Goal: Task Accomplishment & Management: Complete application form

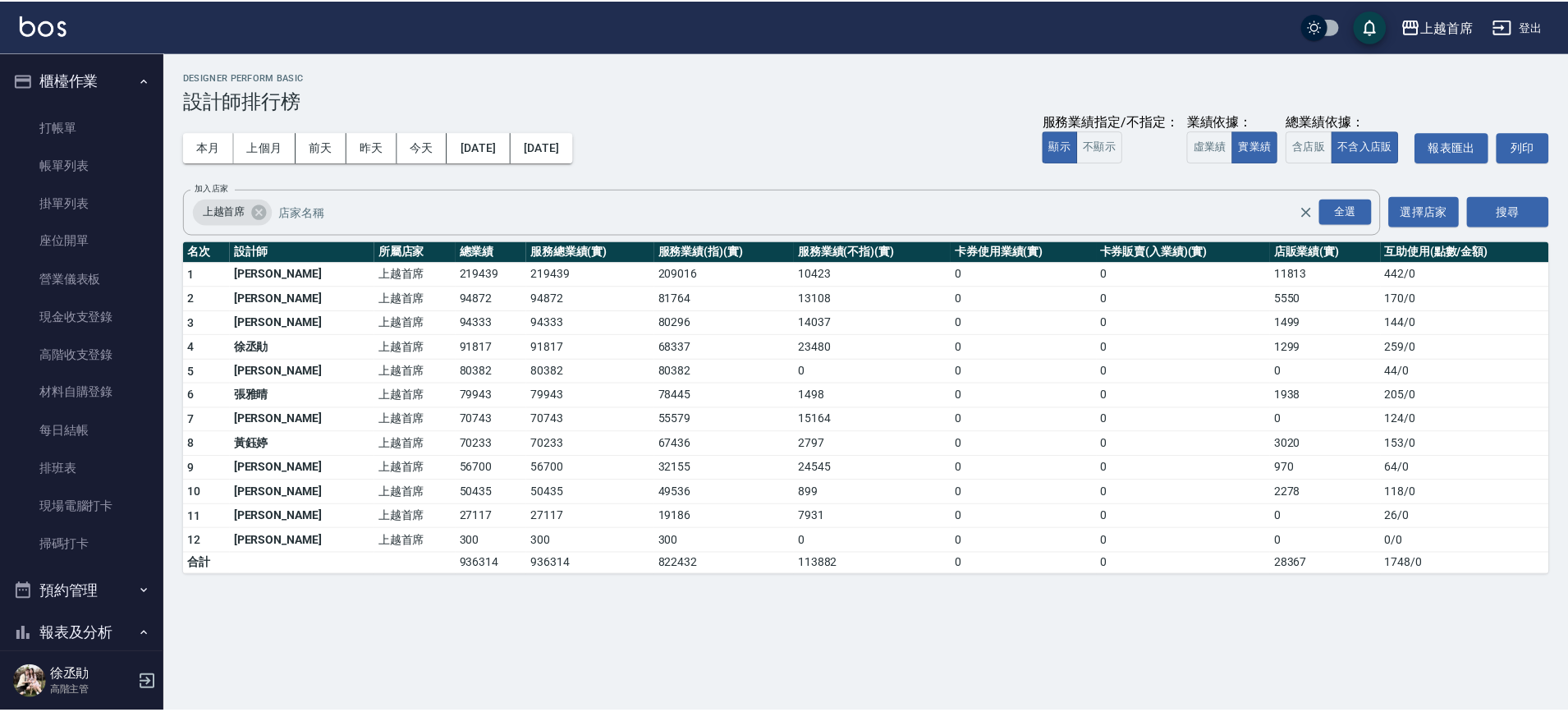
scroll to position [776, 0]
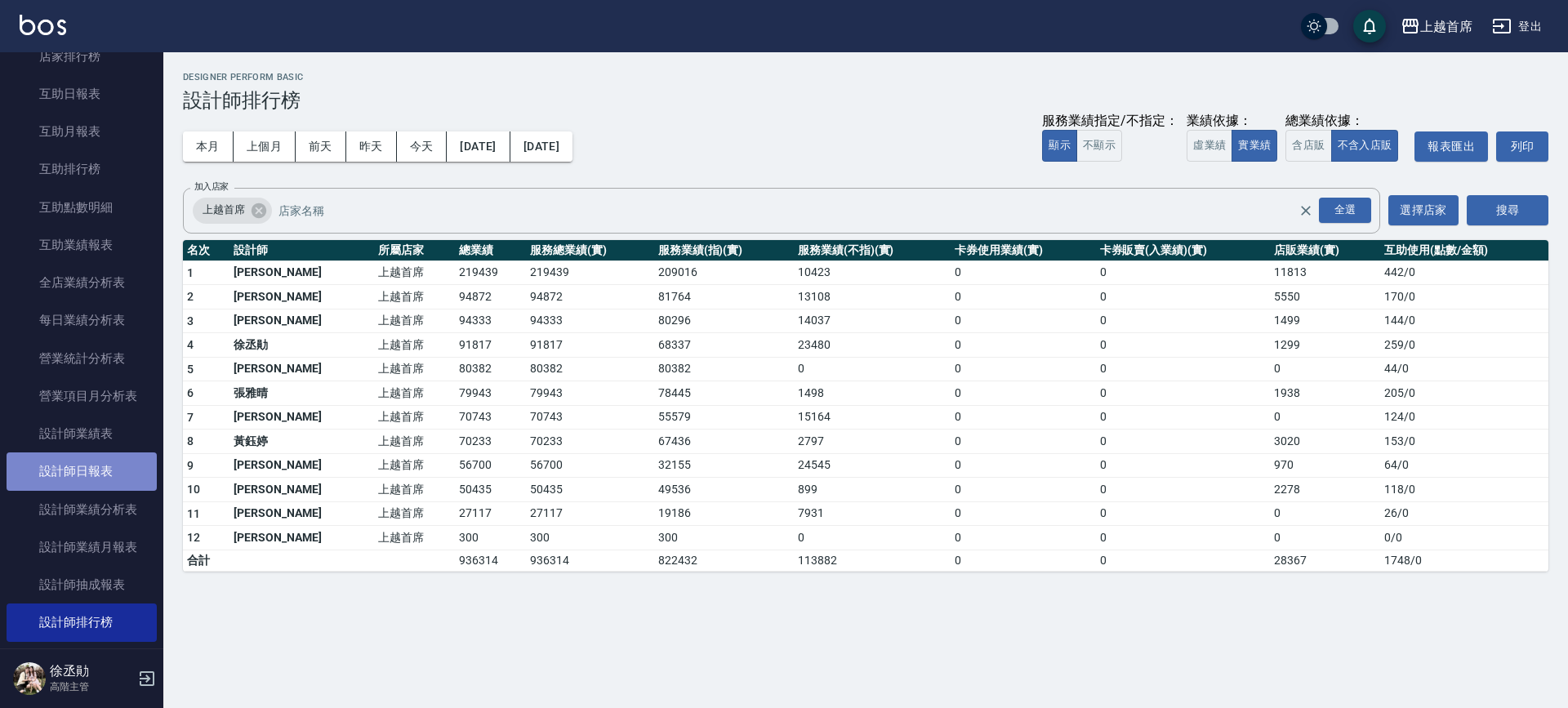
click at [82, 467] on link "設計師日報表" at bounding box center [81, 471] width 150 height 37
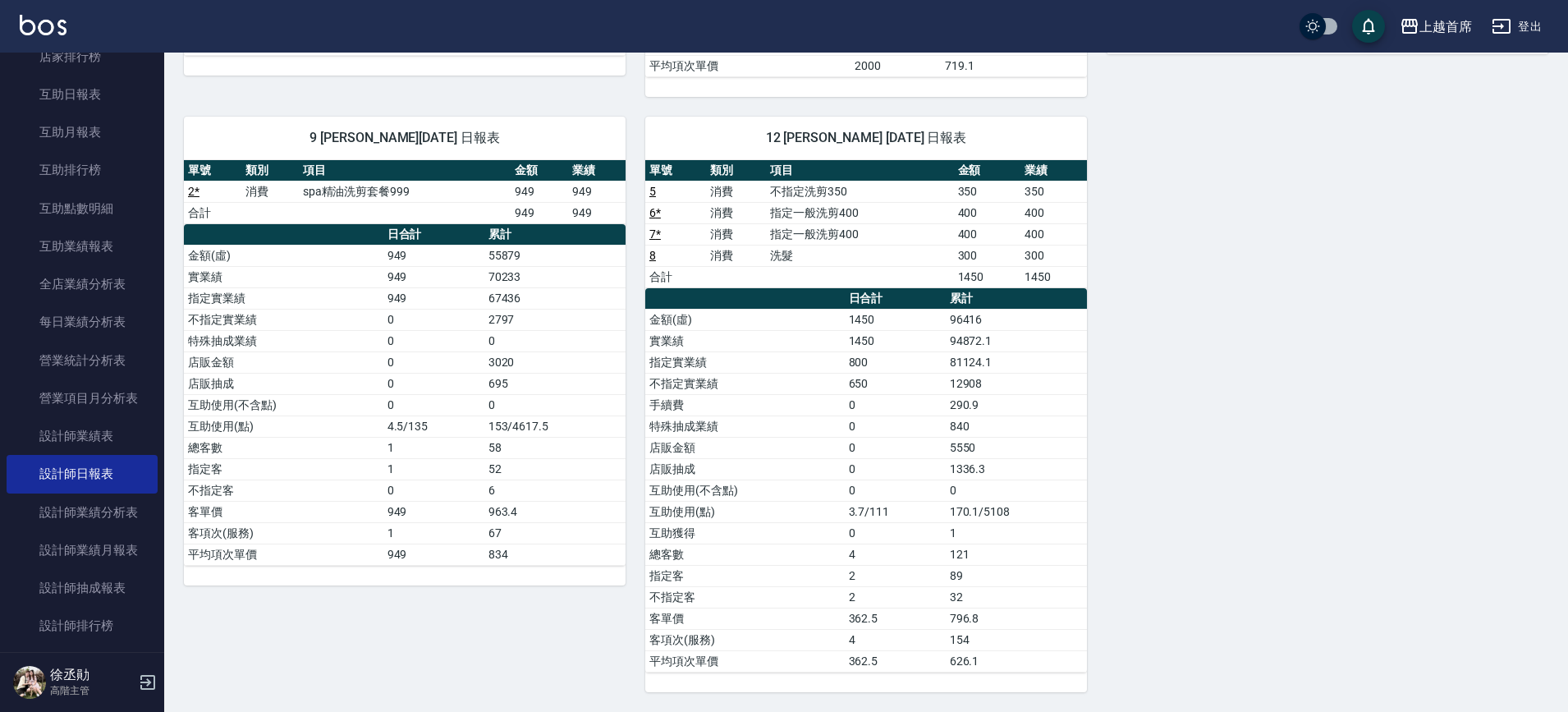
scroll to position [370, 0]
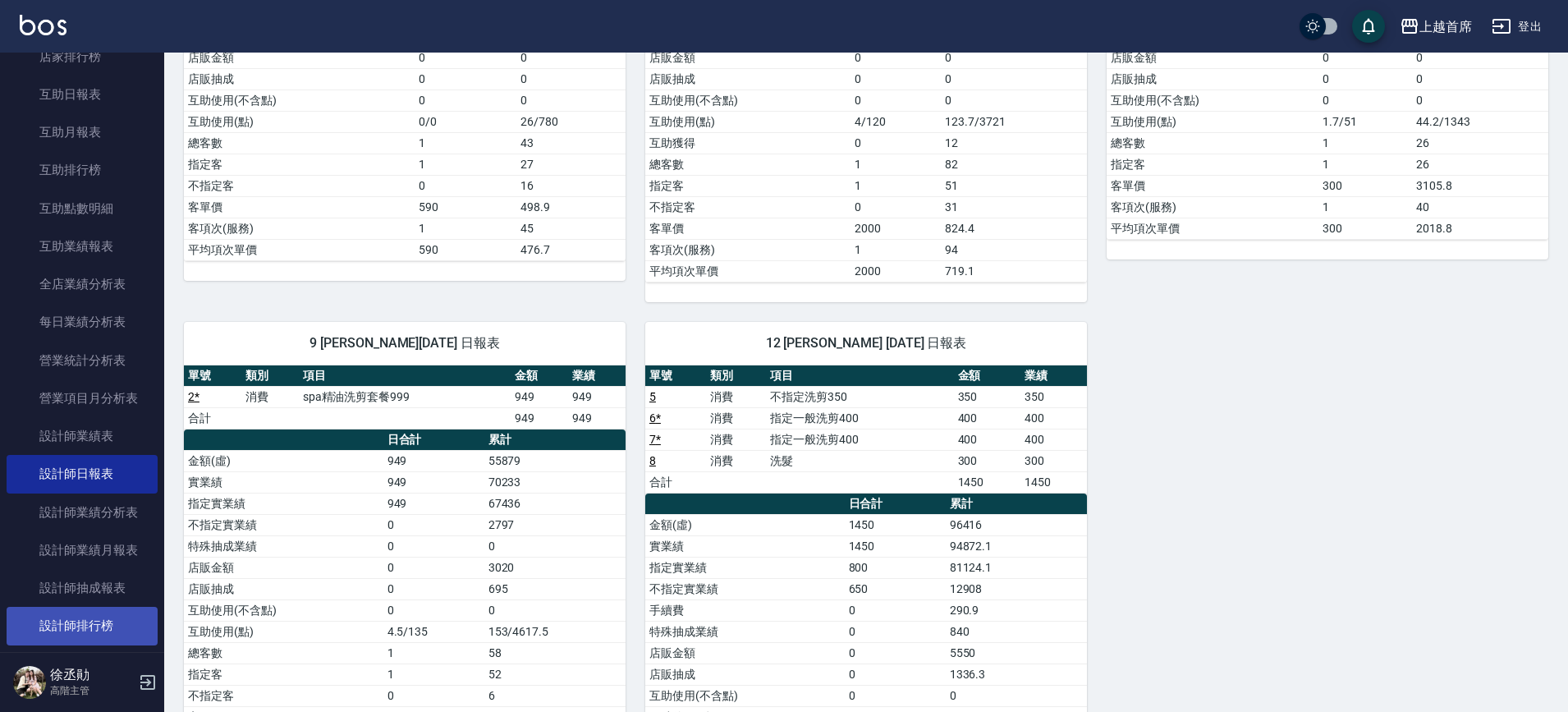
click at [83, 629] on link "設計師排行榜" at bounding box center [82, 626] width 151 height 37
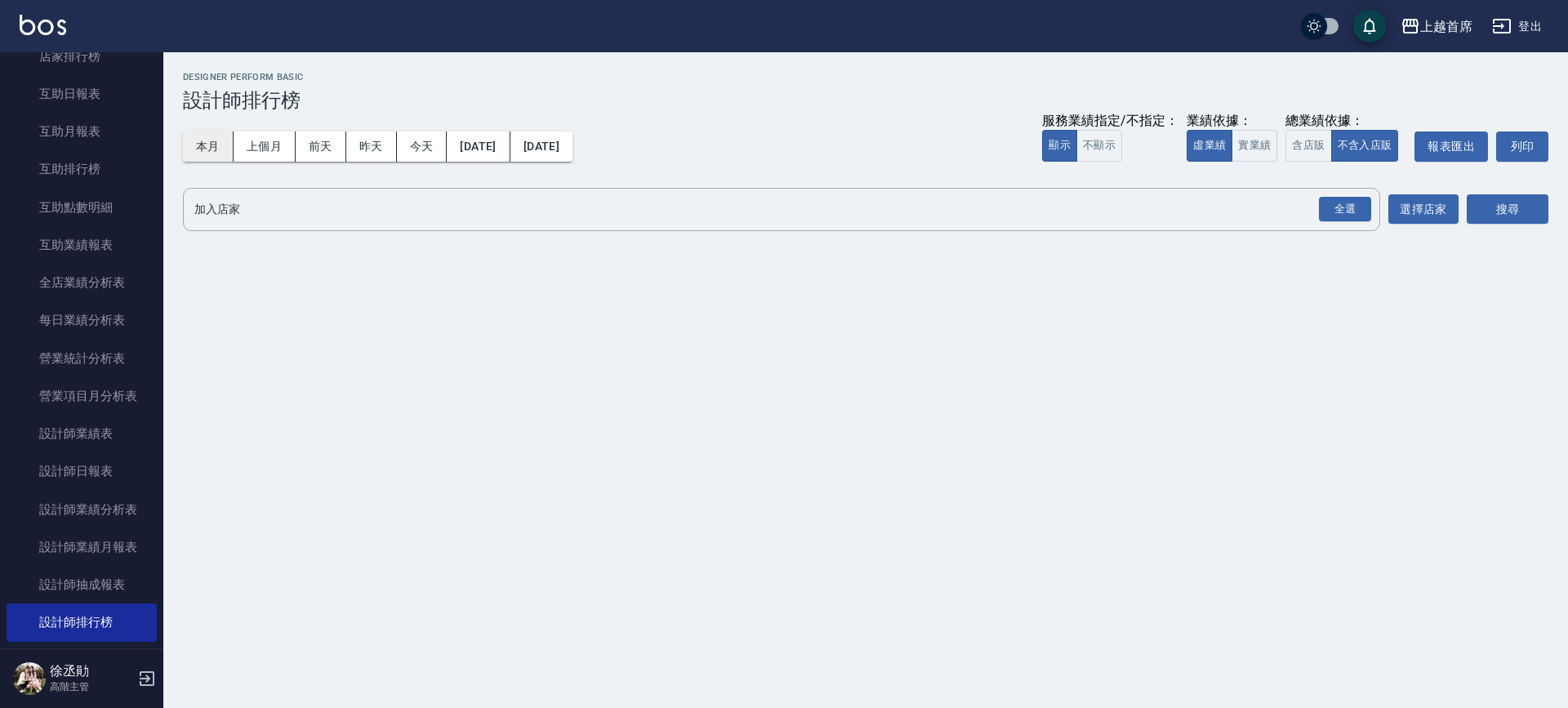
click at [206, 136] on button "本月" at bounding box center [208, 147] width 51 height 30
drag, startPoint x: 1250, startPoint y: 137, endPoint x: 1301, endPoint y: 140, distance: 51.1
click at [1251, 137] on button "實業績" at bounding box center [1255, 146] width 46 height 32
click at [1322, 139] on button "含店販" at bounding box center [1309, 146] width 46 height 32
drag, startPoint x: 1348, startPoint y: 207, endPoint x: 1443, endPoint y: 207, distance: 95.0
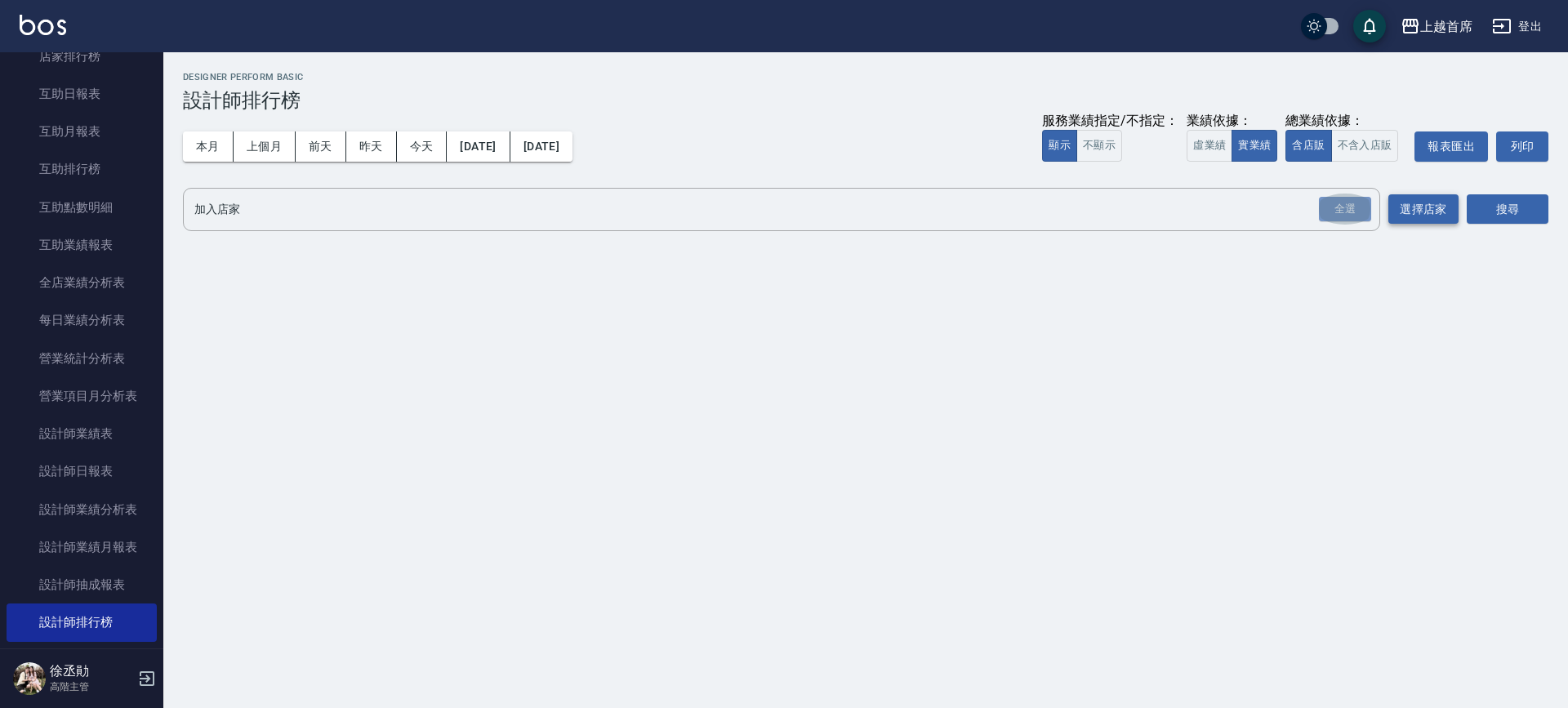
click at [1347, 207] on div "全選" at bounding box center [1345, 209] width 53 height 25
click at [1471, 199] on button "搜尋" at bounding box center [1508, 210] width 81 height 30
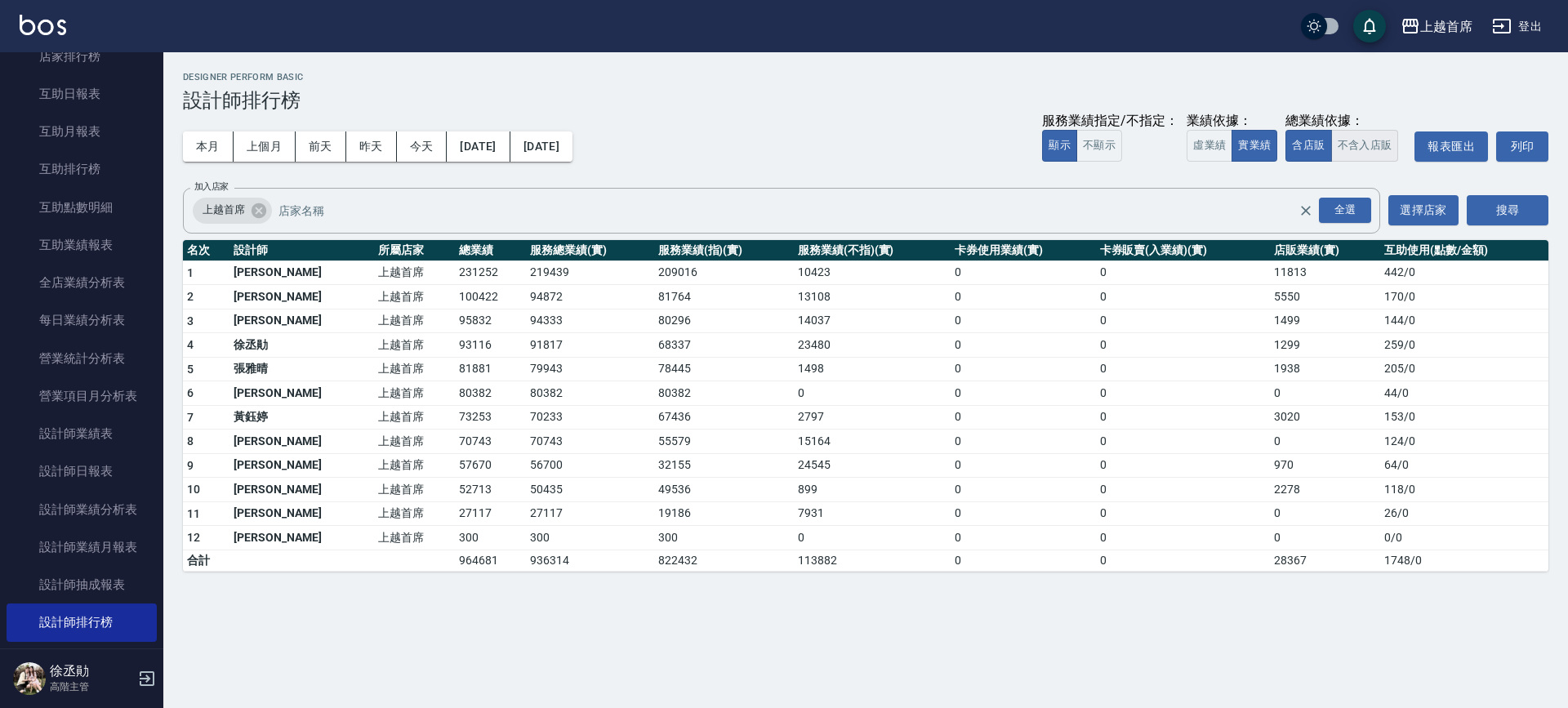
click at [1360, 140] on button "不含入店販" at bounding box center [1366, 146] width 68 height 32
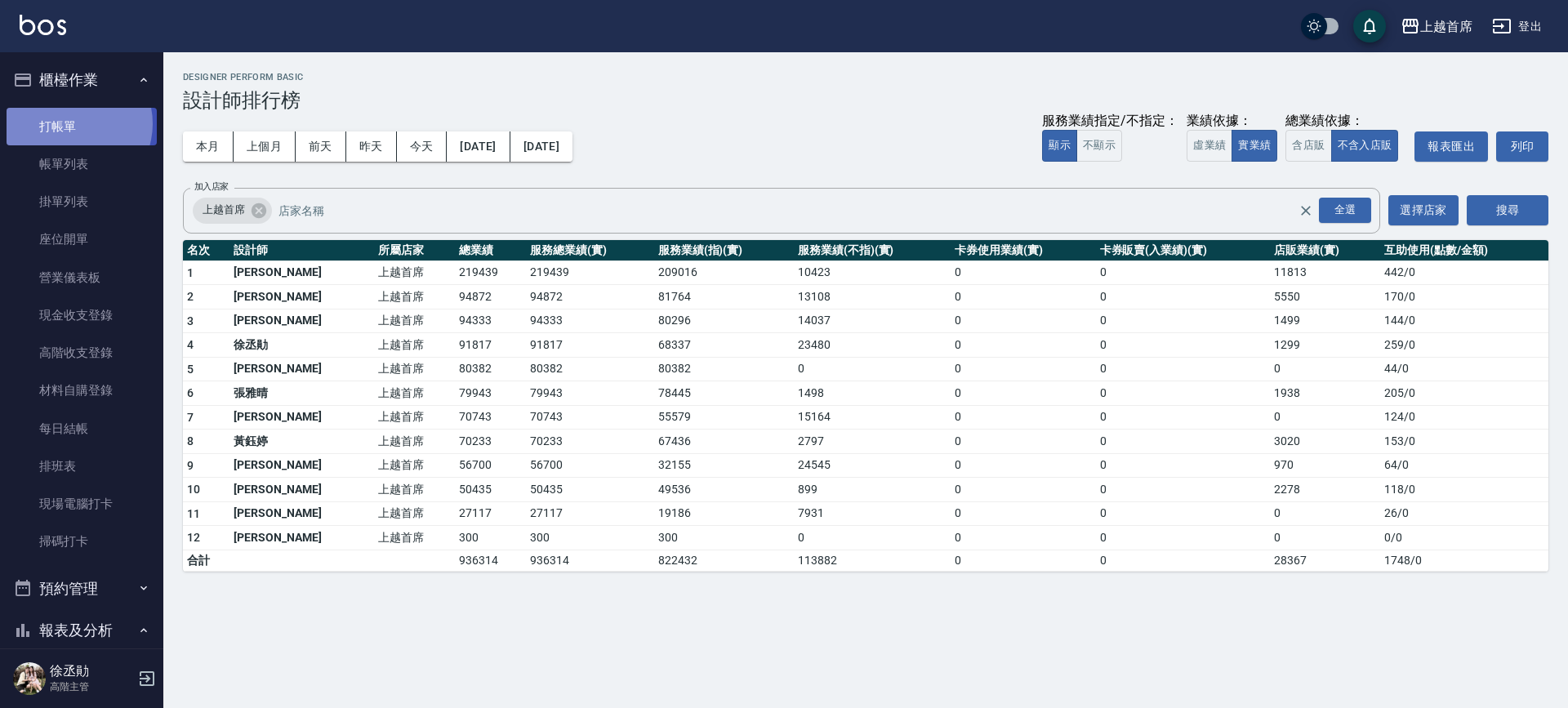
click at [70, 124] on link "打帳單" at bounding box center [81, 126] width 150 height 37
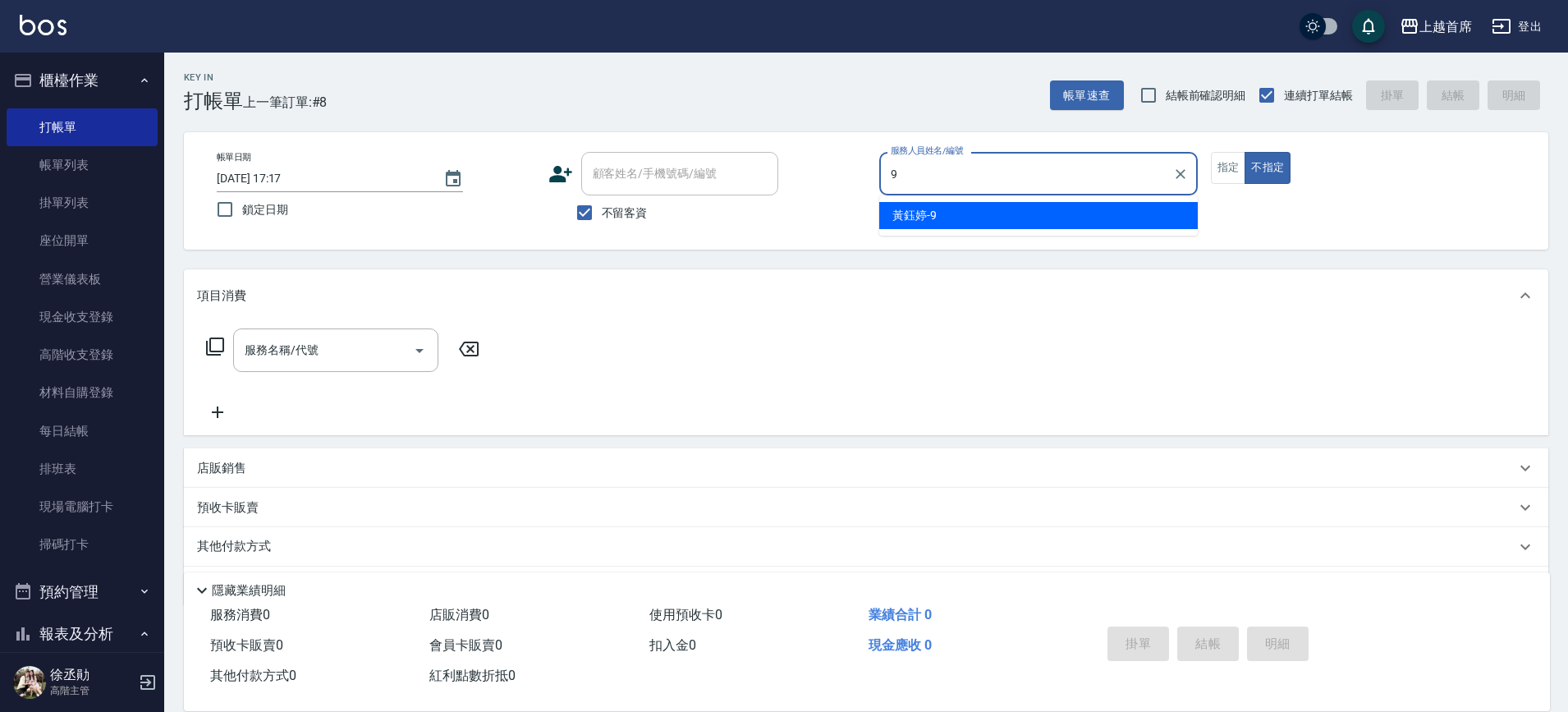
type input "[PERSON_NAME]-9"
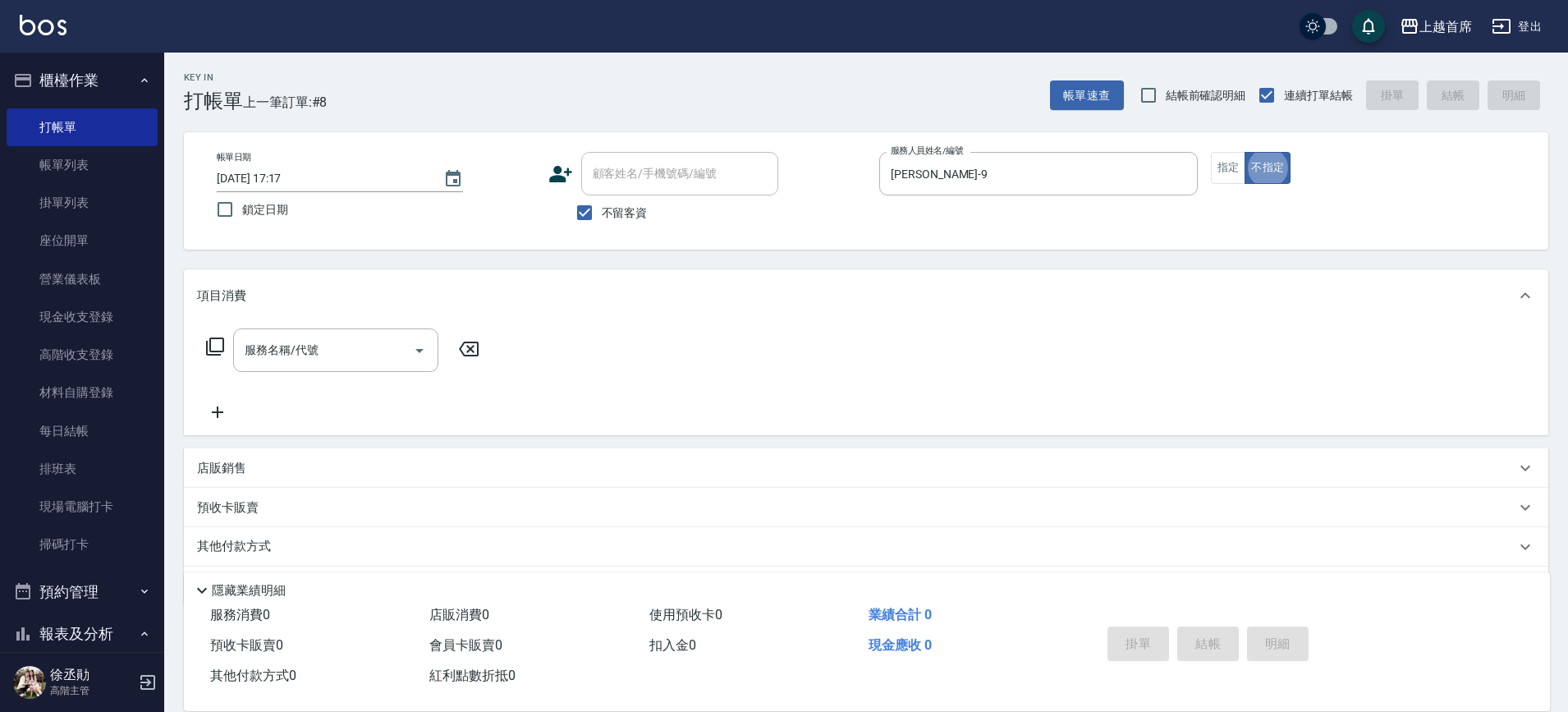
type button "false"
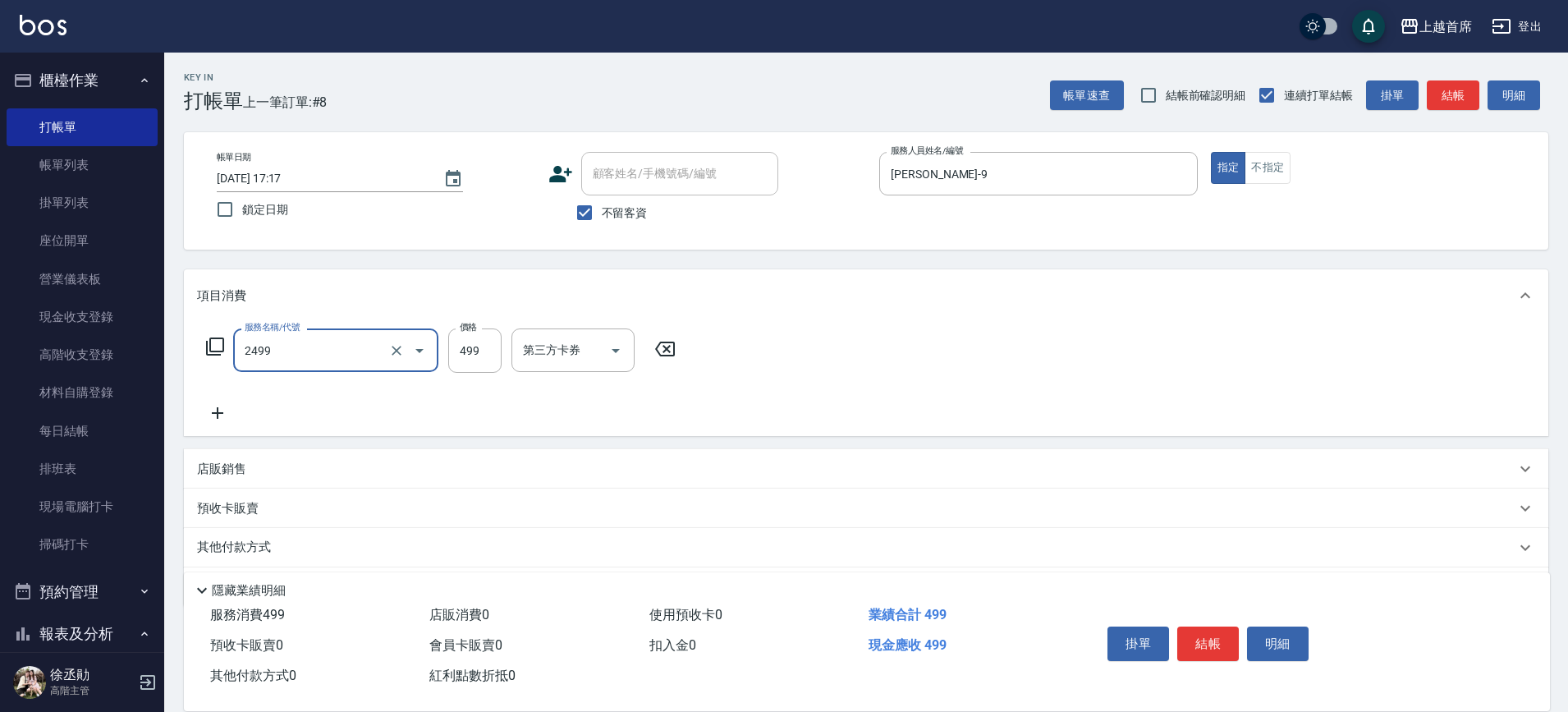
type input "499海鹽洗剪套餐(2499)"
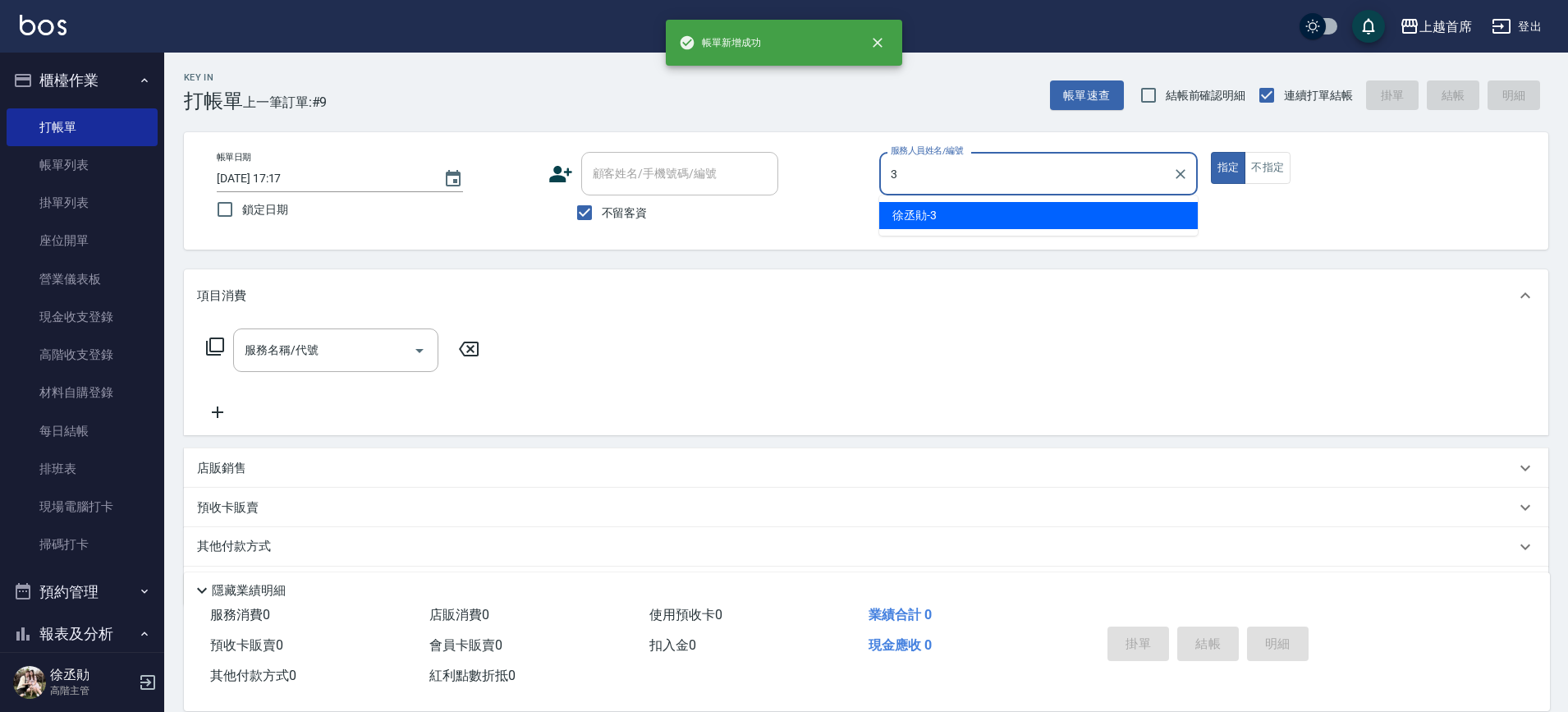
type input "[PERSON_NAME]-3"
type button "true"
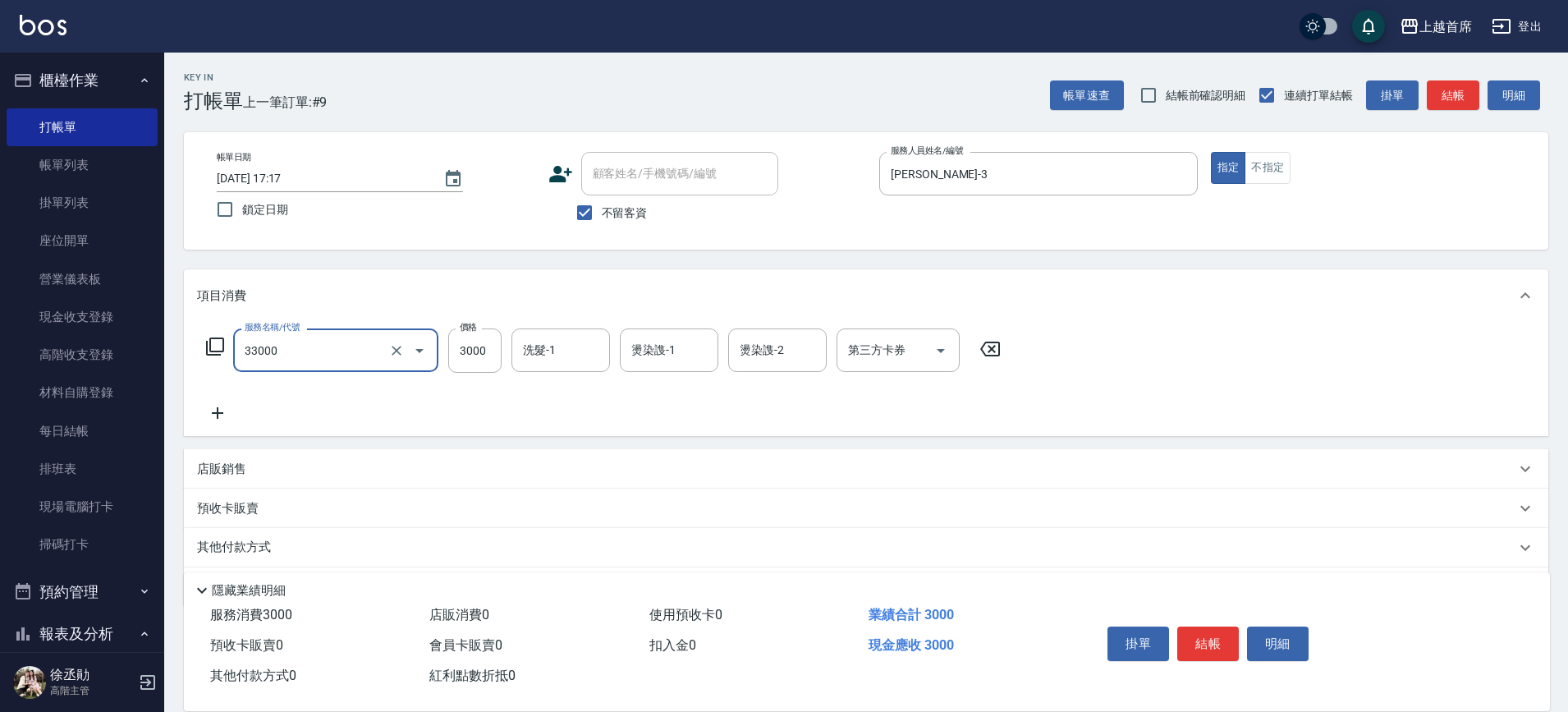
type input "燙髮3000(33000)"
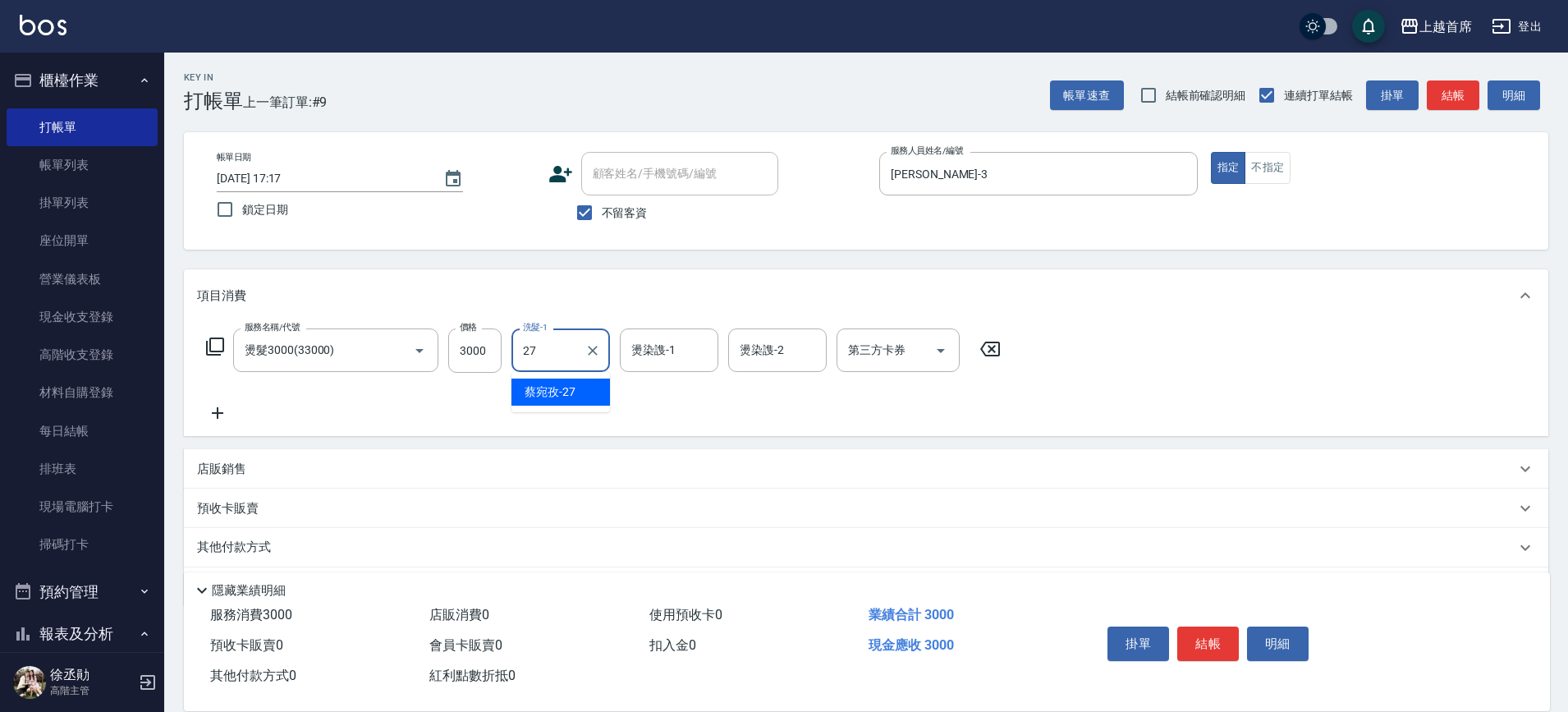
type input "[PERSON_NAME]-27"
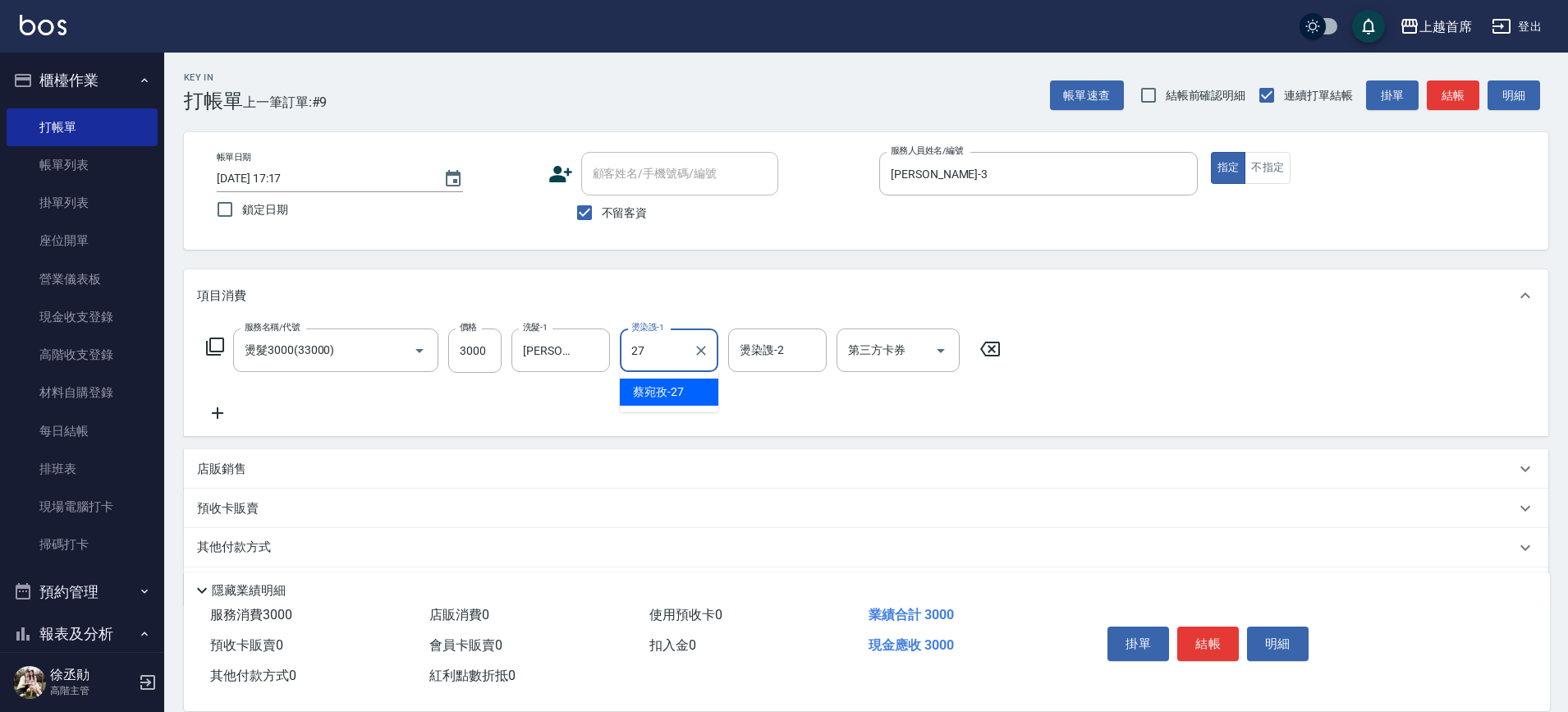
type input "[PERSON_NAME]-27"
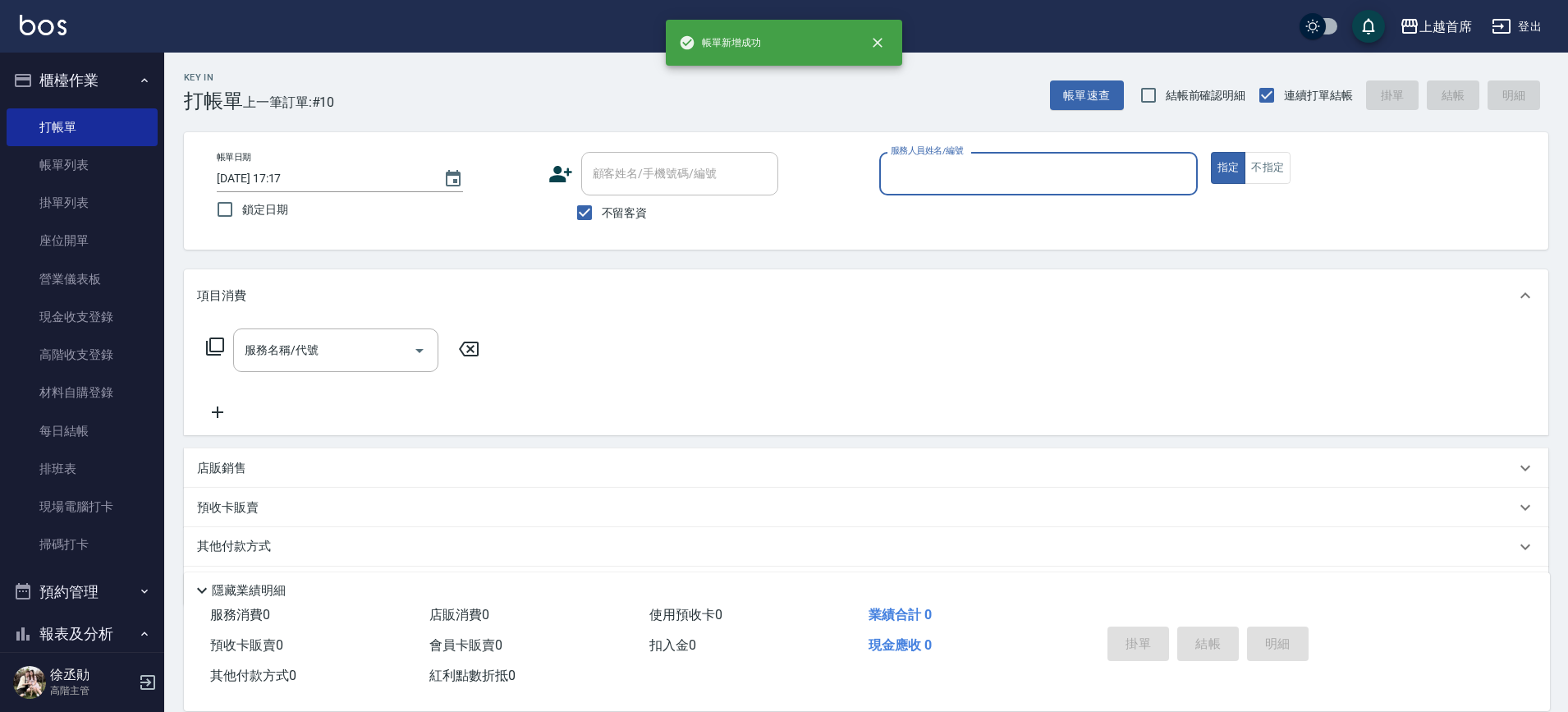
click at [1210, 152] on button "指定" at bounding box center [1228, 168] width 35 height 32
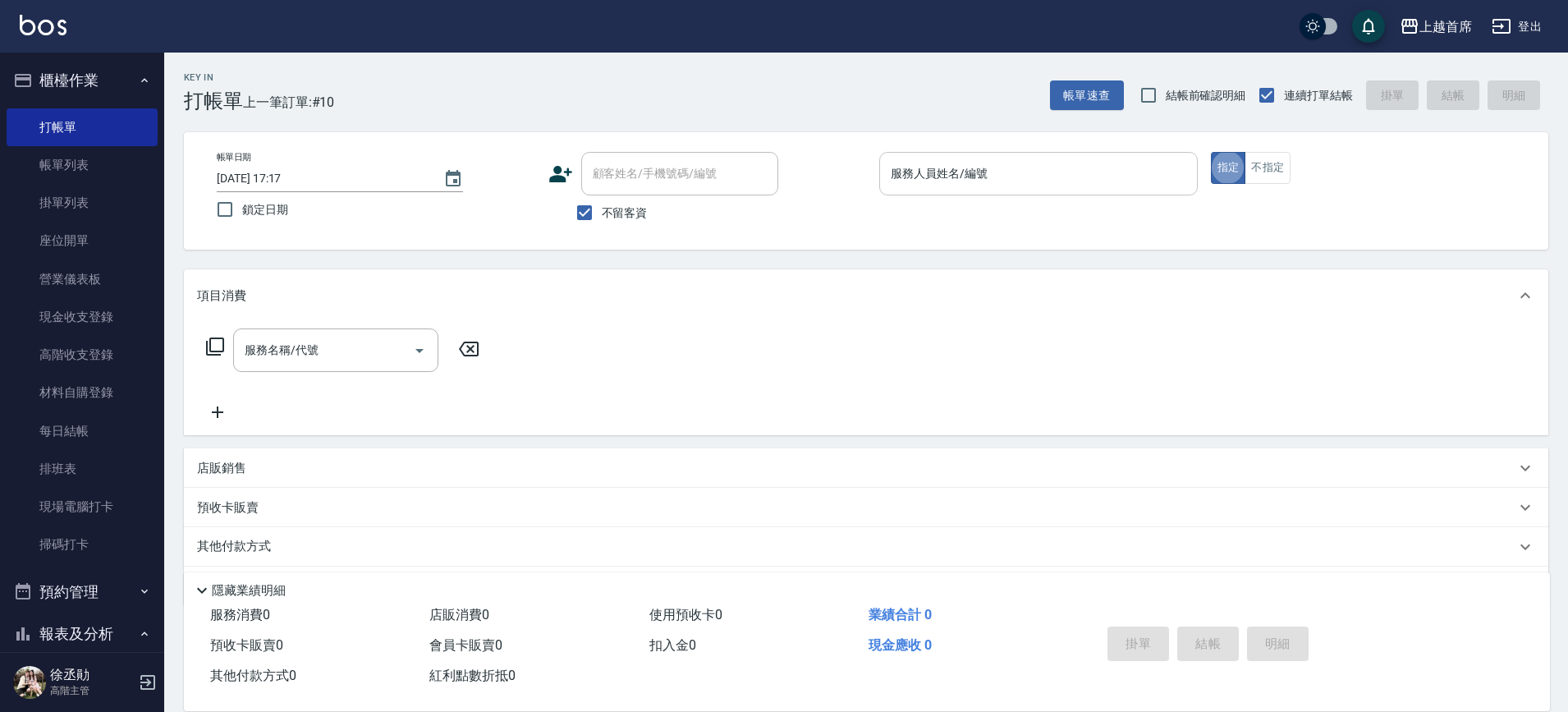
click at [1036, 159] on input "服務人員姓名/編號" at bounding box center [1038, 174] width 304 height 29
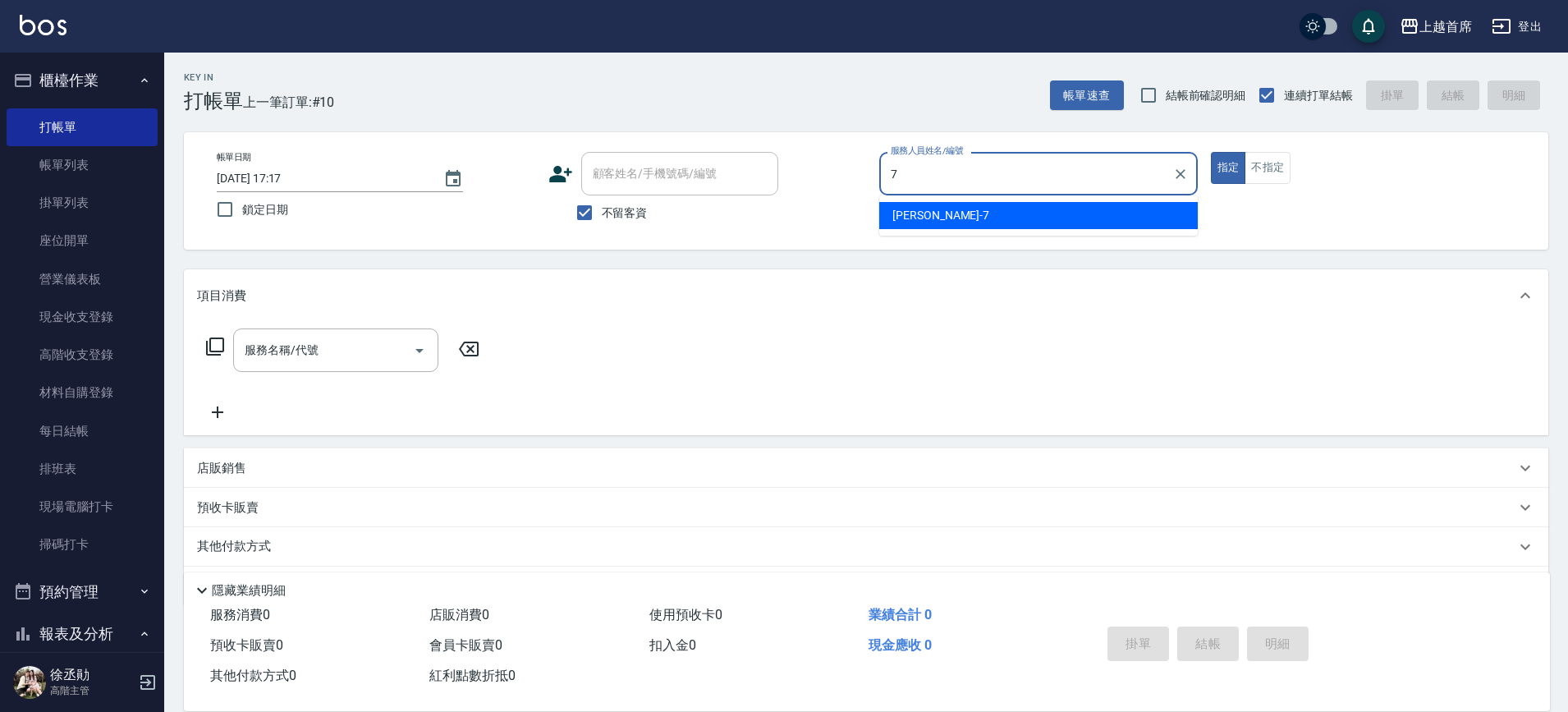
type input "[PERSON_NAME]-7"
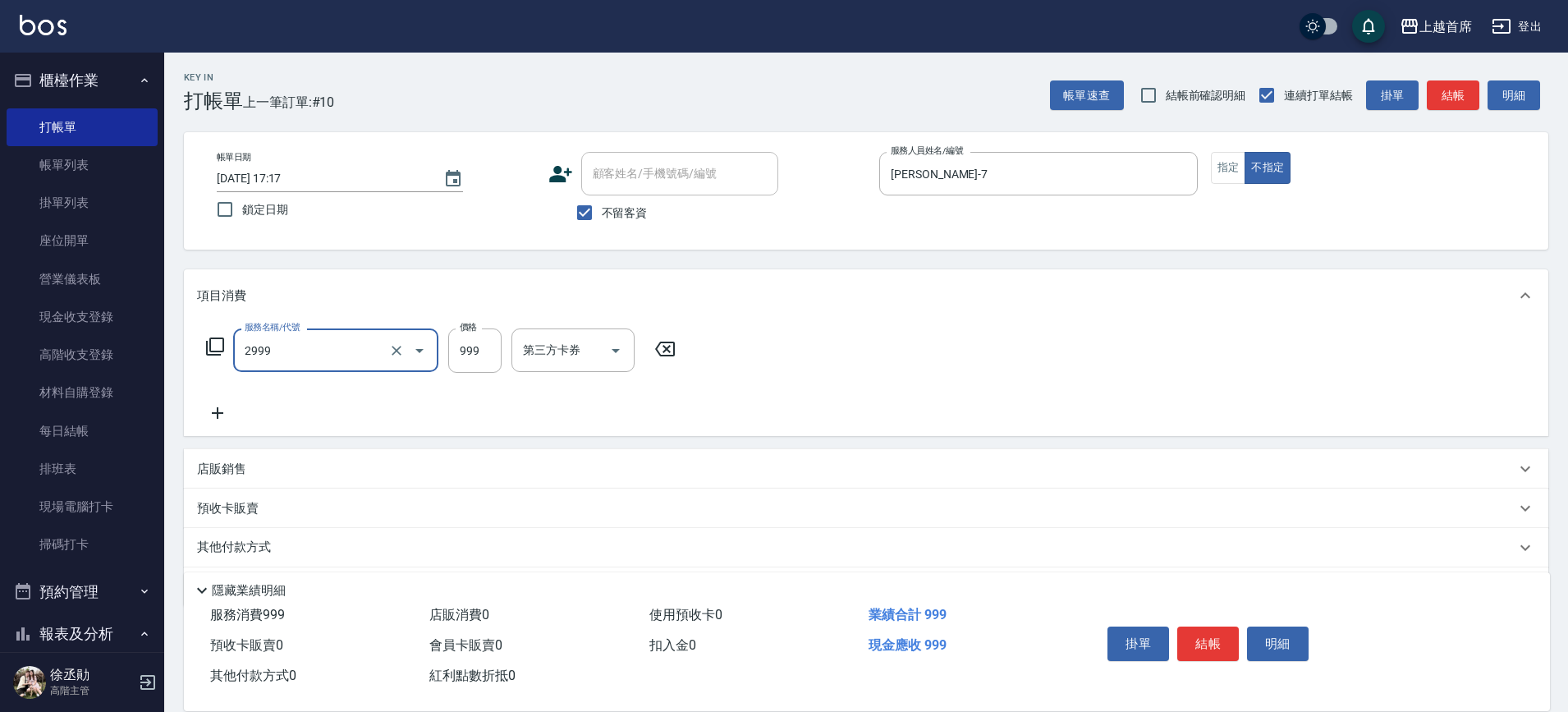
type input "spa精油洗剪套餐999(2999)"
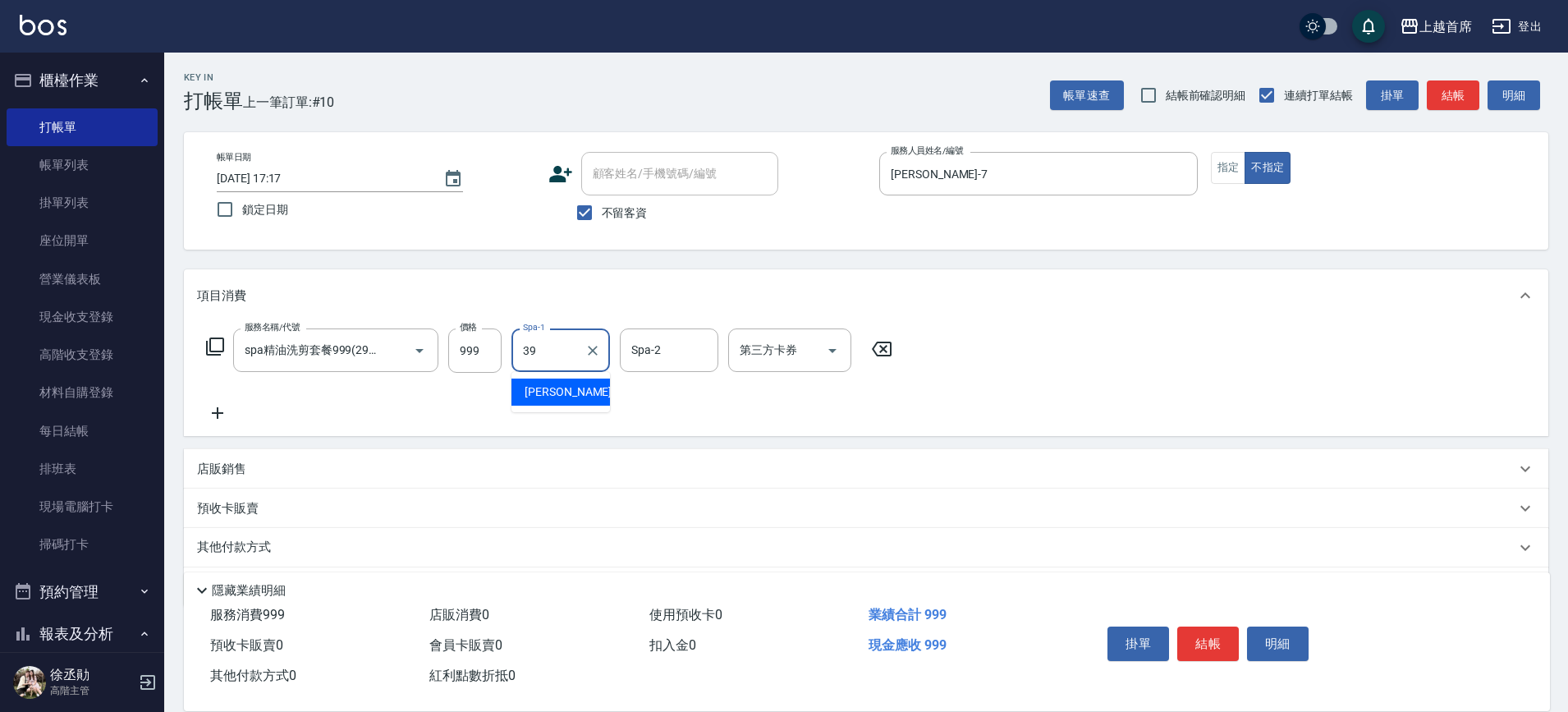
type input "[PERSON_NAME]-39"
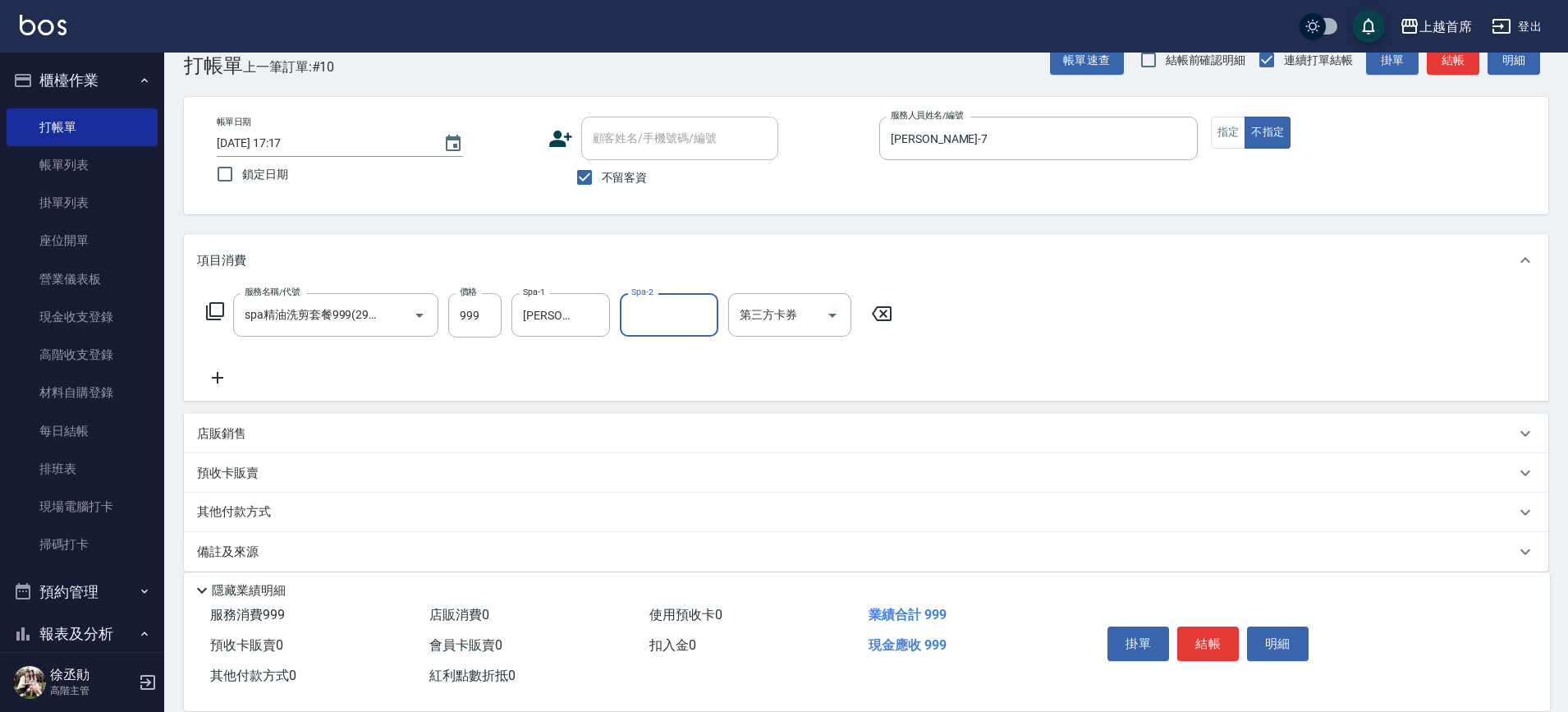
scroll to position [53, 0]
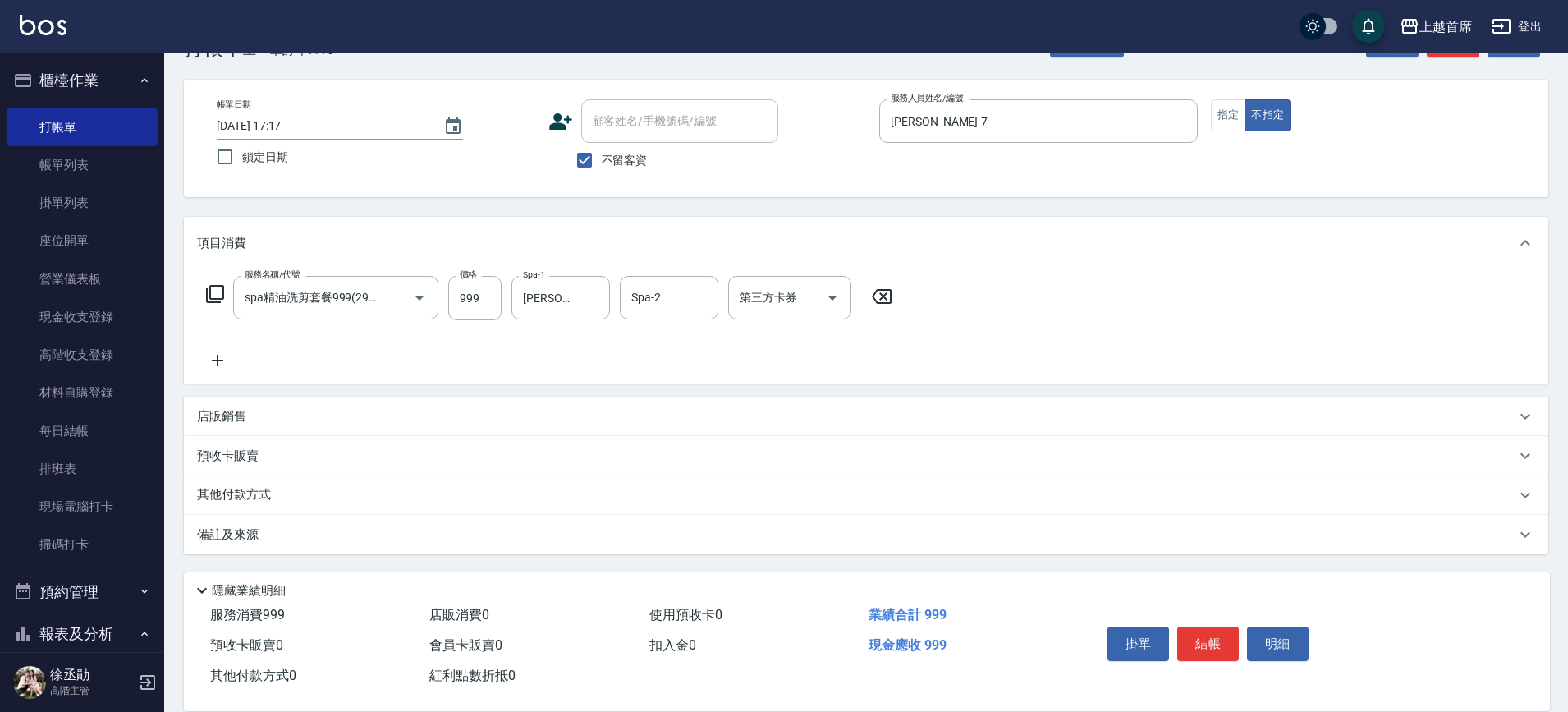
click at [295, 490] on div "其他付款方式" at bounding box center [856, 495] width 1319 height 18
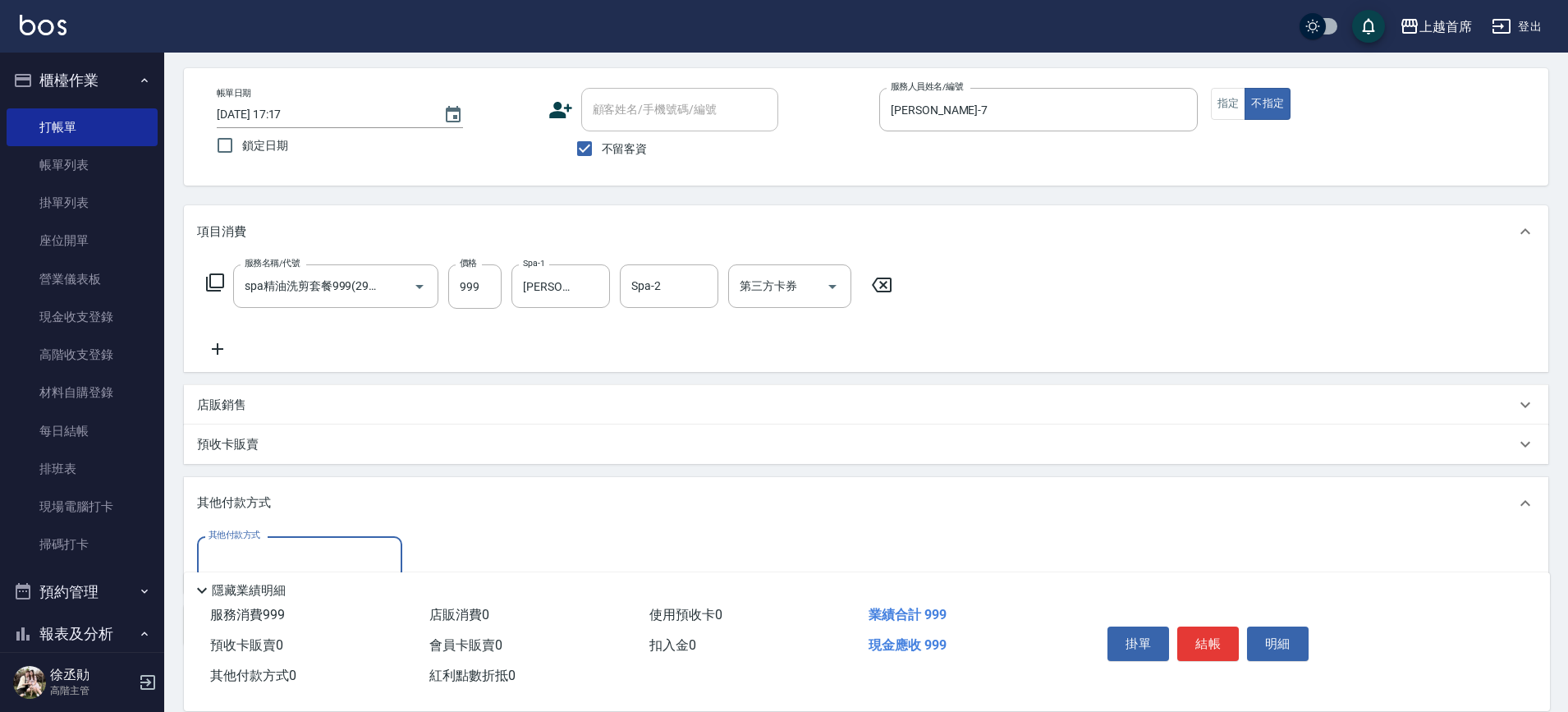
scroll to position [103, 0]
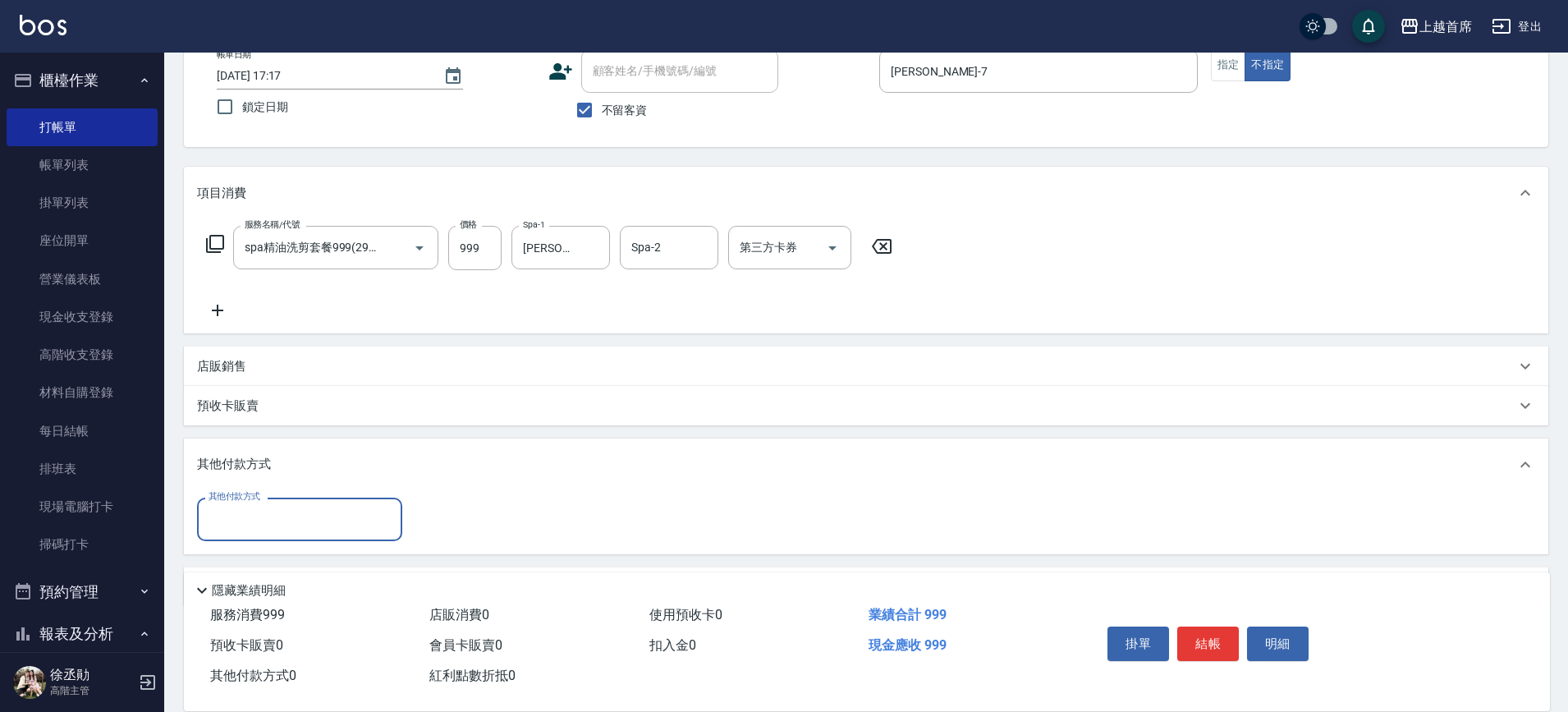
drag, startPoint x: 293, startPoint y: 495, endPoint x: 291, endPoint y: 503, distance: 8.2
click at [292, 496] on div "其他付款方式 其他付款方式" at bounding box center [866, 523] width 1365 height 63
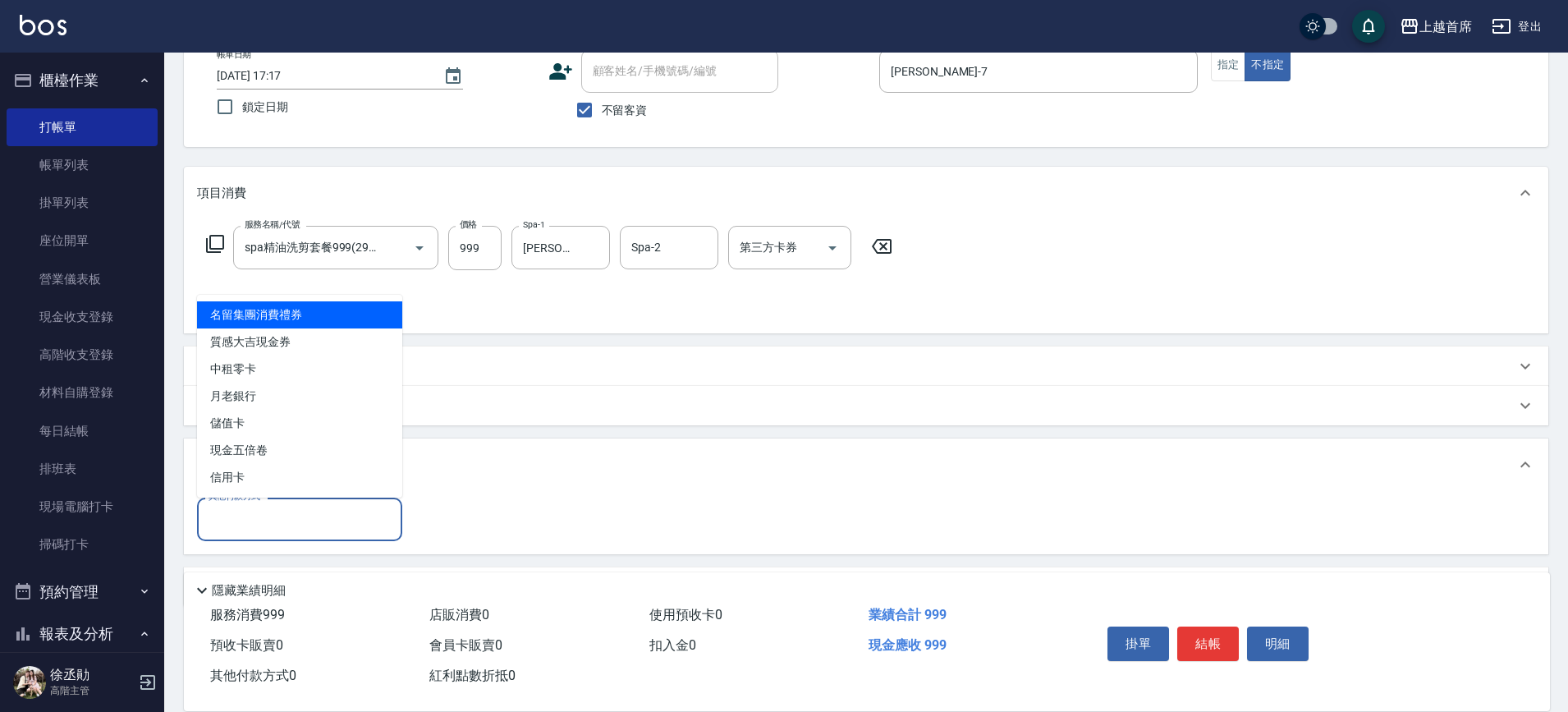
click at [293, 514] on input "其他付款方式" at bounding box center [300, 520] width 191 height 29
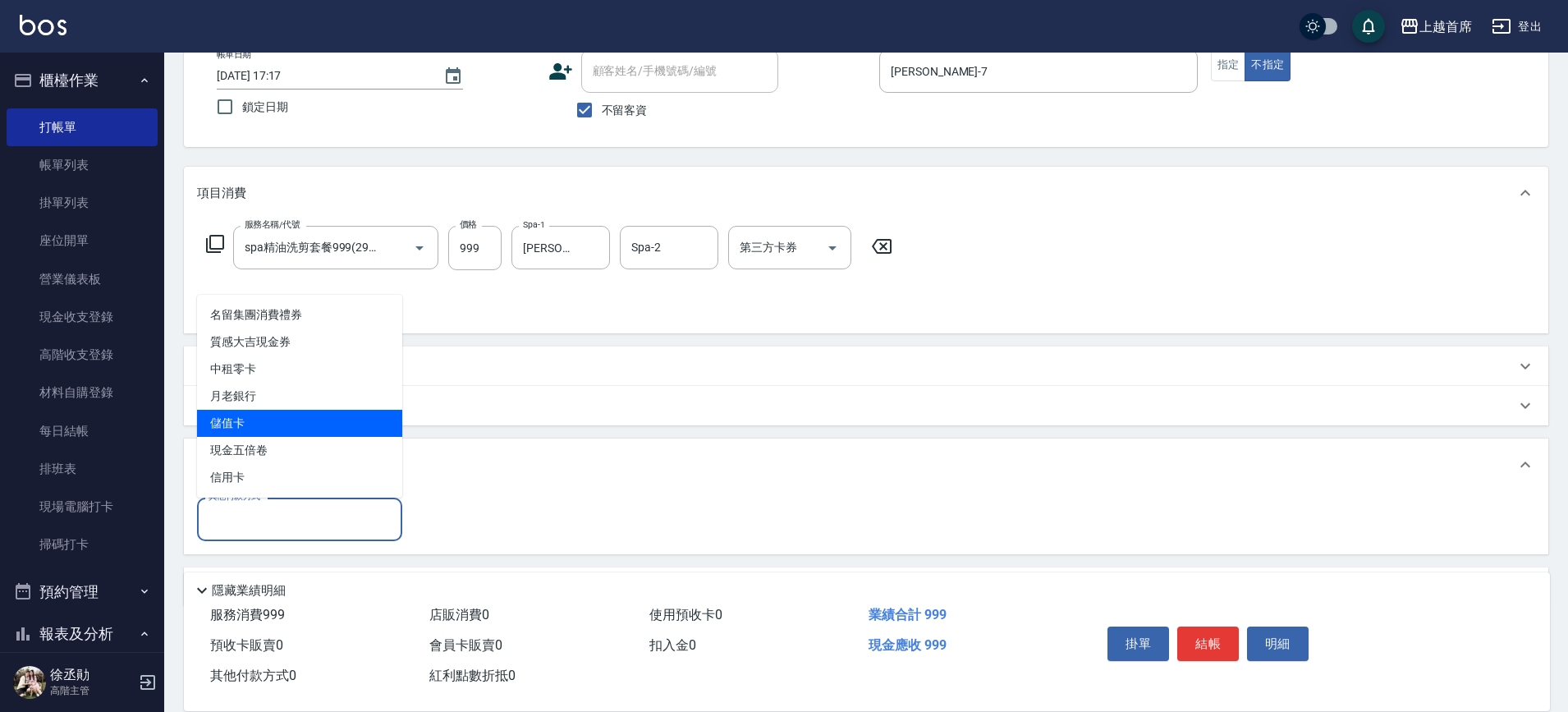
click at [287, 427] on span "儲值卡" at bounding box center [299, 423] width 205 height 27
type input "儲值卡"
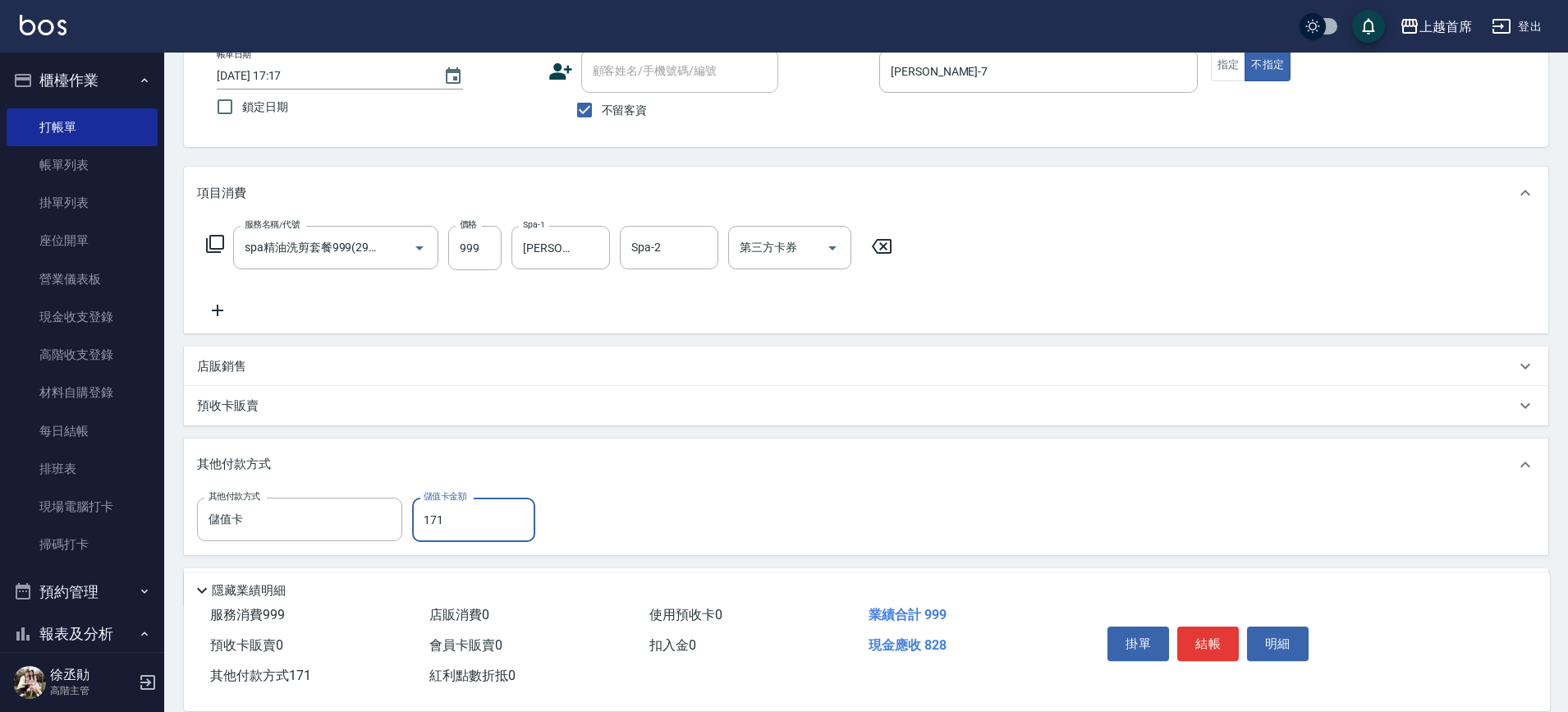
type input "171"
click at [1204, 635] on button "結帳" at bounding box center [1208, 644] width 61 height 34
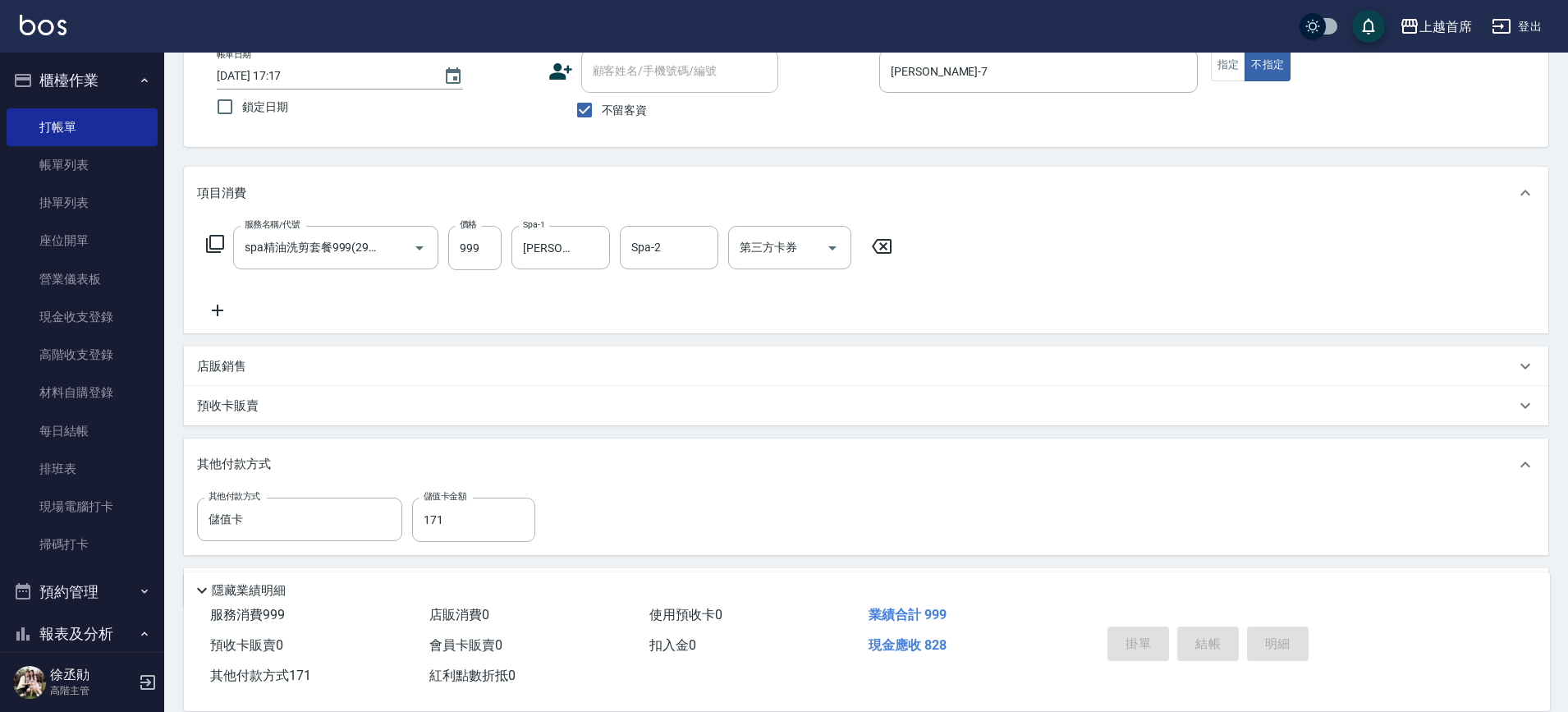
type input "[DATE] 17:18"
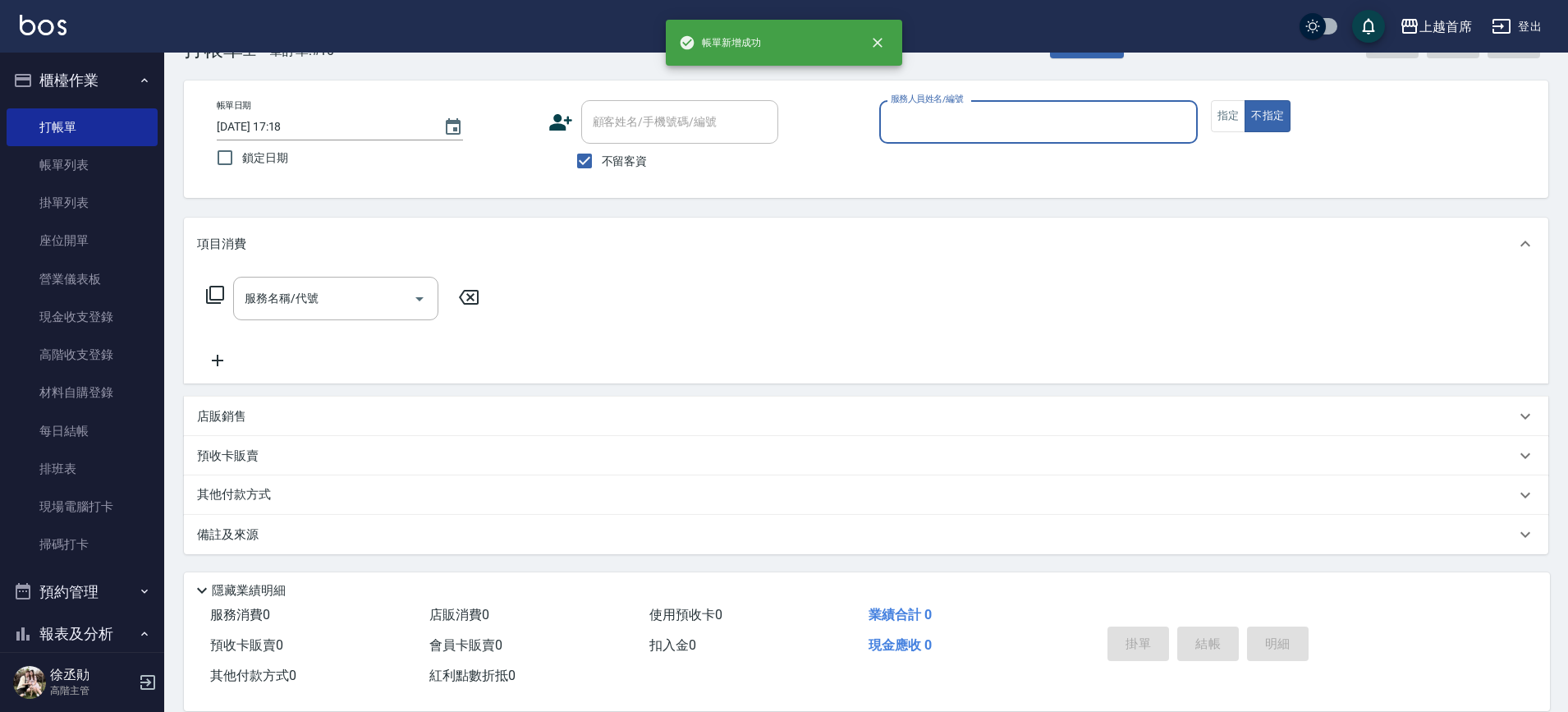
scroll to position [52, 0]
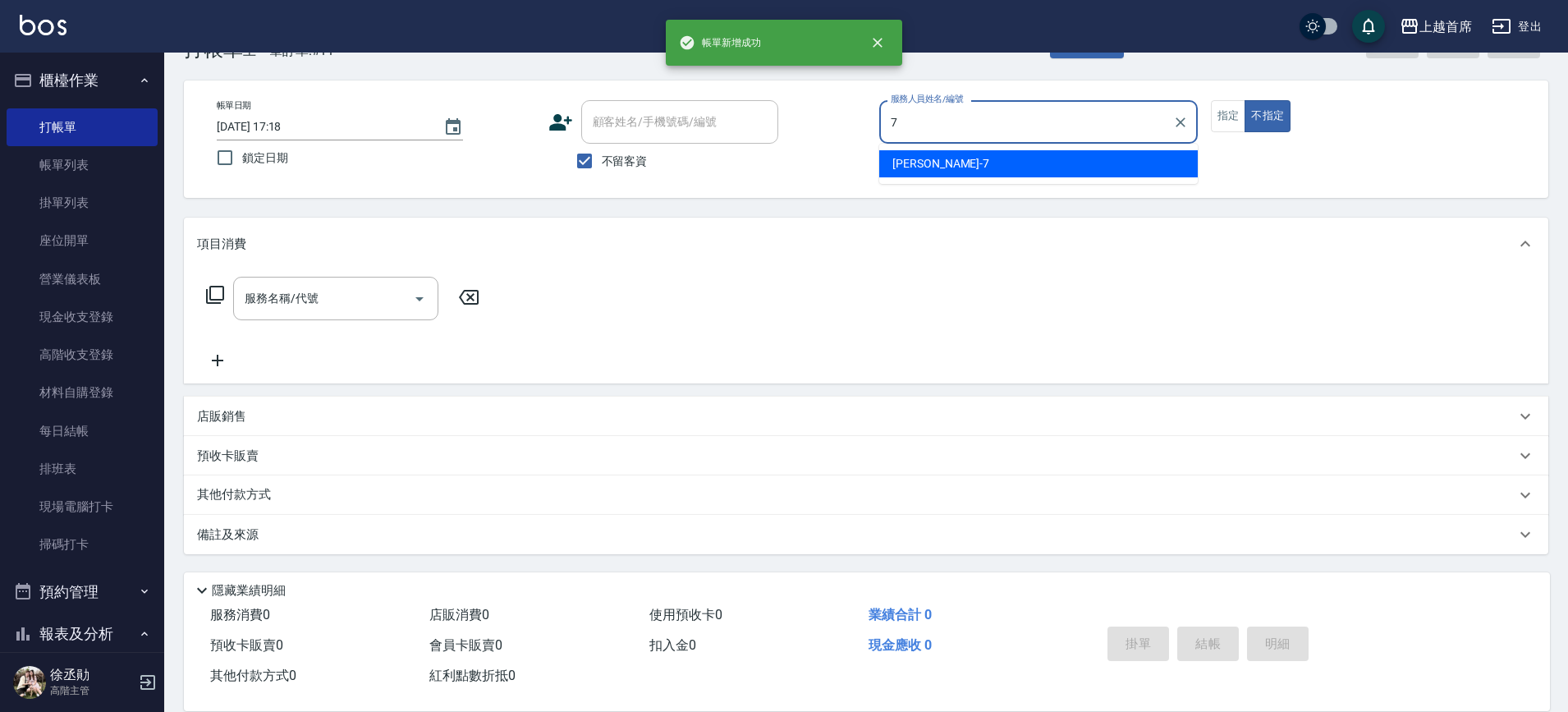
type input "[PERSON_NAME]-7"
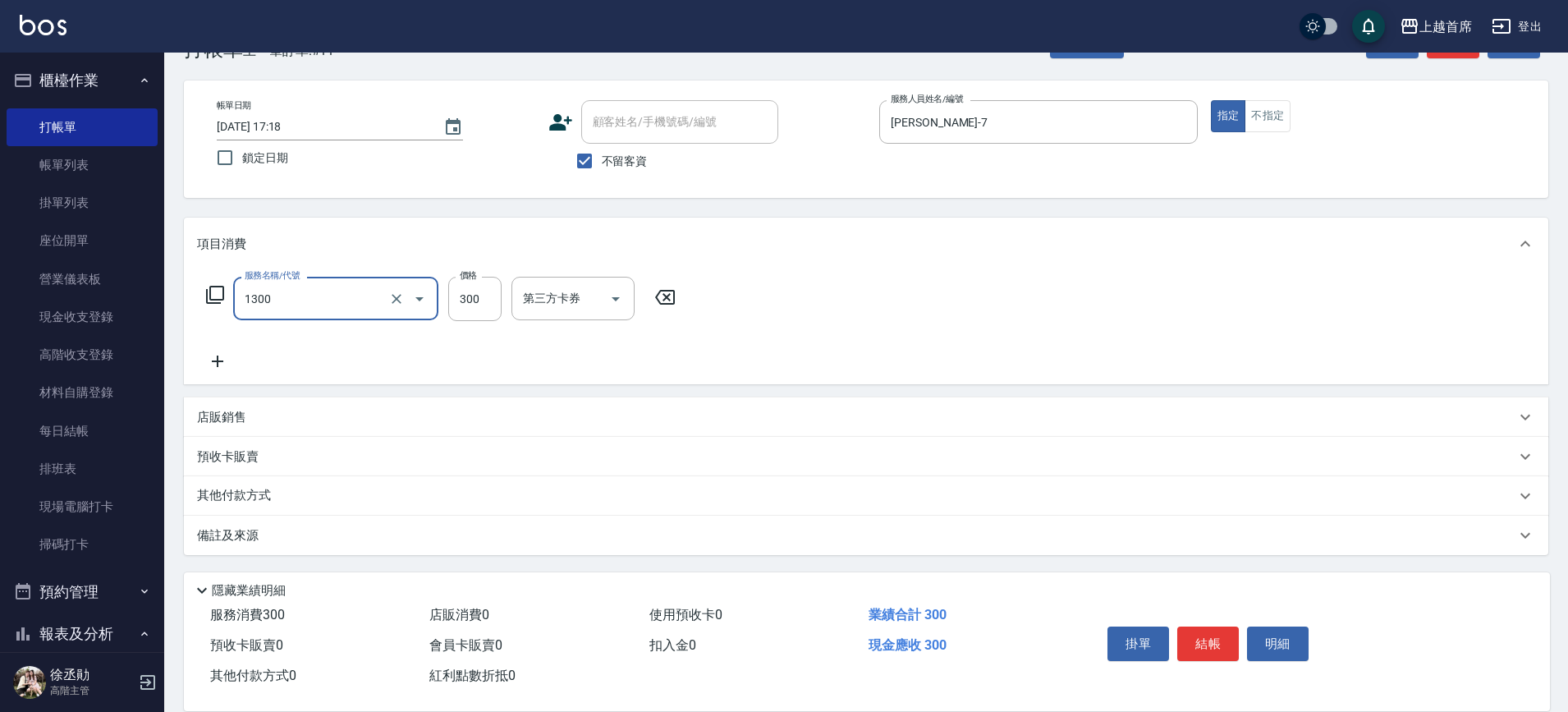
type input "洗髮(1300)"
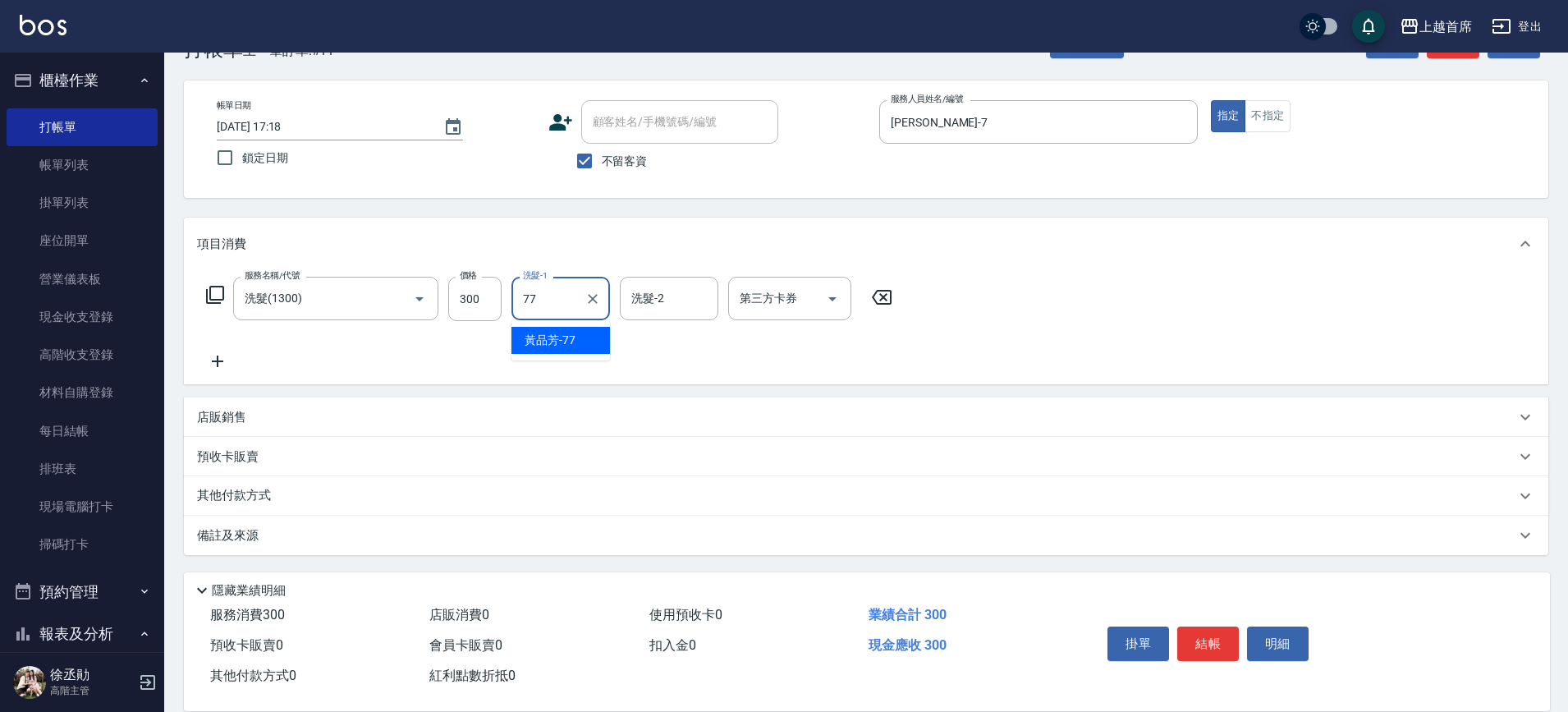
type input "[PERSON_NAME]-77"
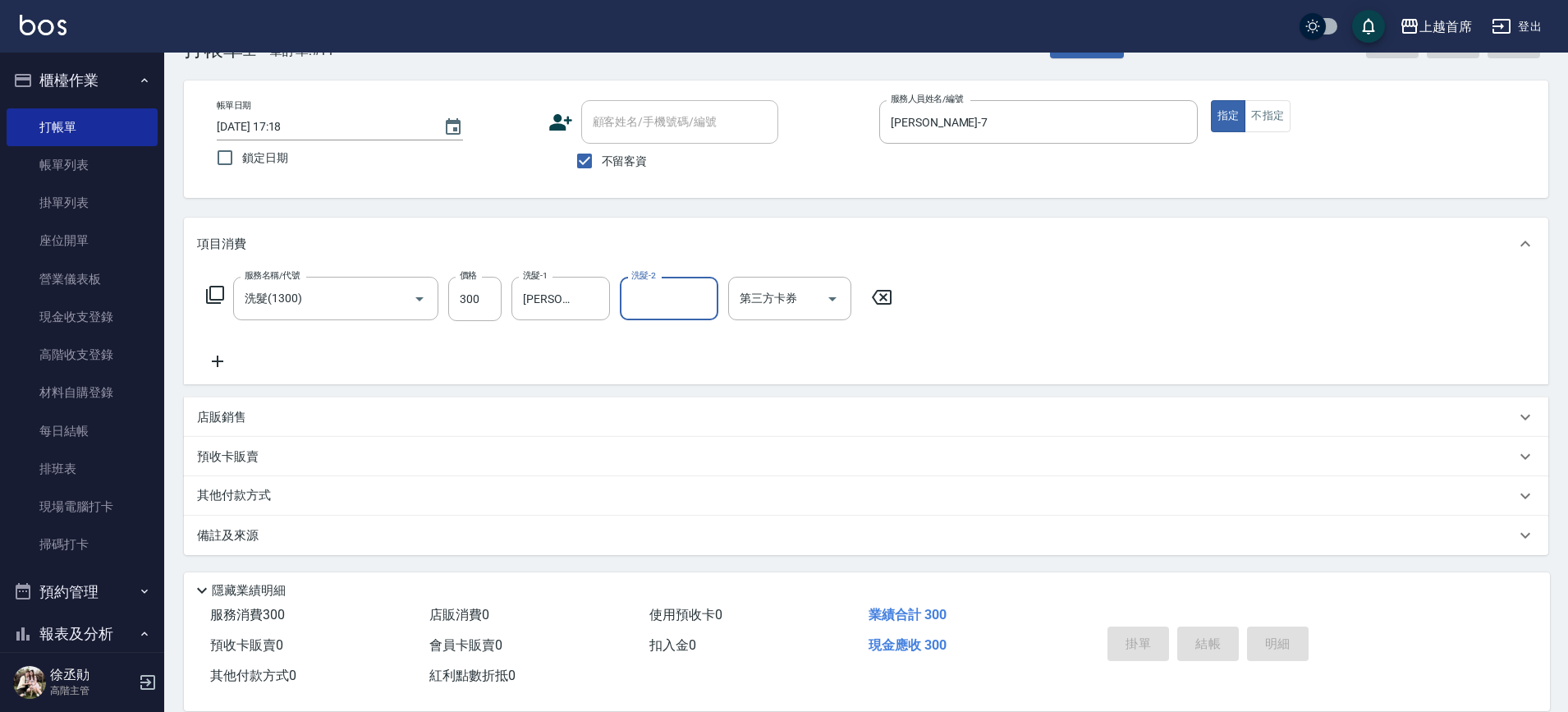
type input "[DATE] 17:20"
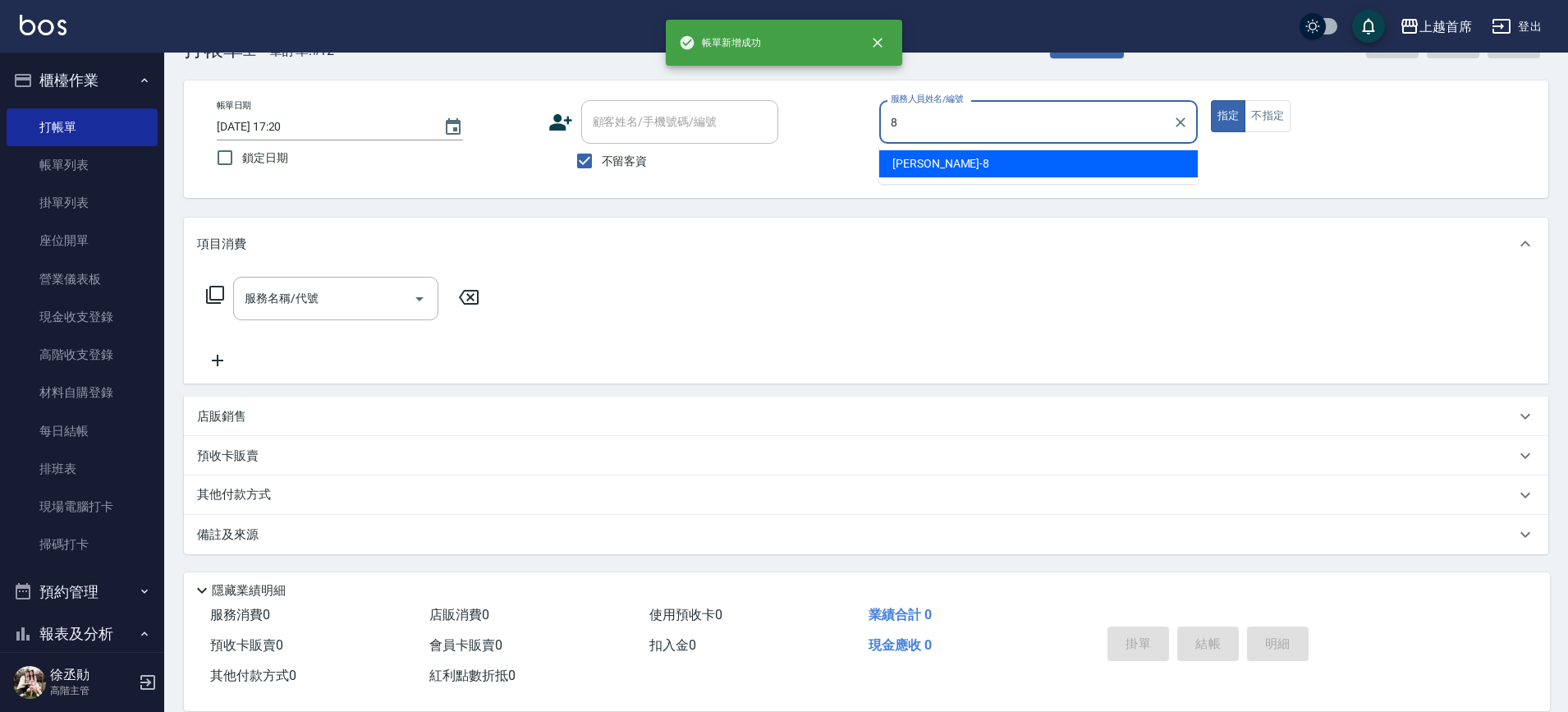
type input "[PERSON_NAME]好-8"
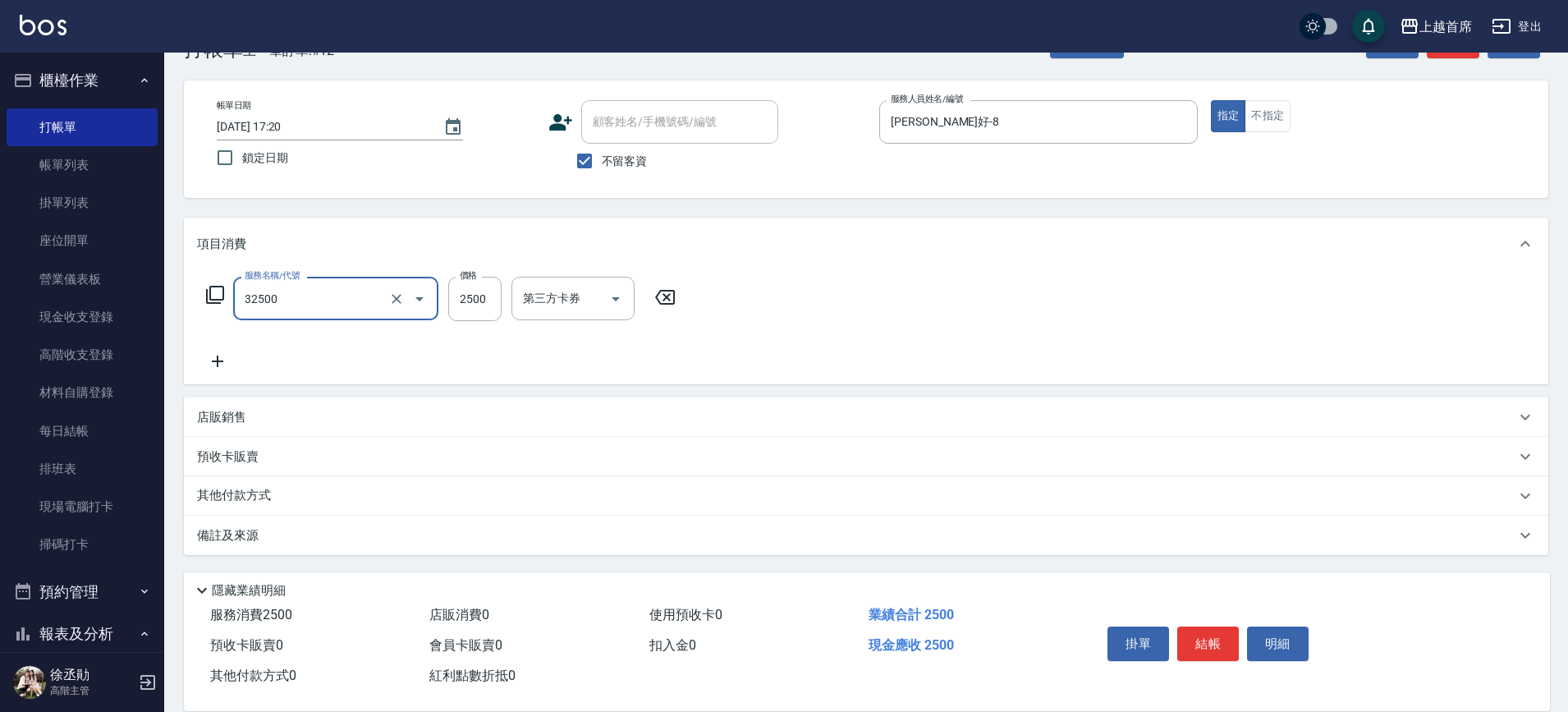
type input "燙髮2500(32500)"
type input "2800"
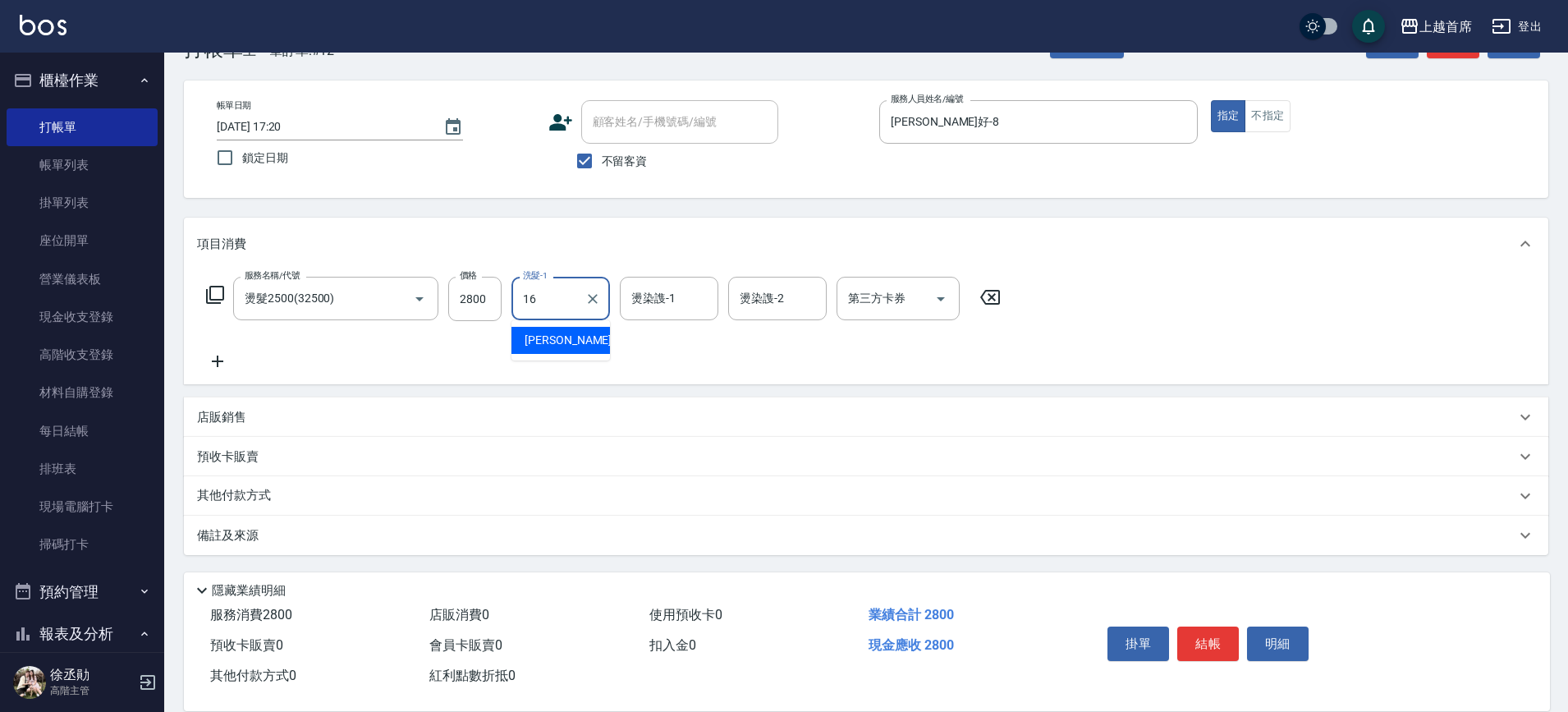
type input "[PERSON_NAME]-16"
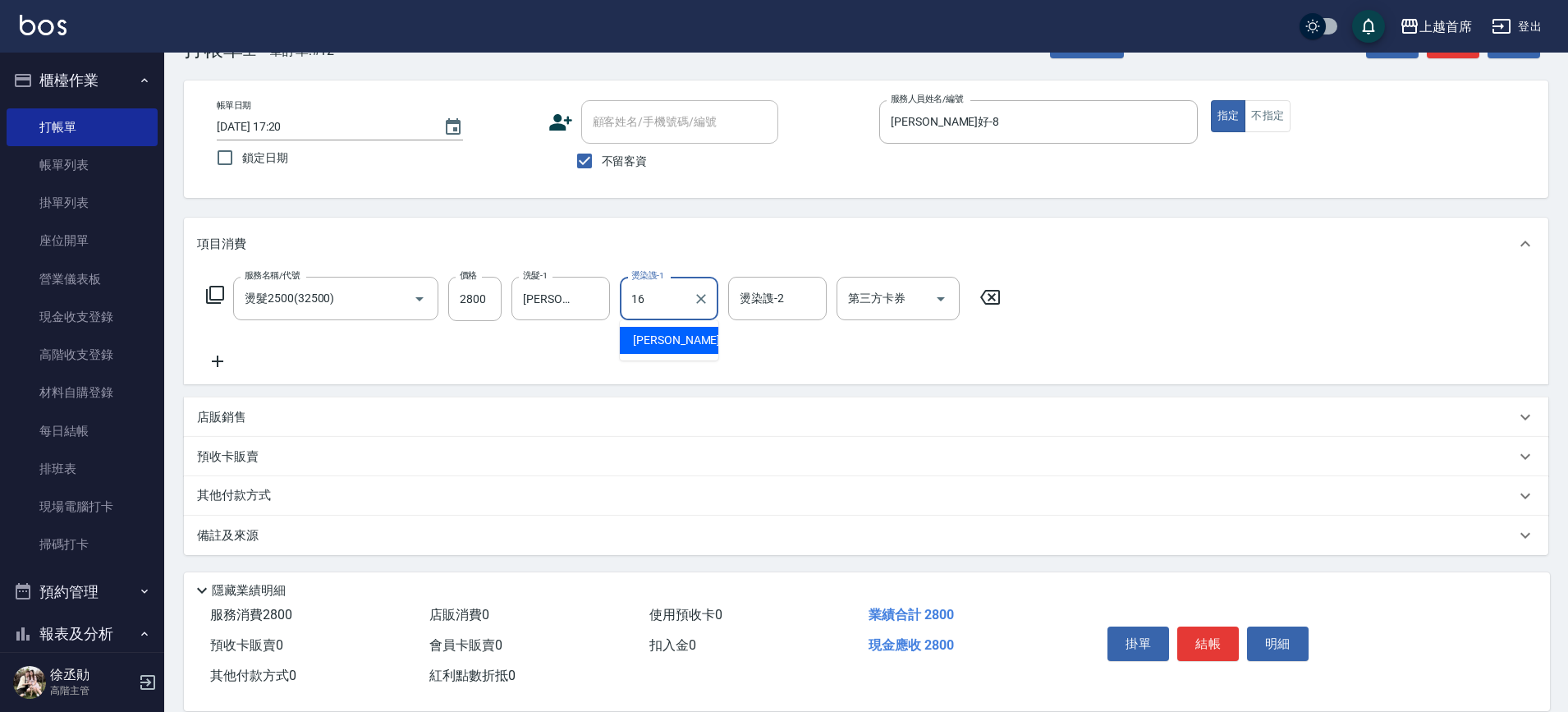
type input "[PERSON_NAME]-16"
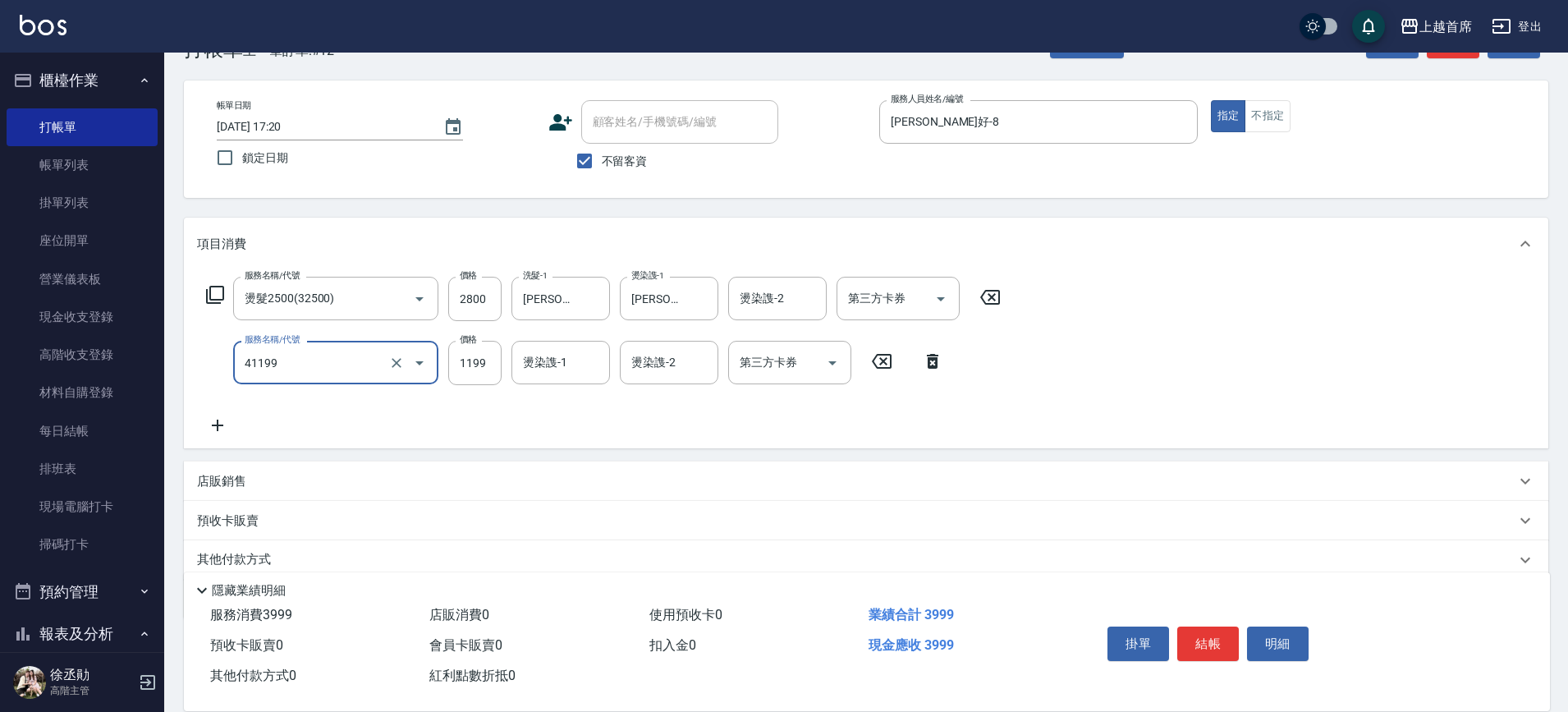
type input "長髮染髮(41199)"
type input "1200"
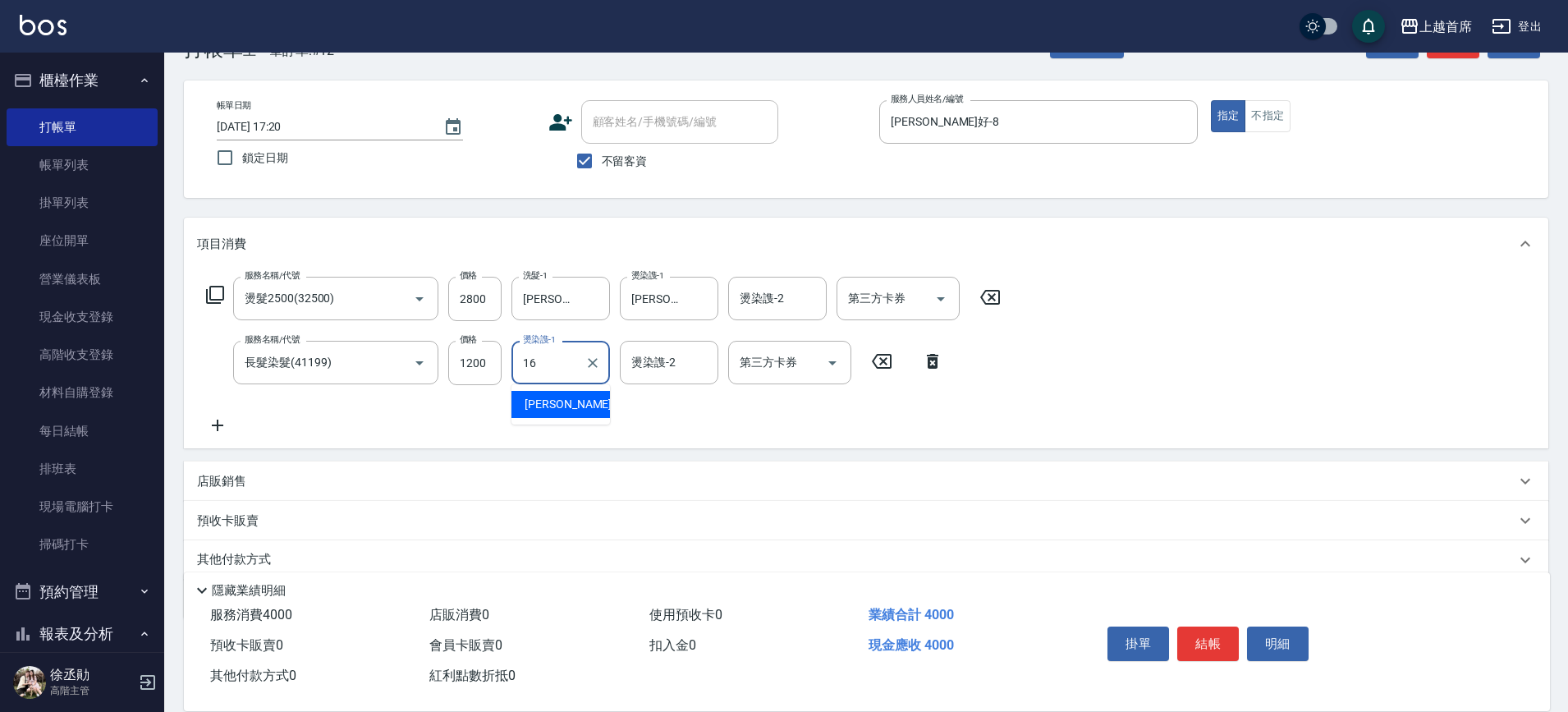
type input "[PERSON_NAME]-16"
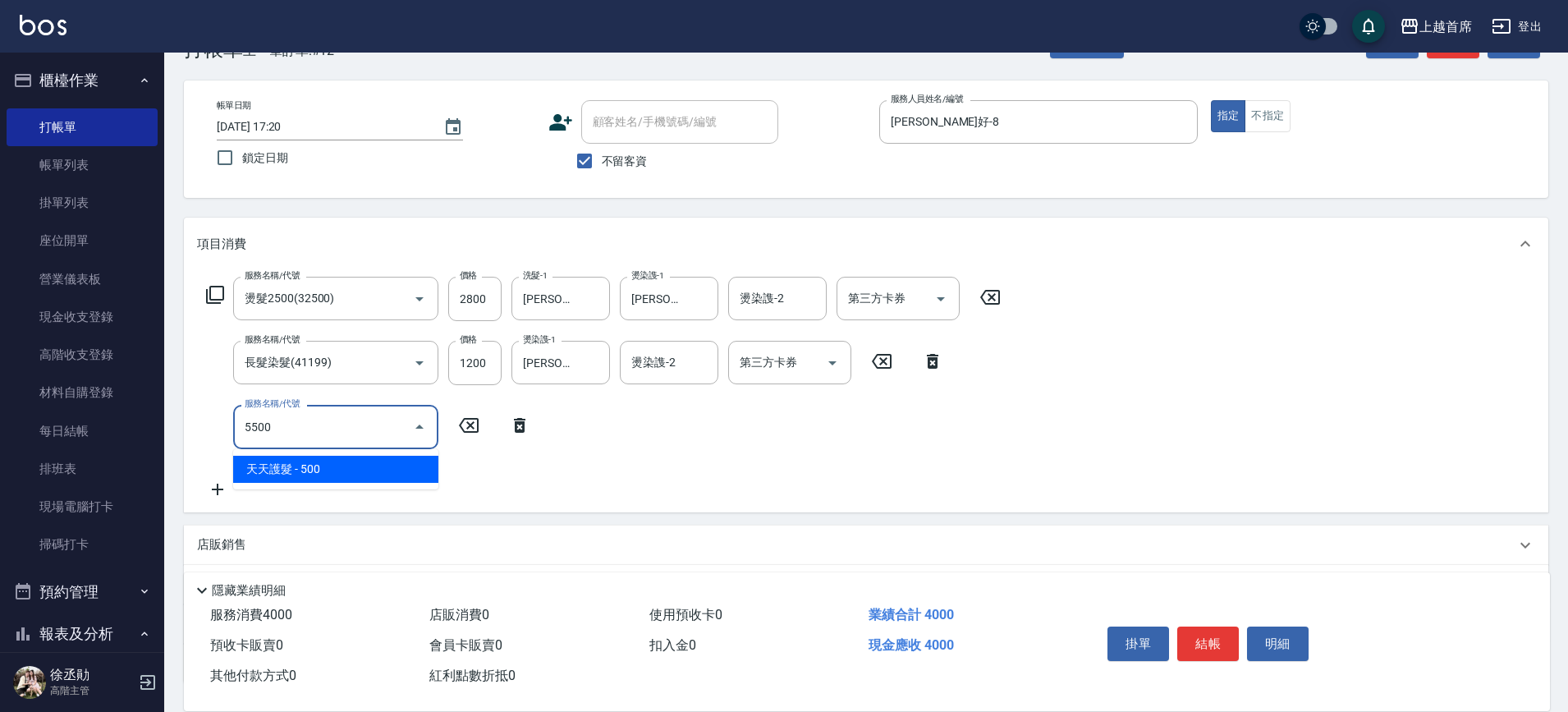
type input "天天護髮(5500)"
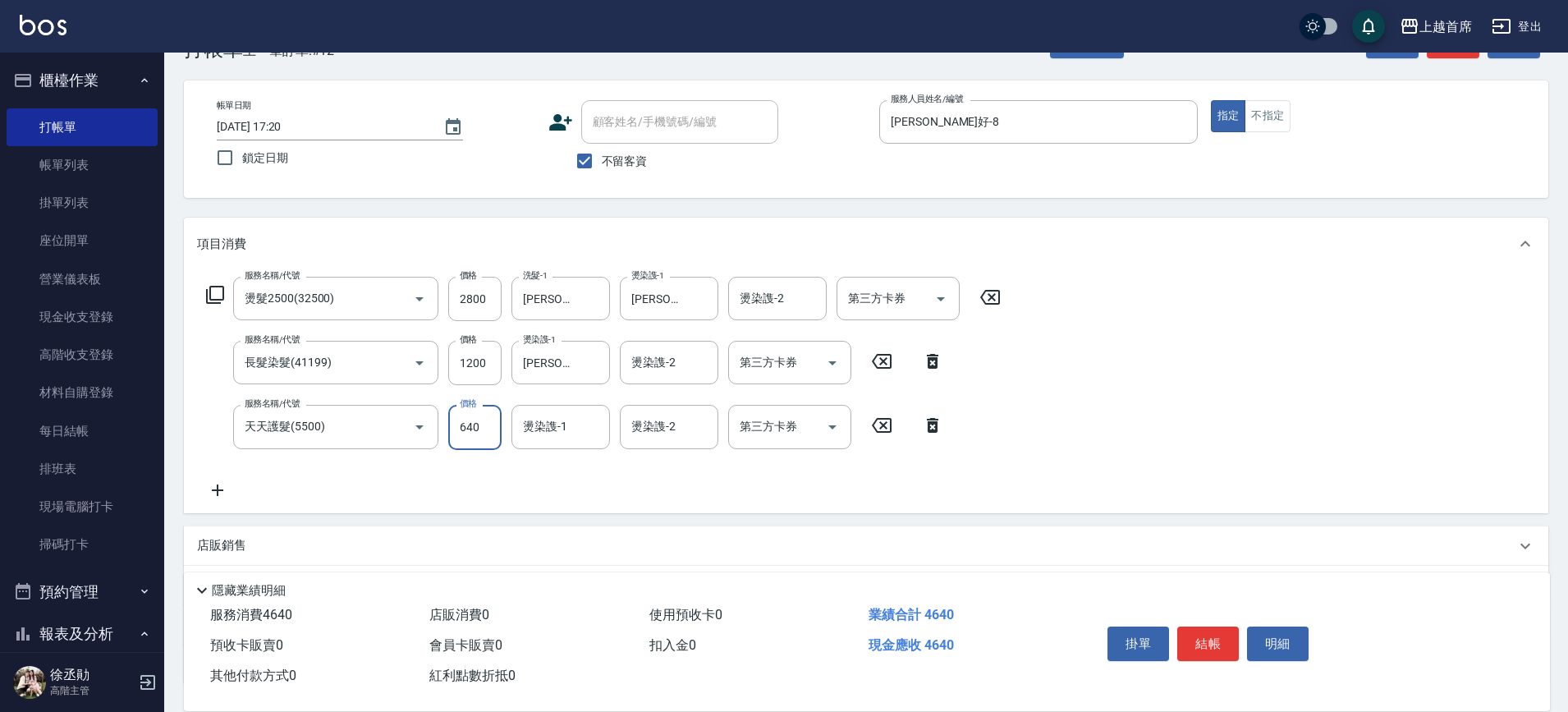
type input "640"
type input "[PERSON_NAME]-16"
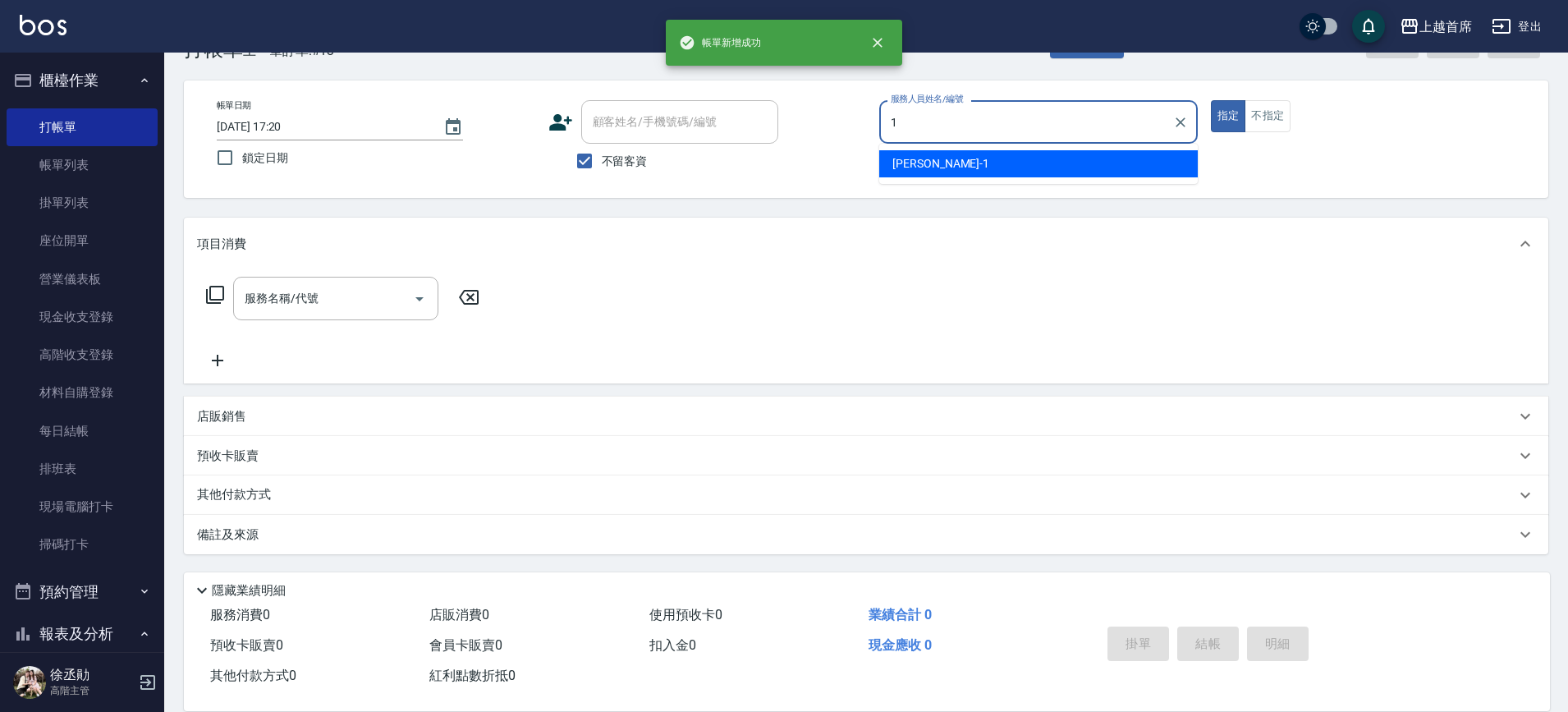
type input "[PERSON_NAME]-1"
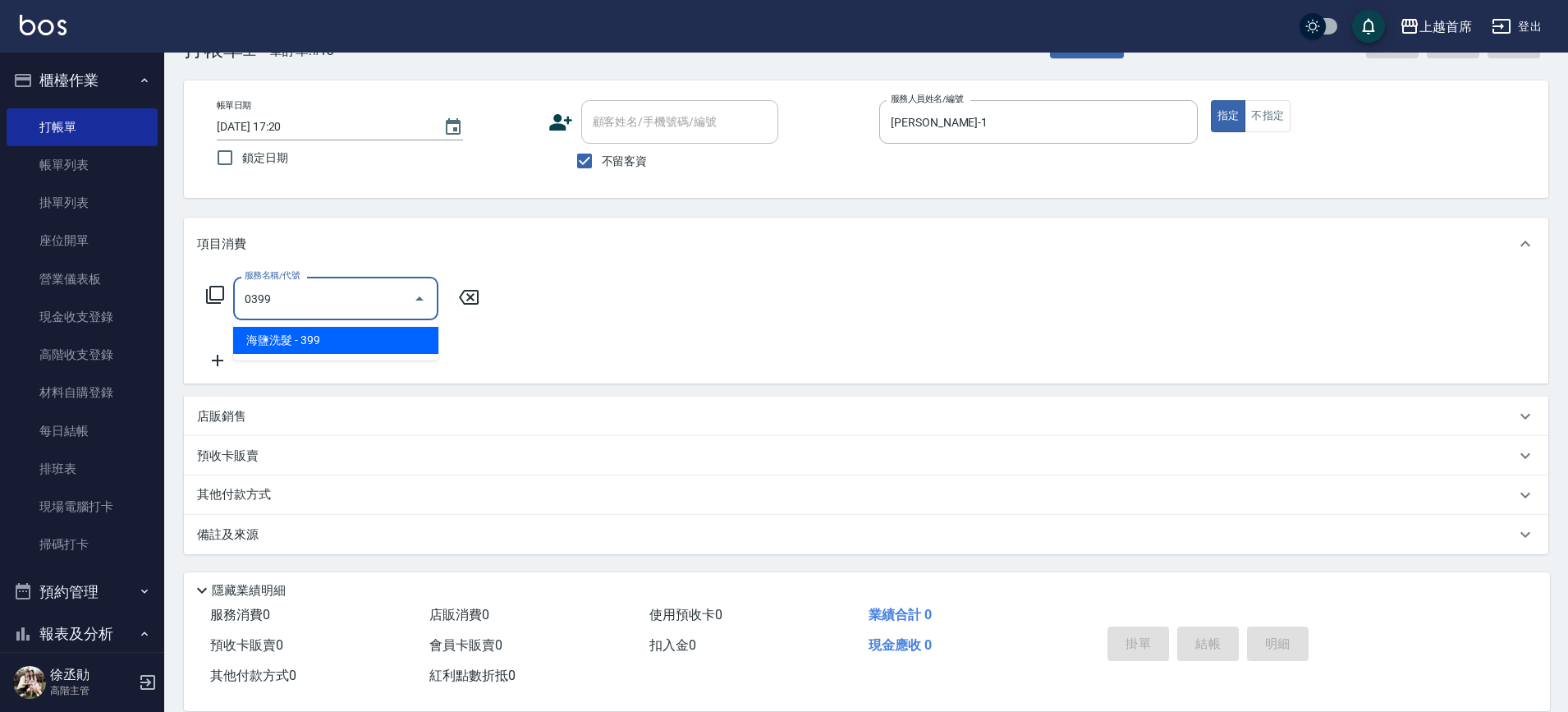
type input "海鹽洗髮(0399)"
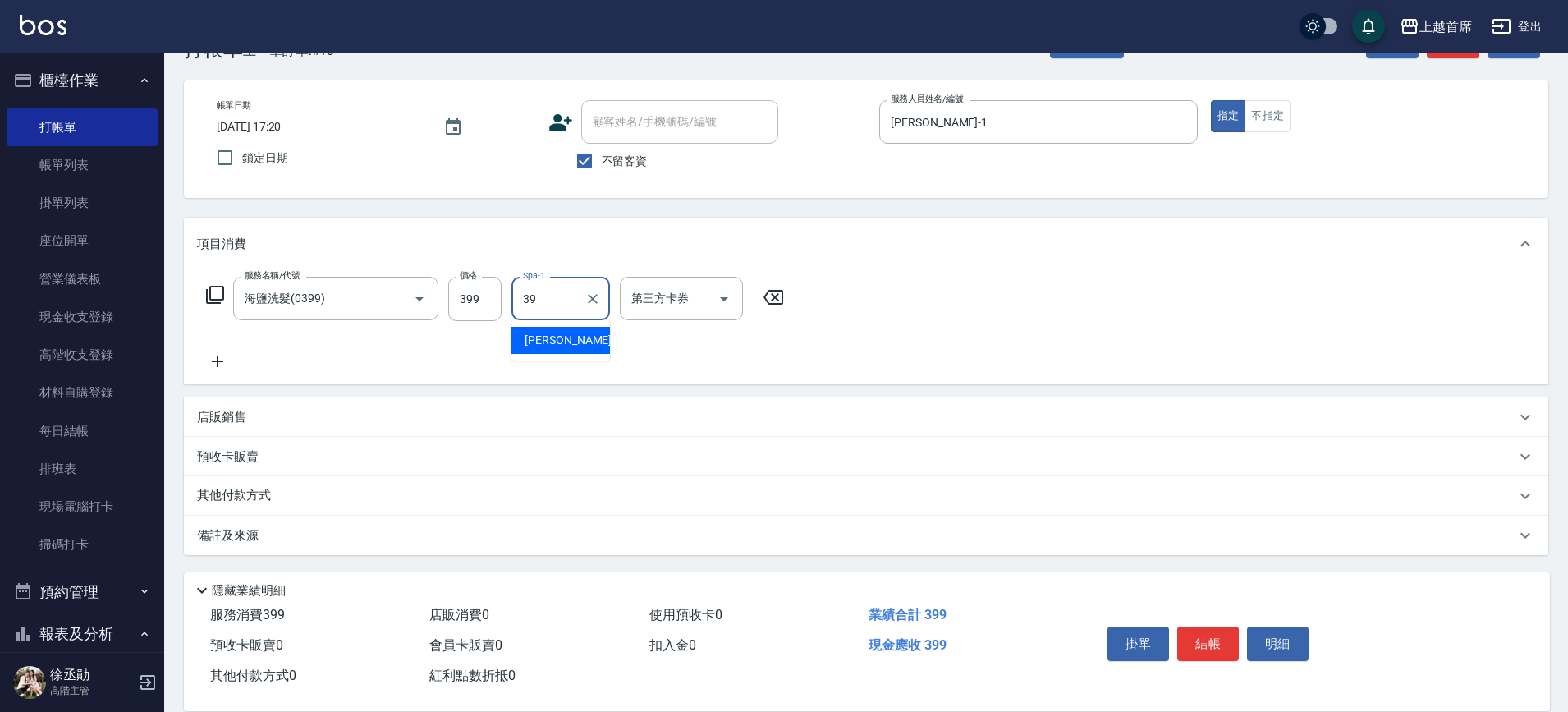
type input "[PERSON_NAME]-39"
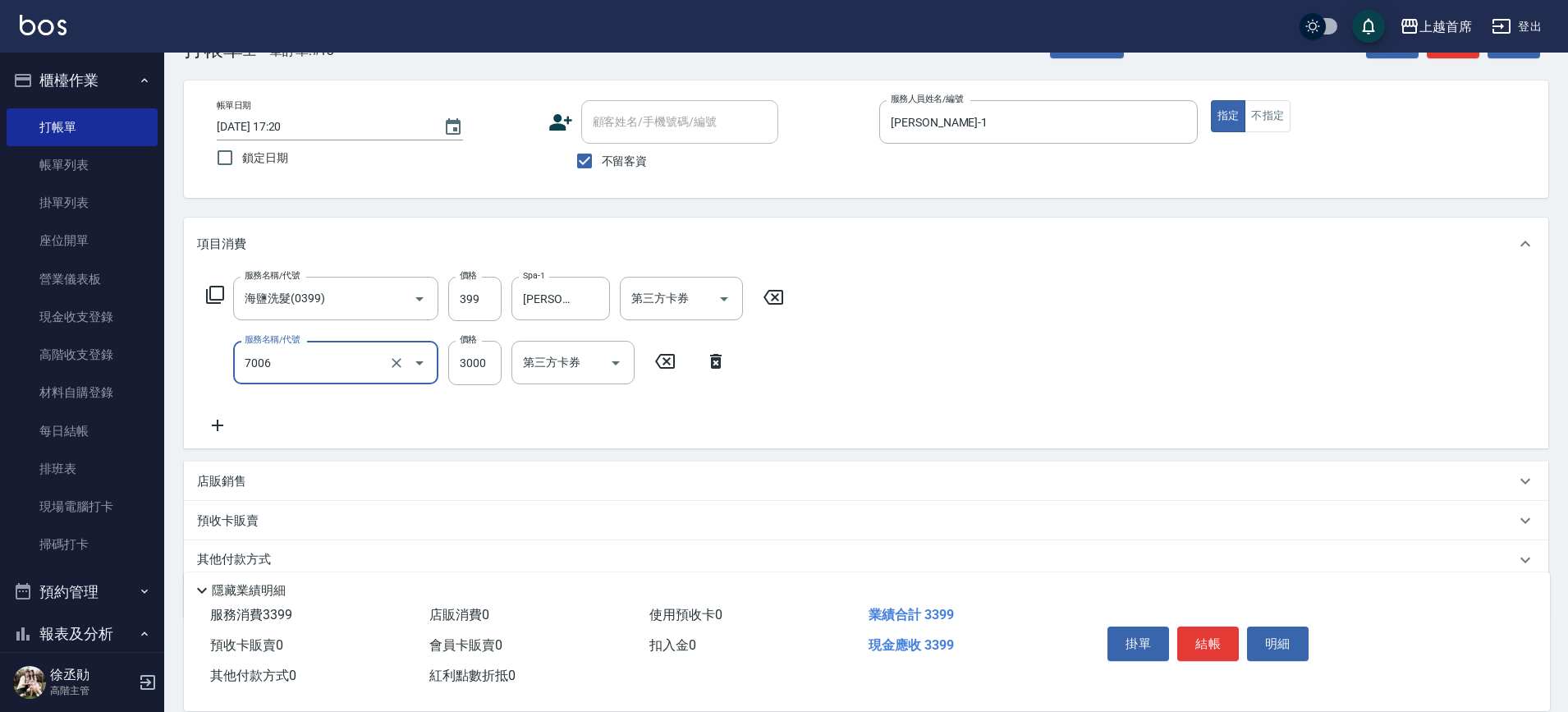
type input "重整1組20片(7006)"
type input "3500"
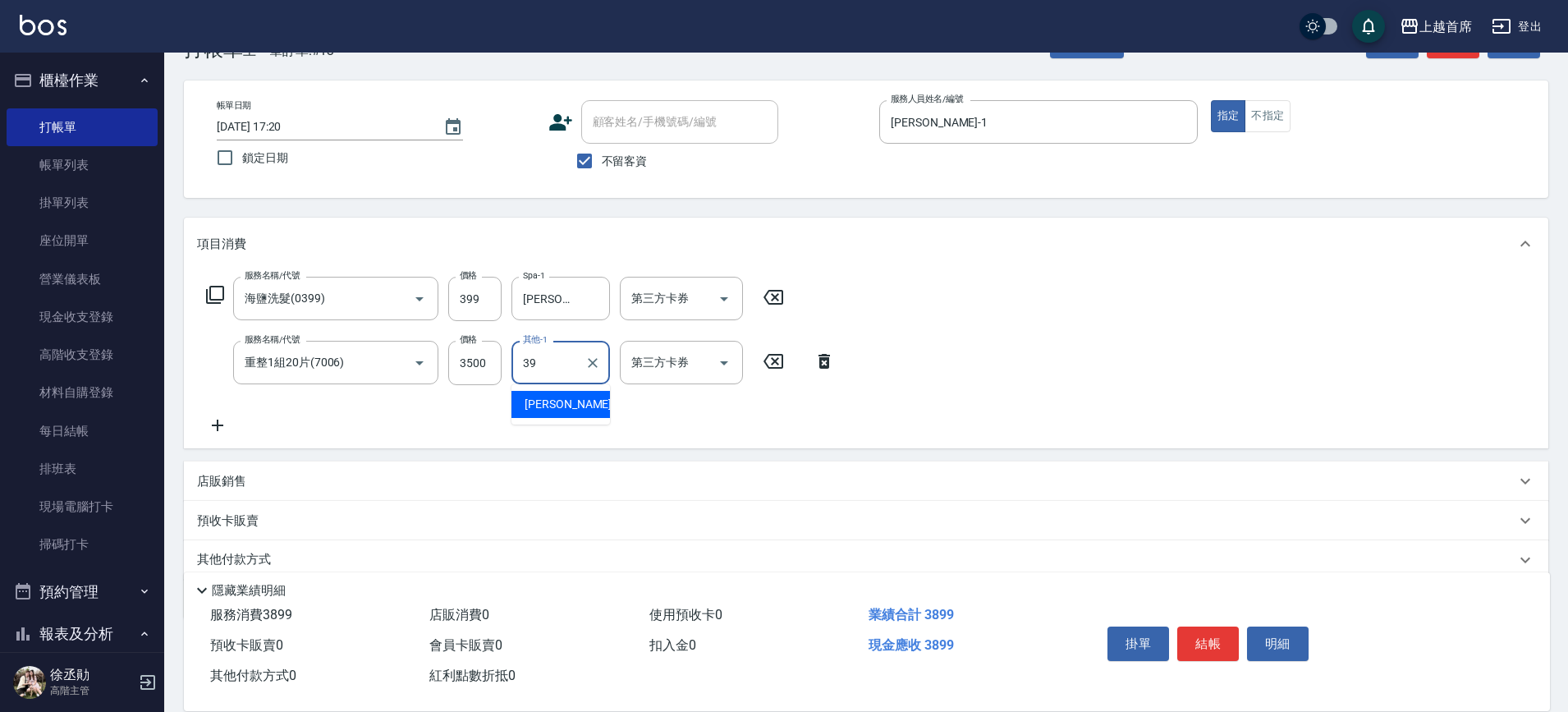
type input "[PERSON_NAME]-39"
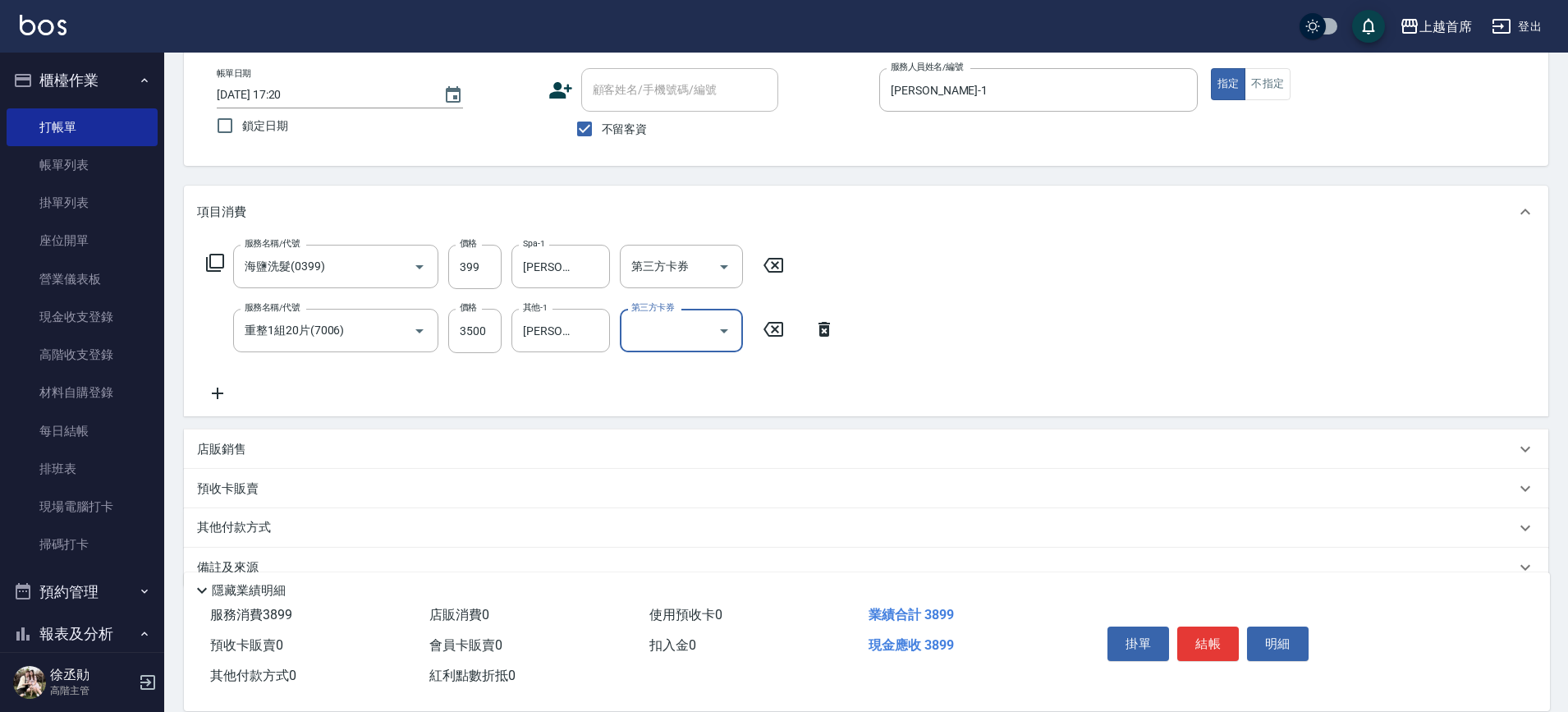
scroll to position [117, 0]
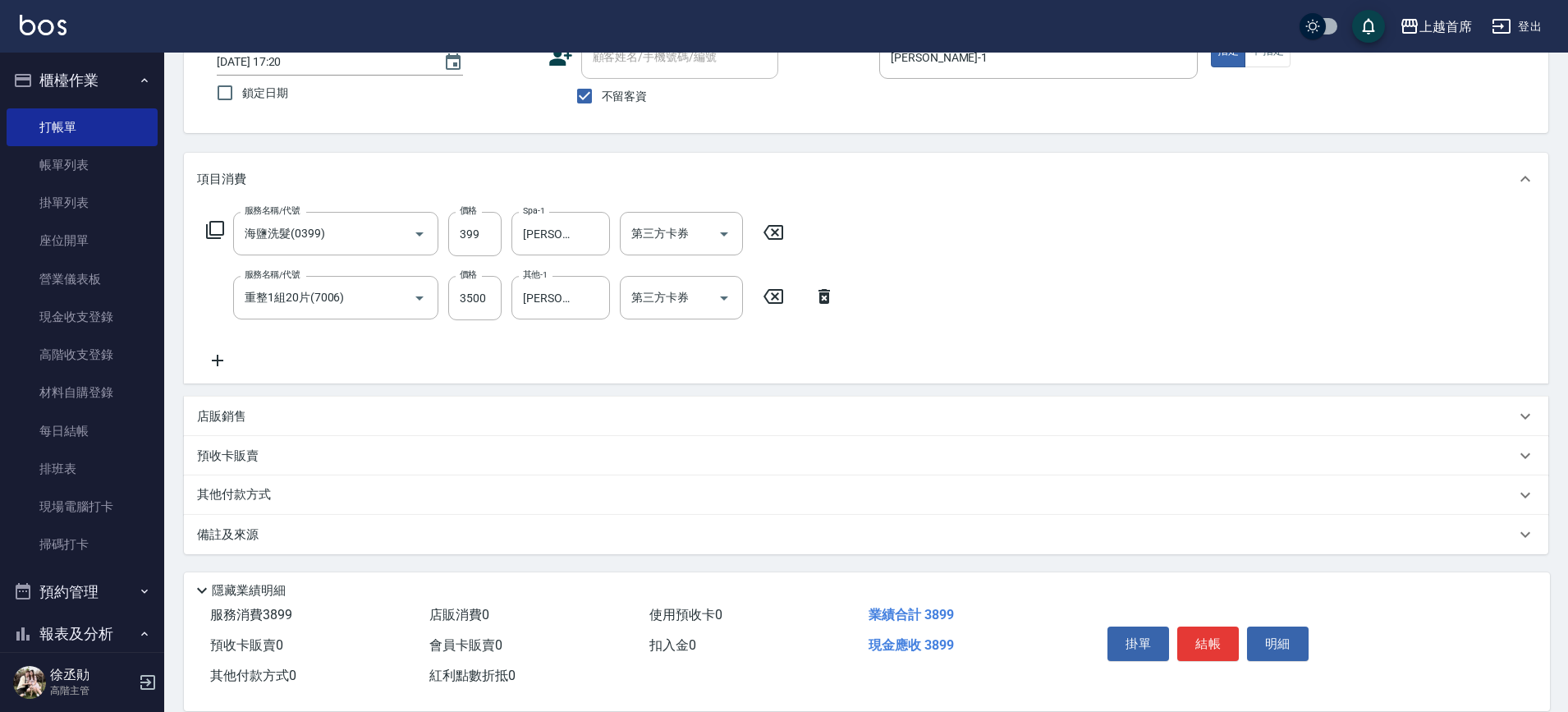
click at [257, 494] on p "其他付款方式" at bounding box center [237, 495] width 82 height 18
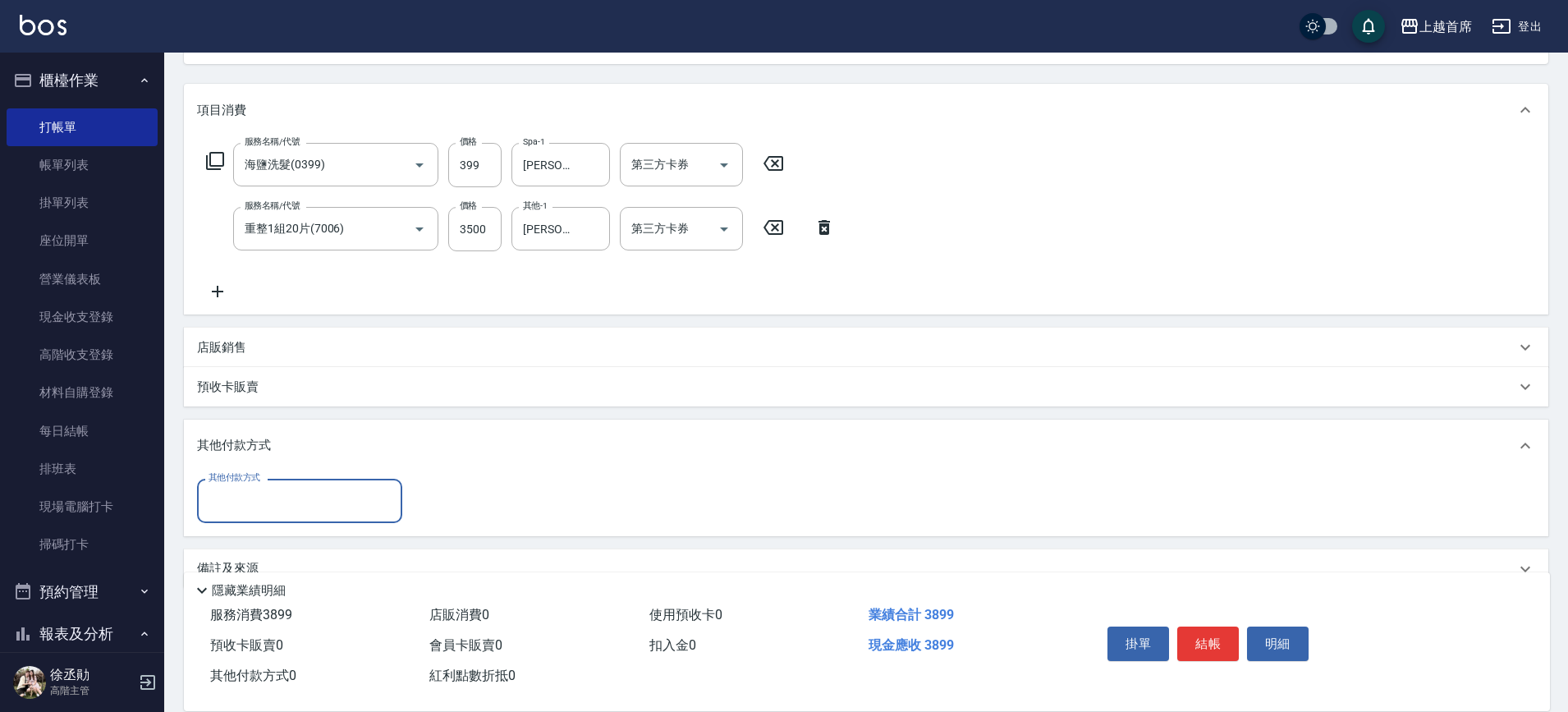
scroll to position [220, 0]
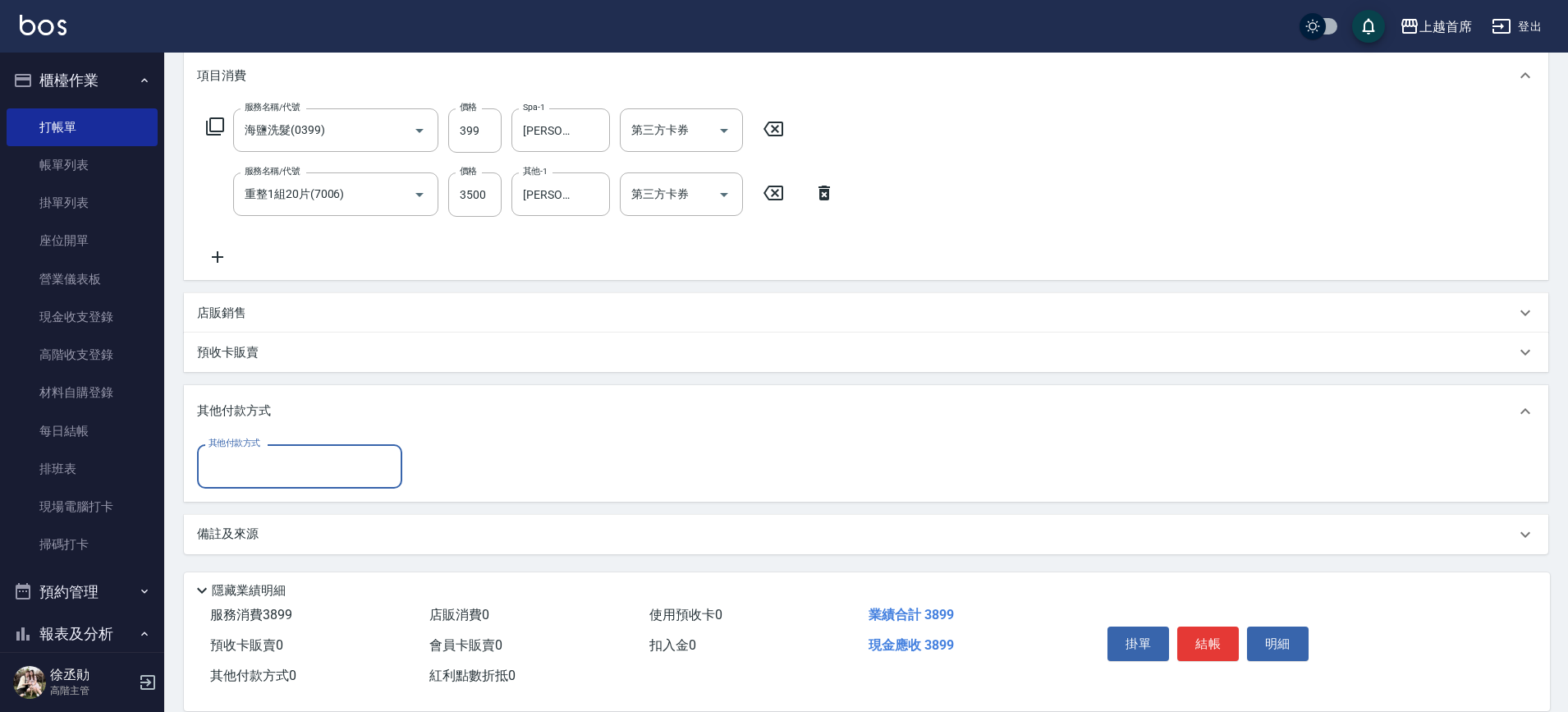
click at [289, 485] on div "其他付款方式" at bounding box center [299, 466] width 205 height 43
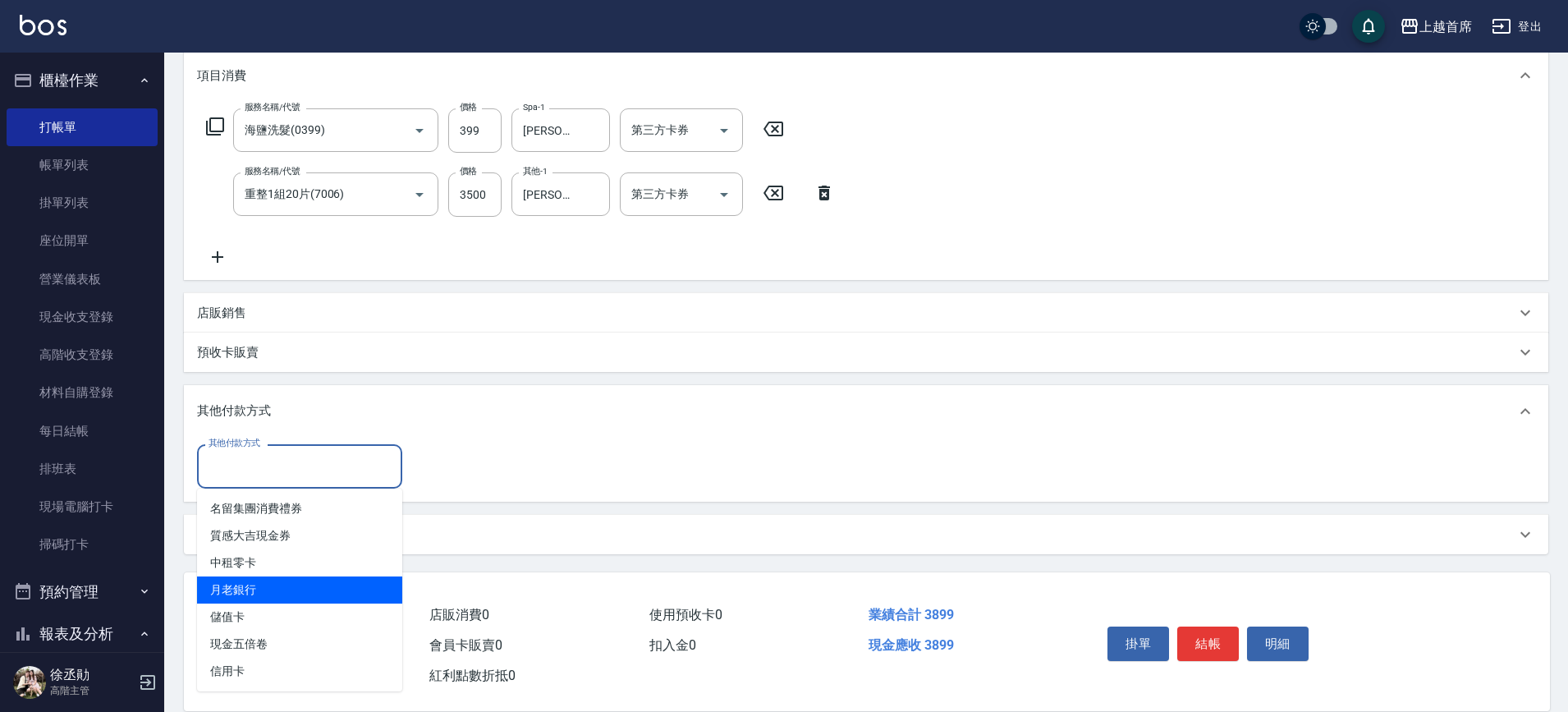
click at [305, 606] on span "儲值卡" at bounding box center [299, 617] width 205 height 27
type input "儲值卡"
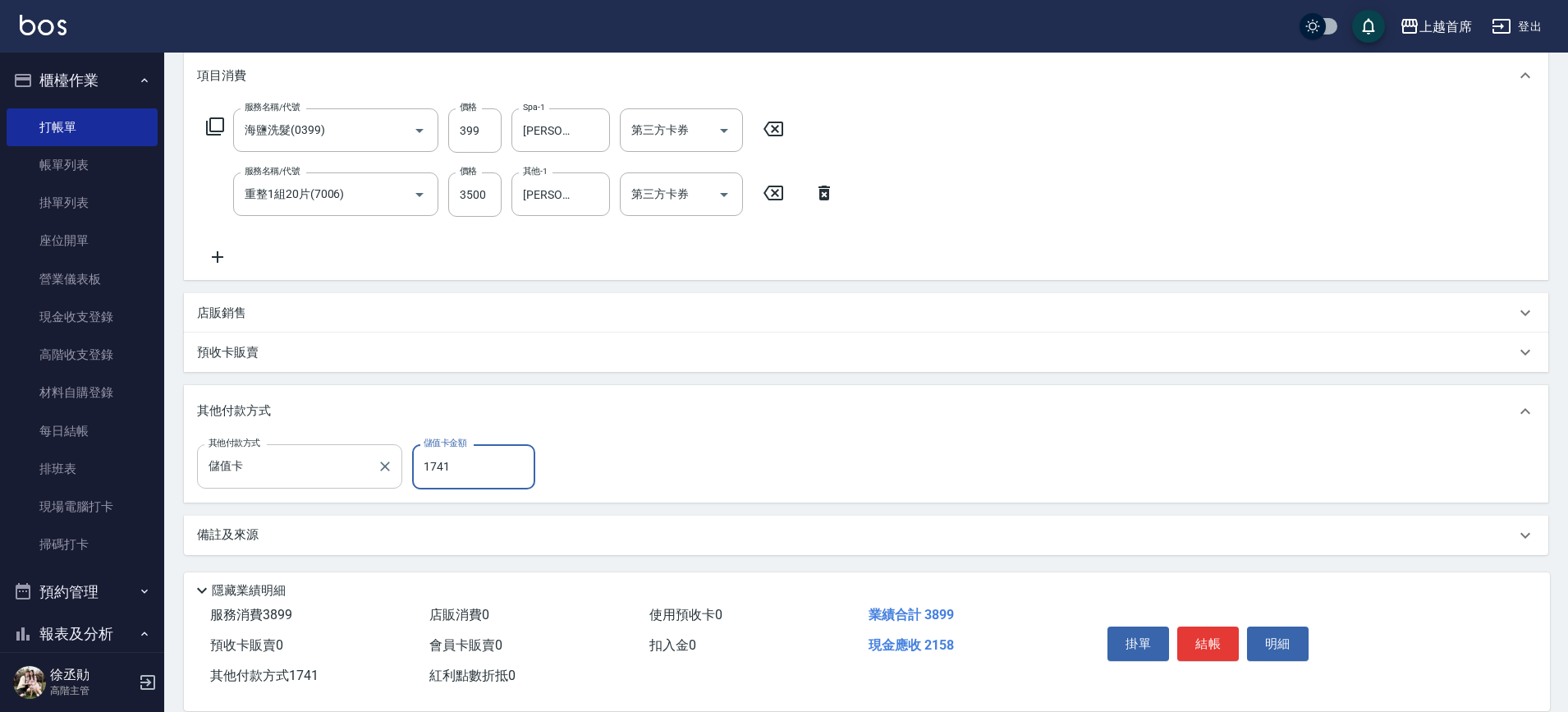
type input "1741"
click at [1190, 627] on button "結帳" at bounding box center [1208, 644] width 61 height 34
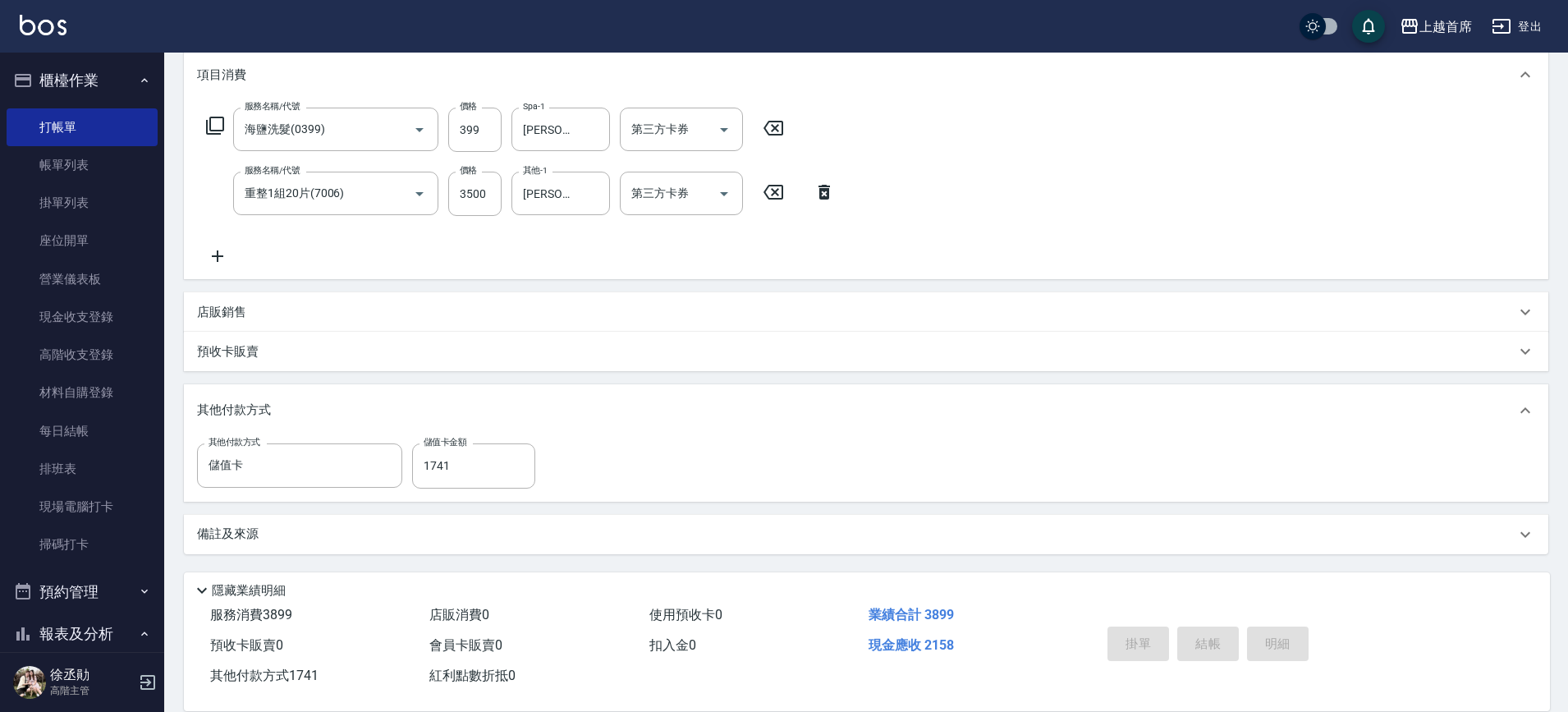
type input "[DATE] 17:21"
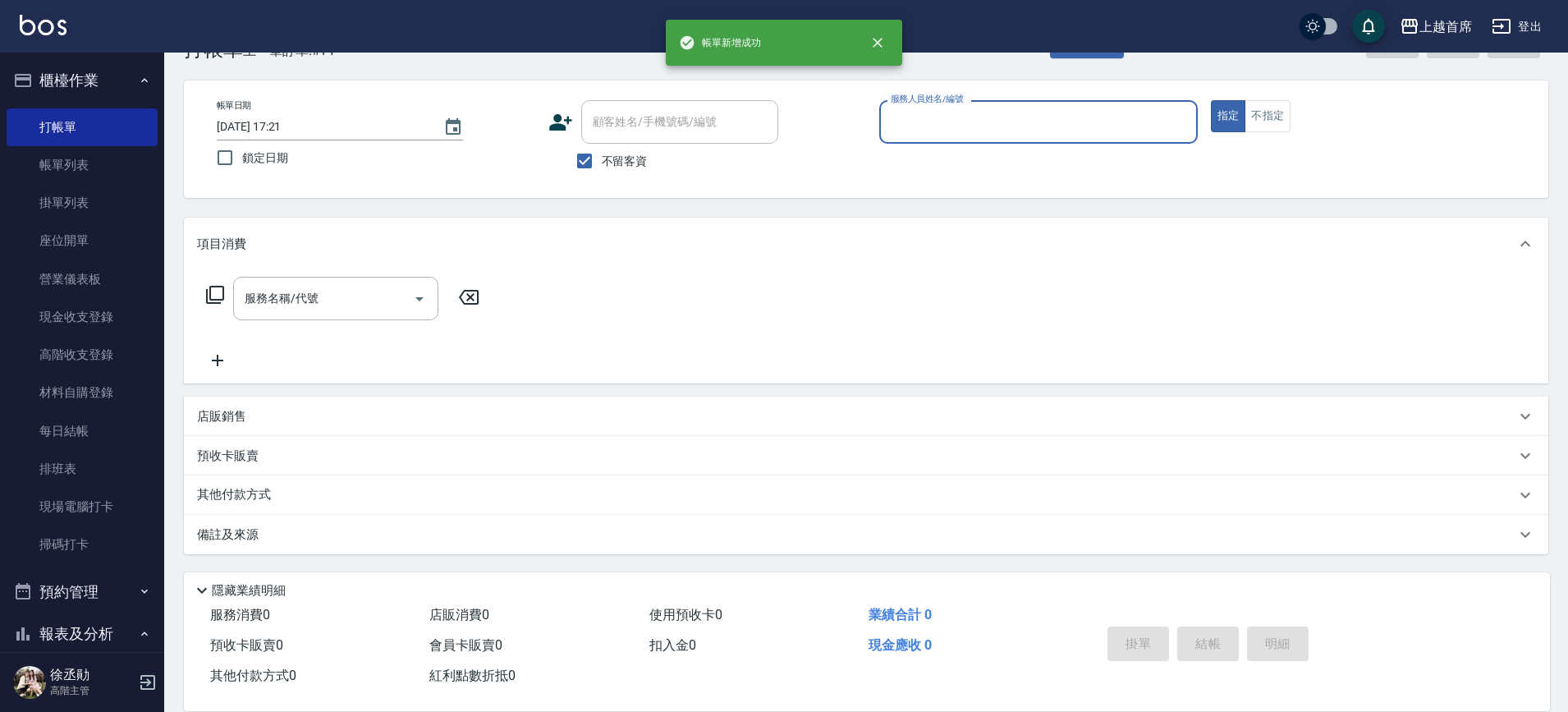
scroll to position [52, 0]
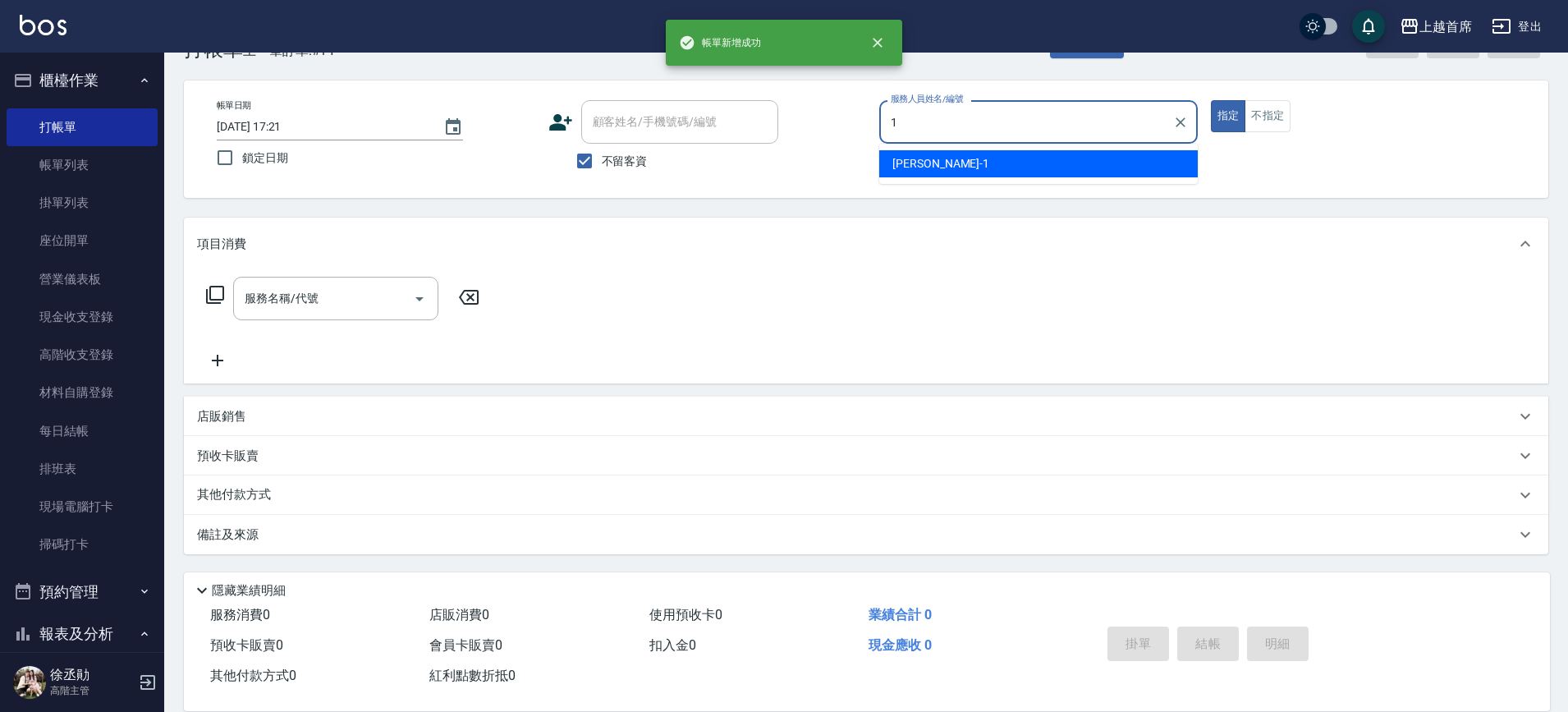
type input "[PERSON_NAME]-1"
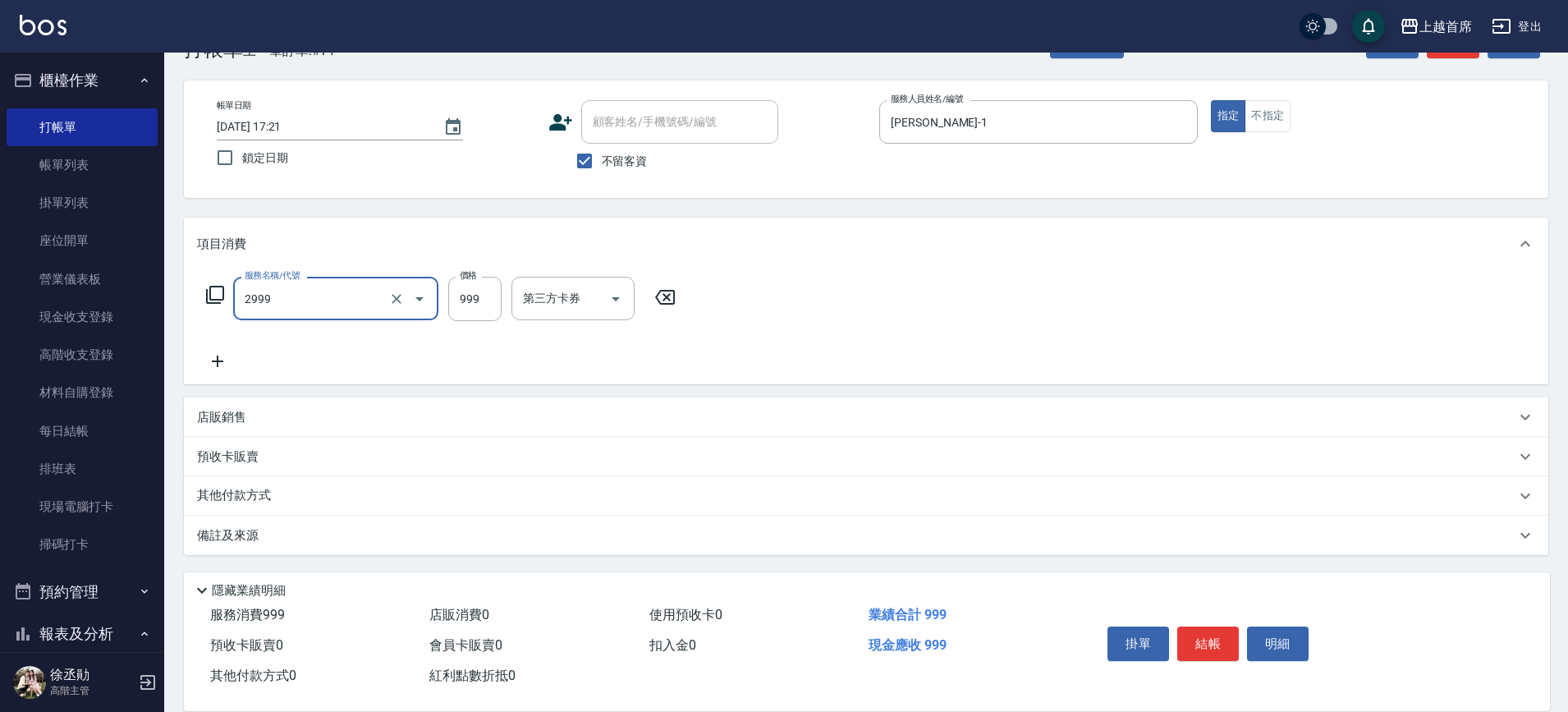
type input "spa精油洗剪套餐999(2999)"
type input "1000"
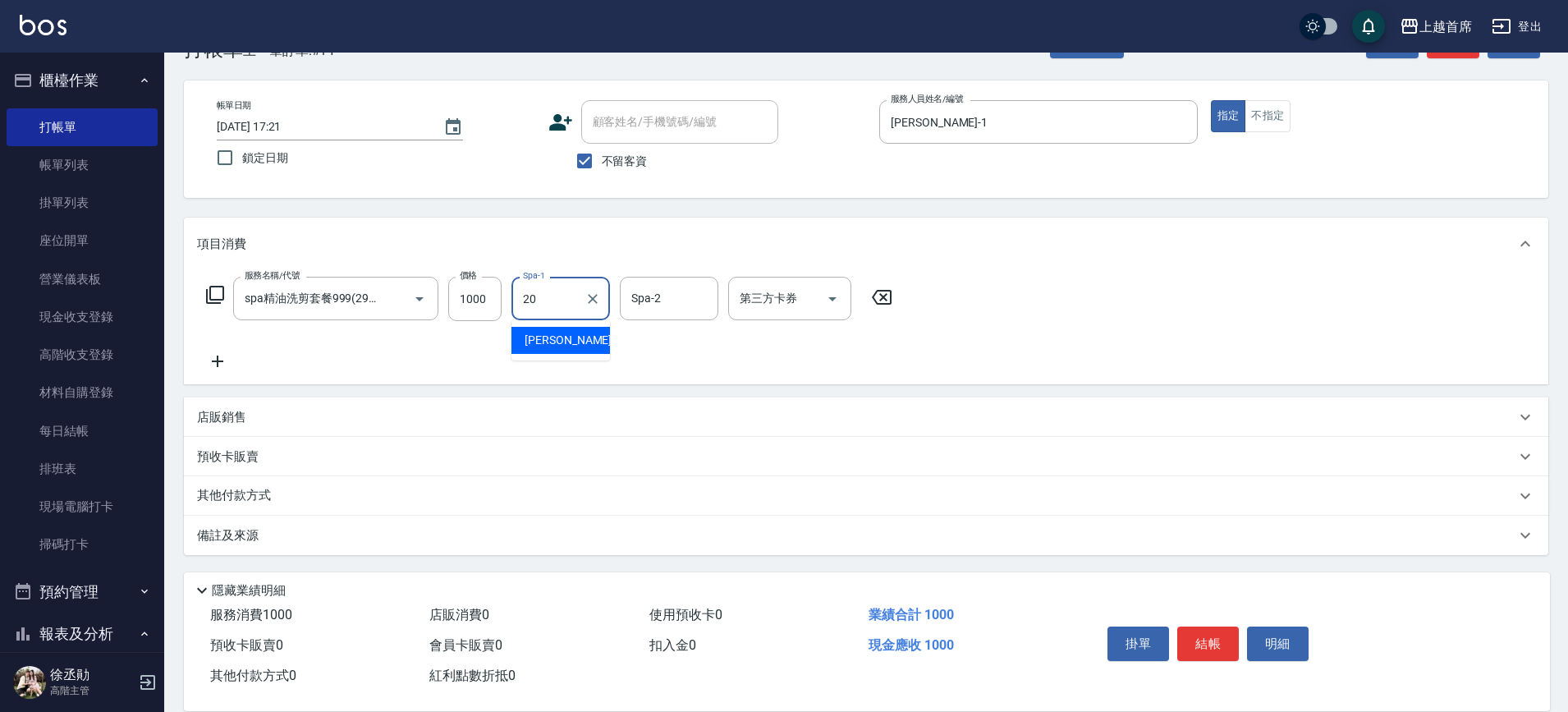
type input "[PERSON_NAME]-20"
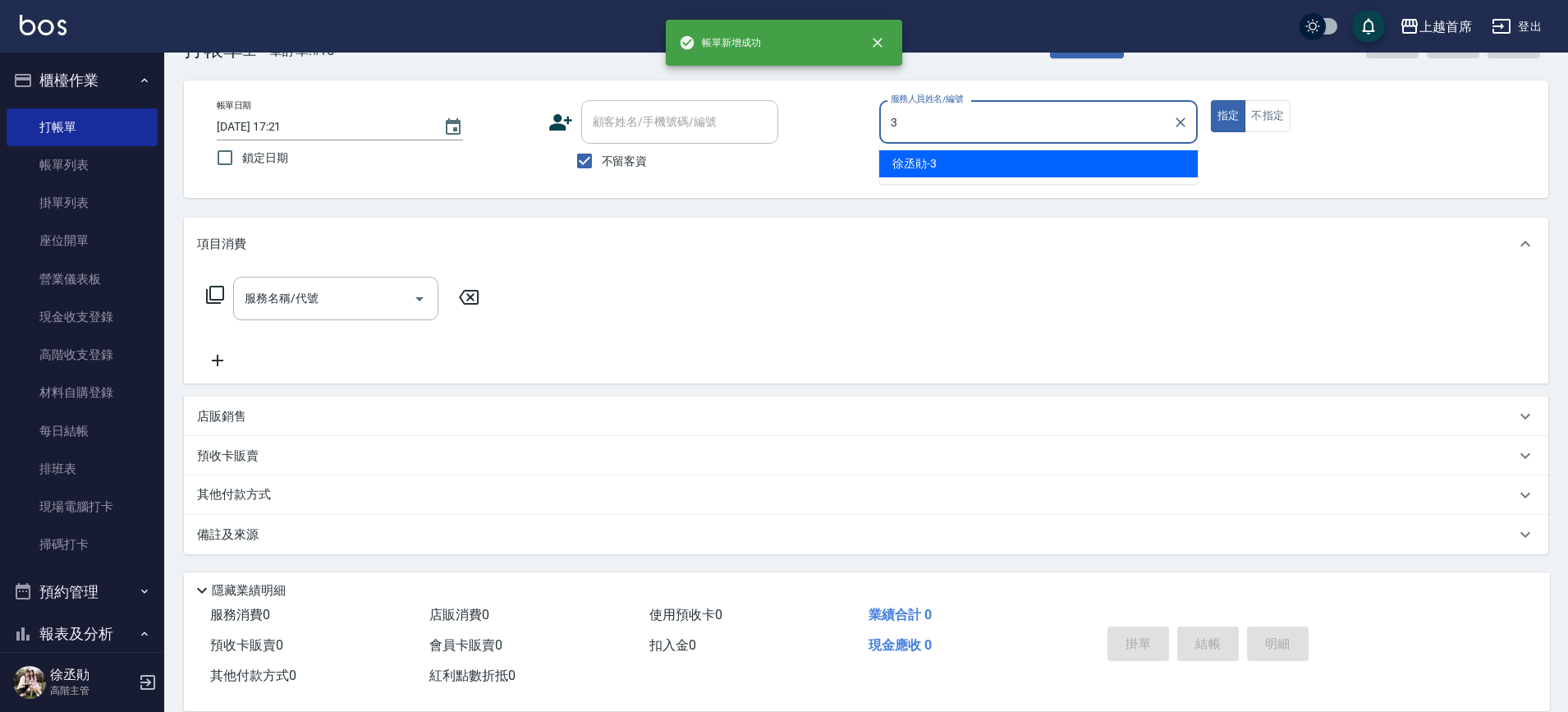
type input "[PERSON_NAME]-3"
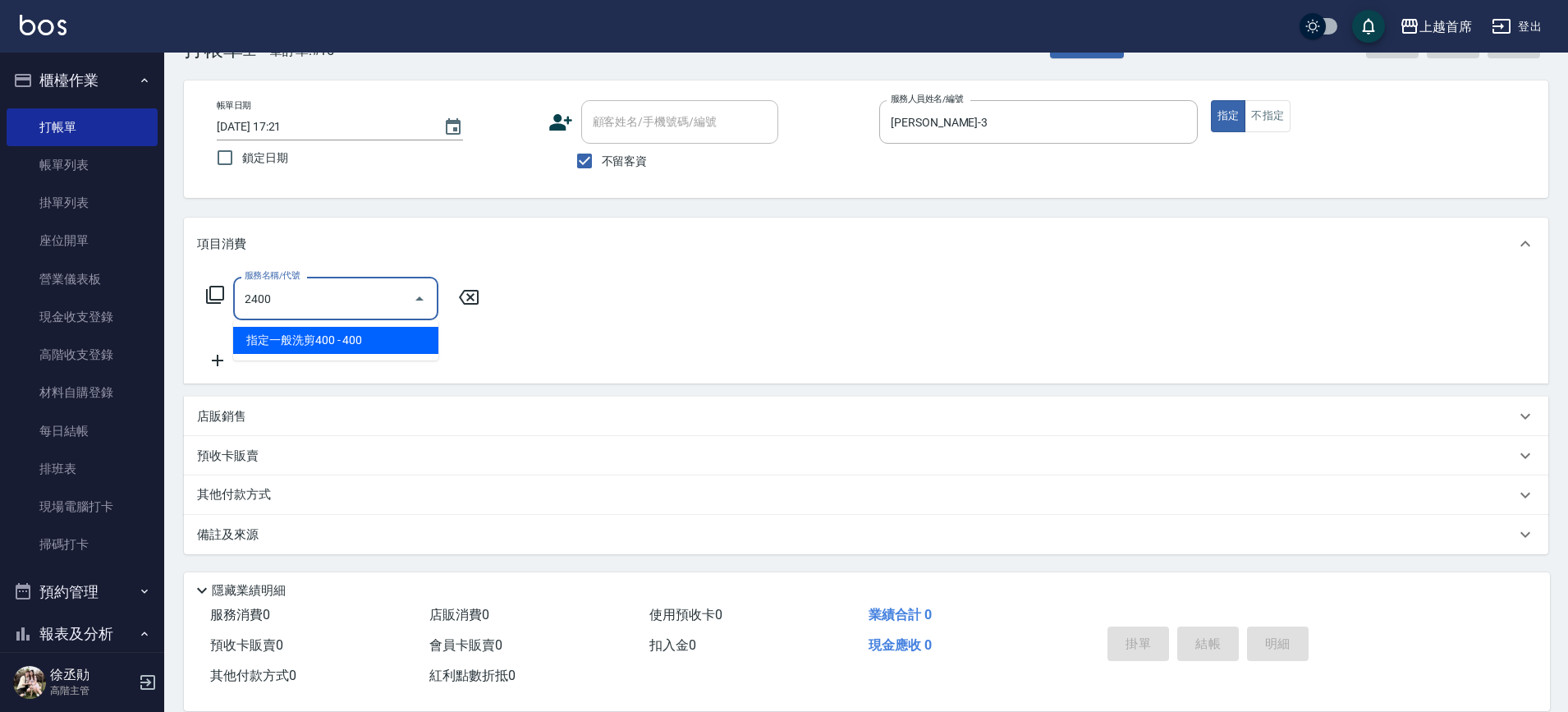
type input "指定一般洗剪400(2400)"
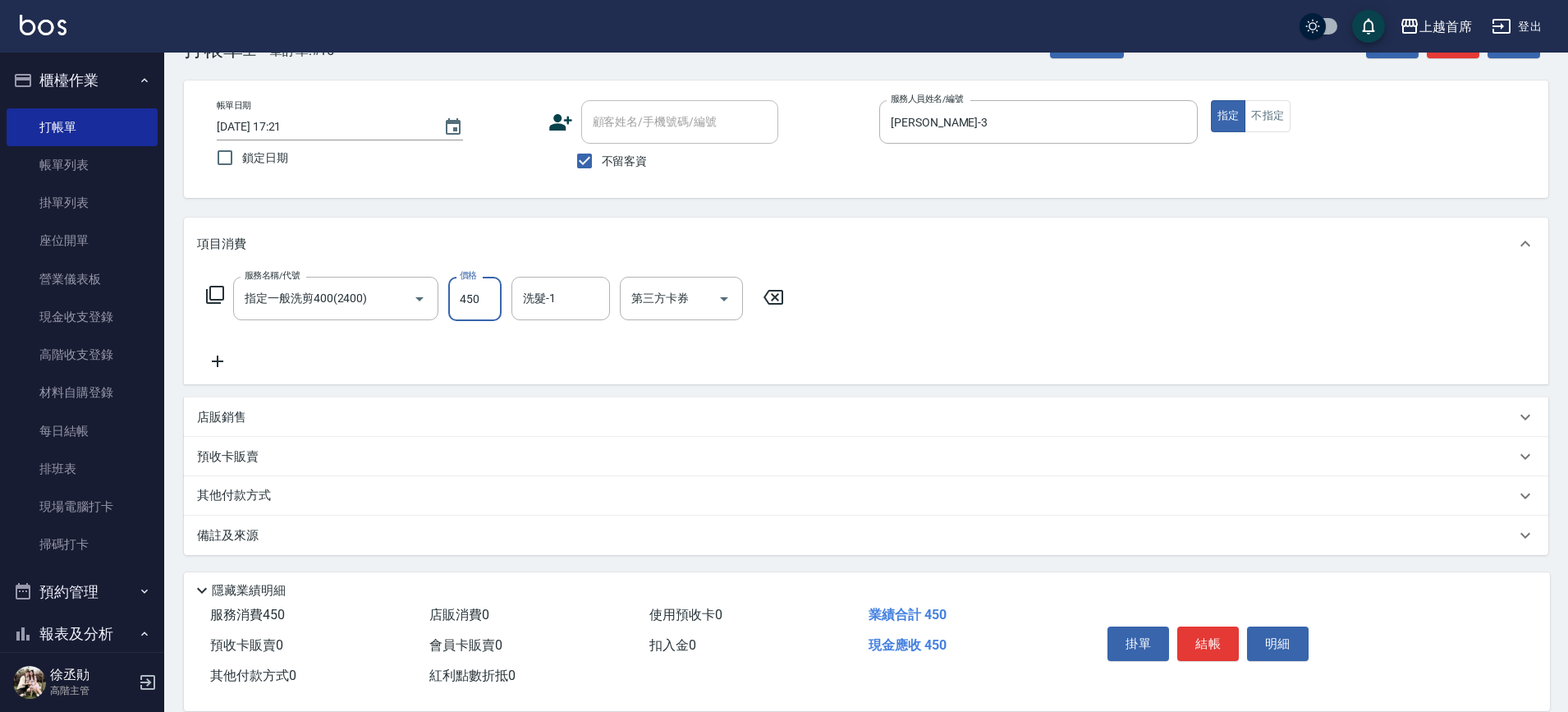
type input "450"
type input "[PERSON_NAME]-77"
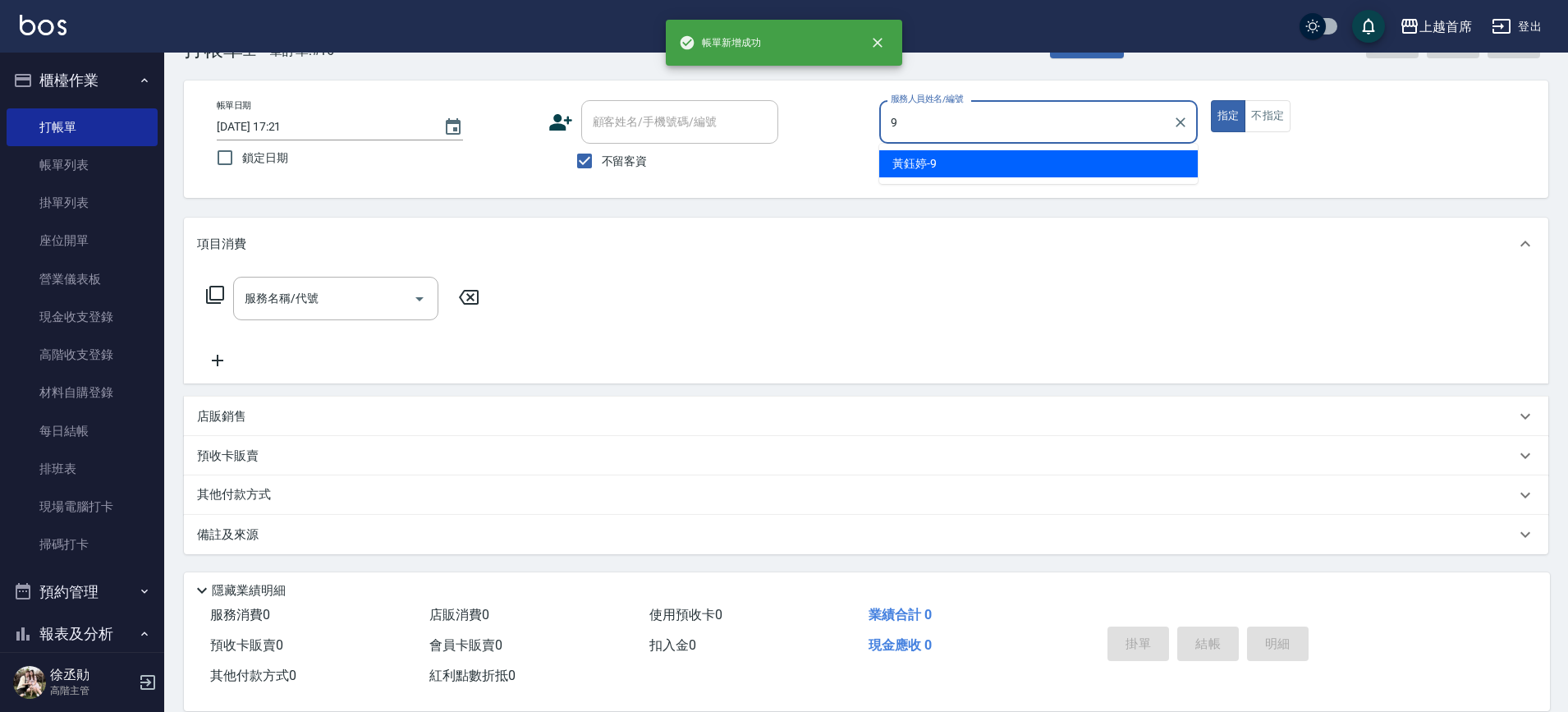
type input "[PERSON_NAME]-9"
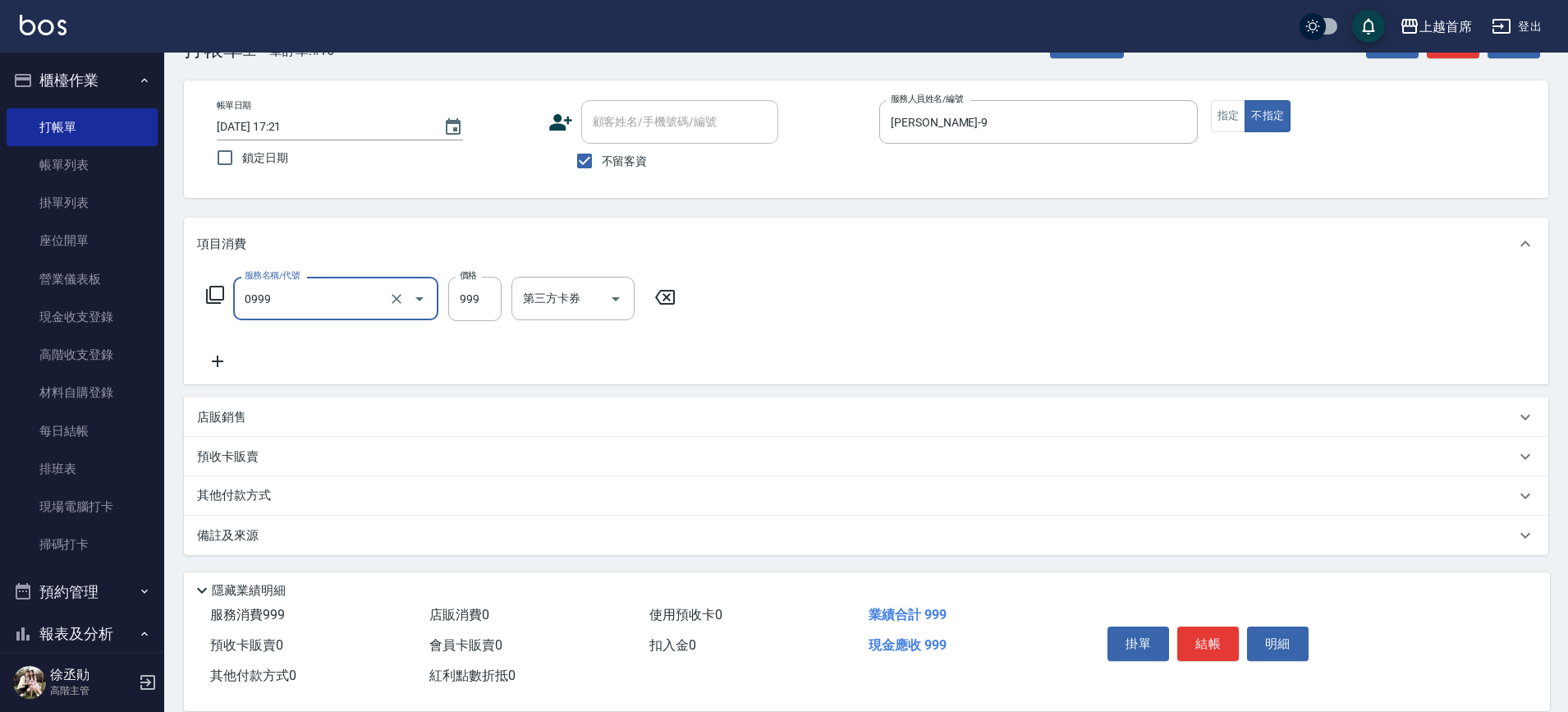
type input "REVIVRE(0999)"
type input "899"
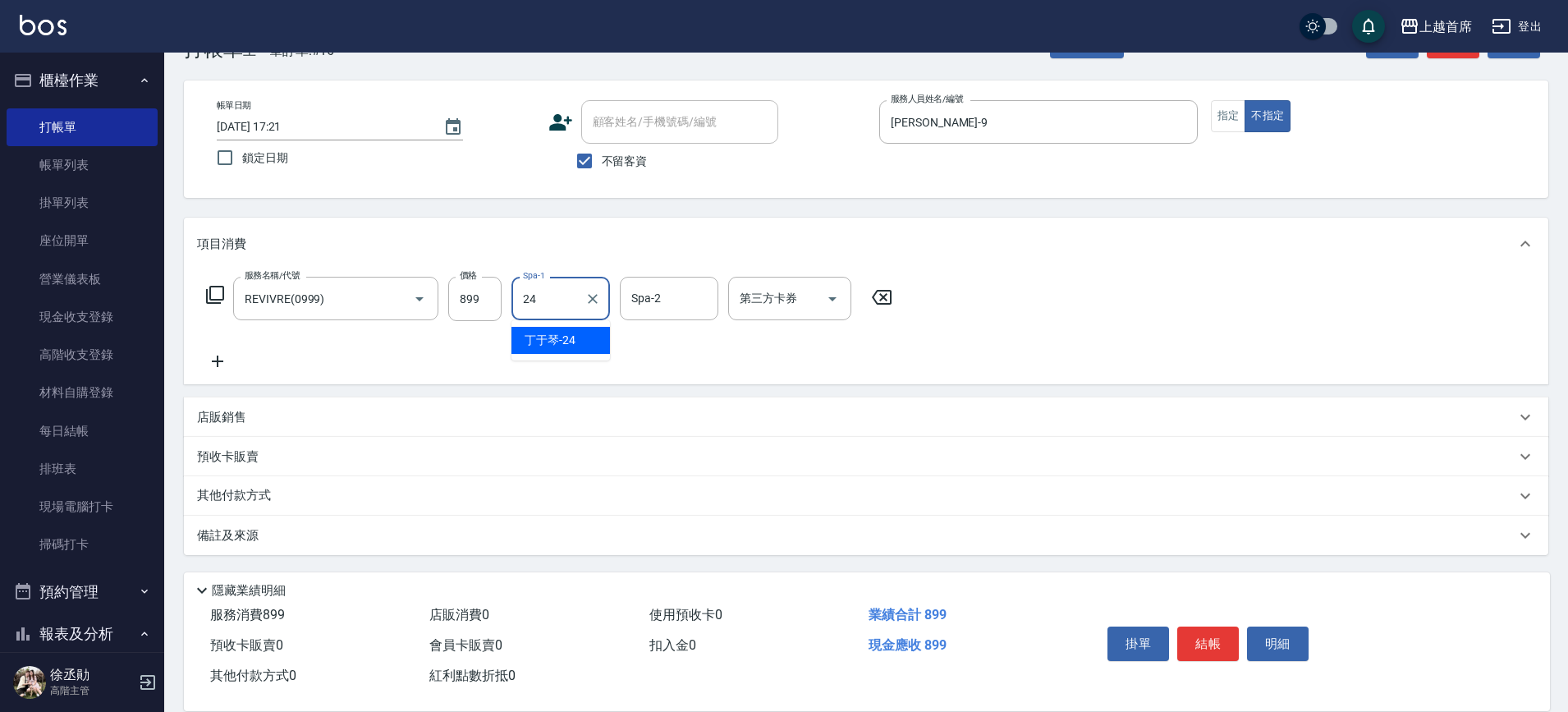
type input "[PERSON_NAME]-24"
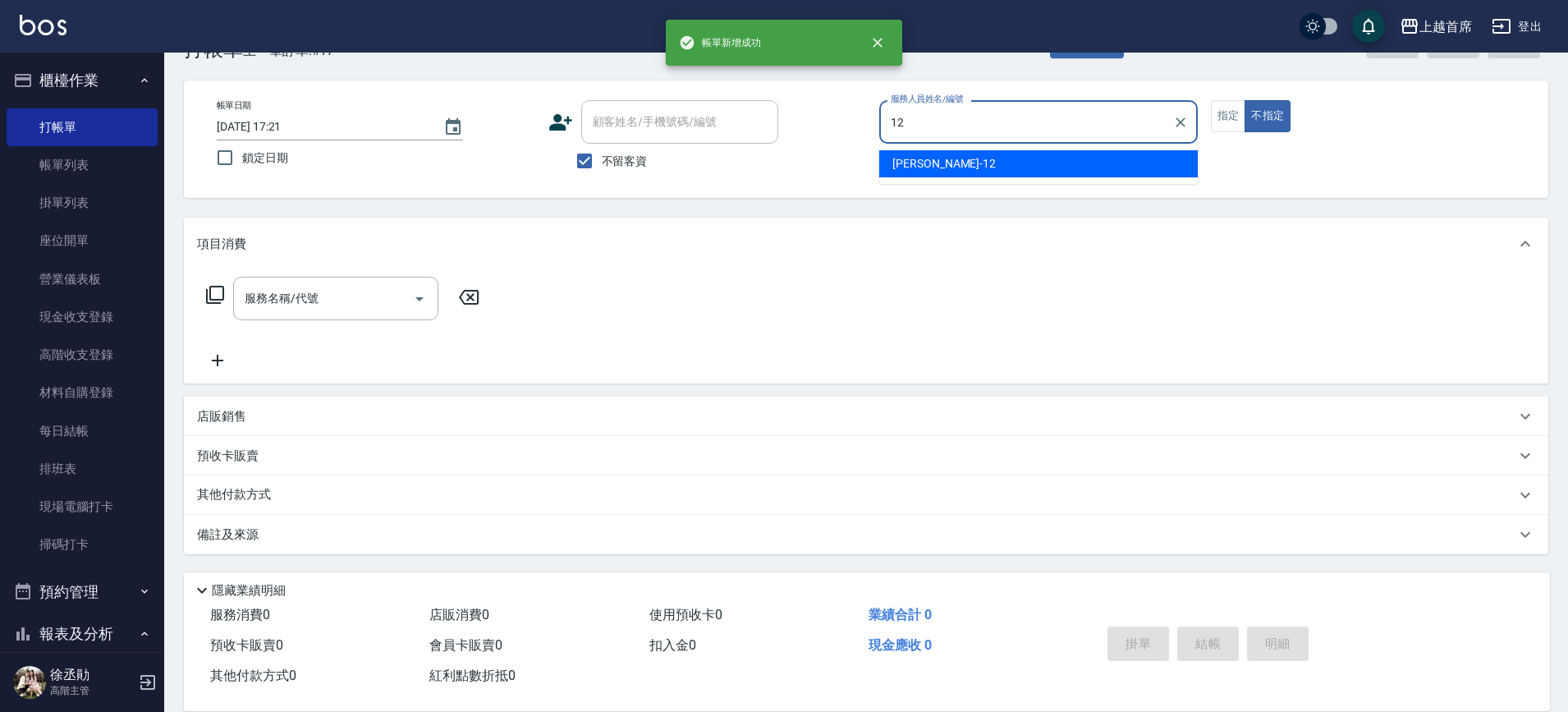
type input "[PERSON_NAME]-12"
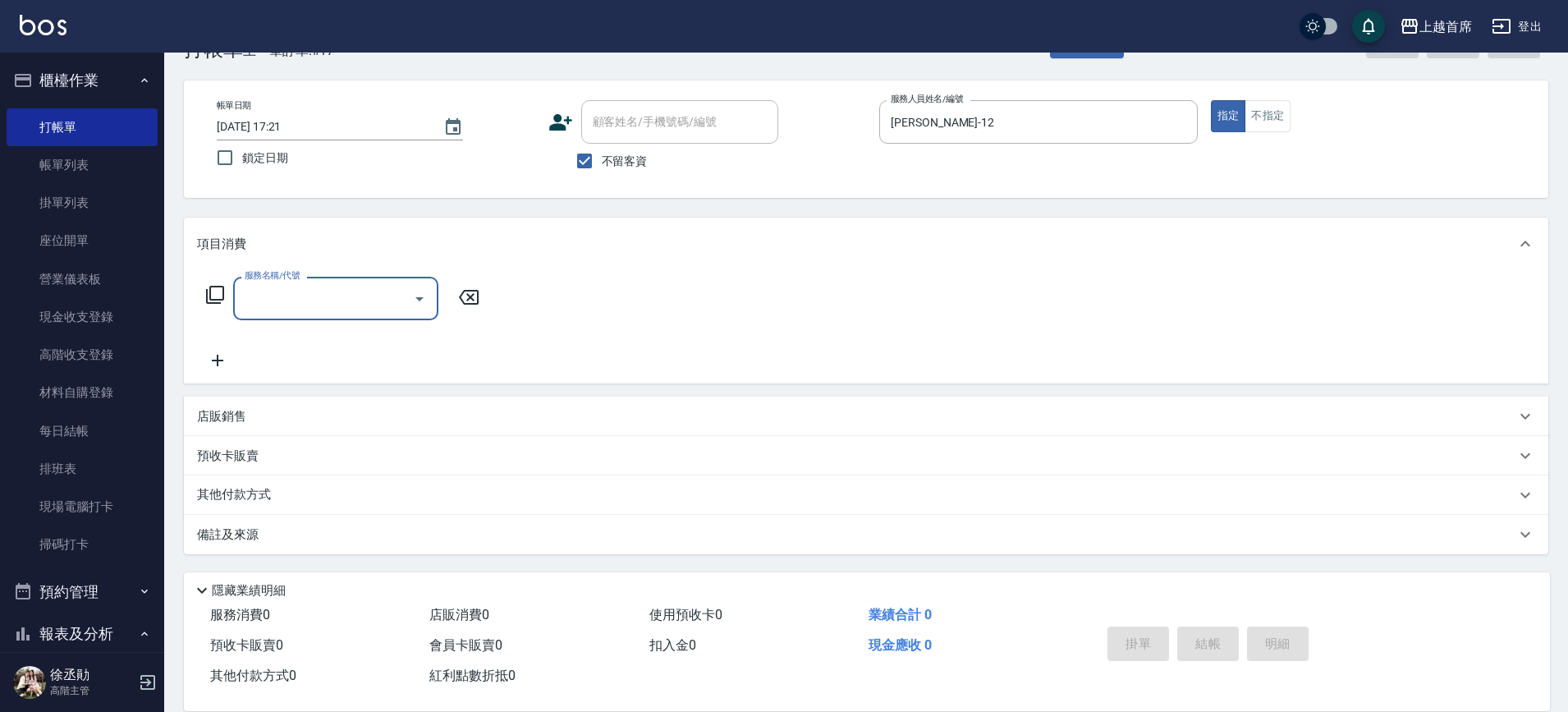
type input "1"
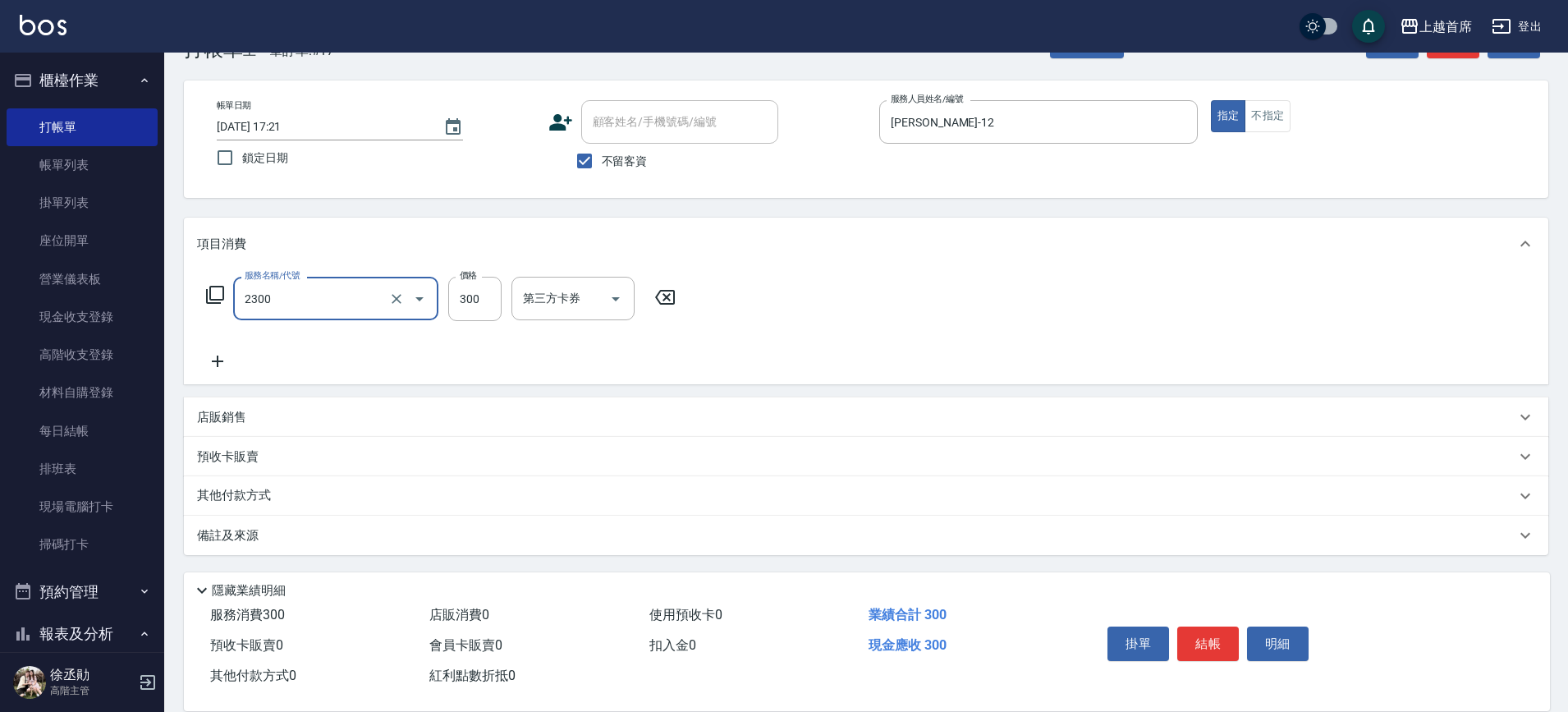
type input "單剪指定300(2300)"
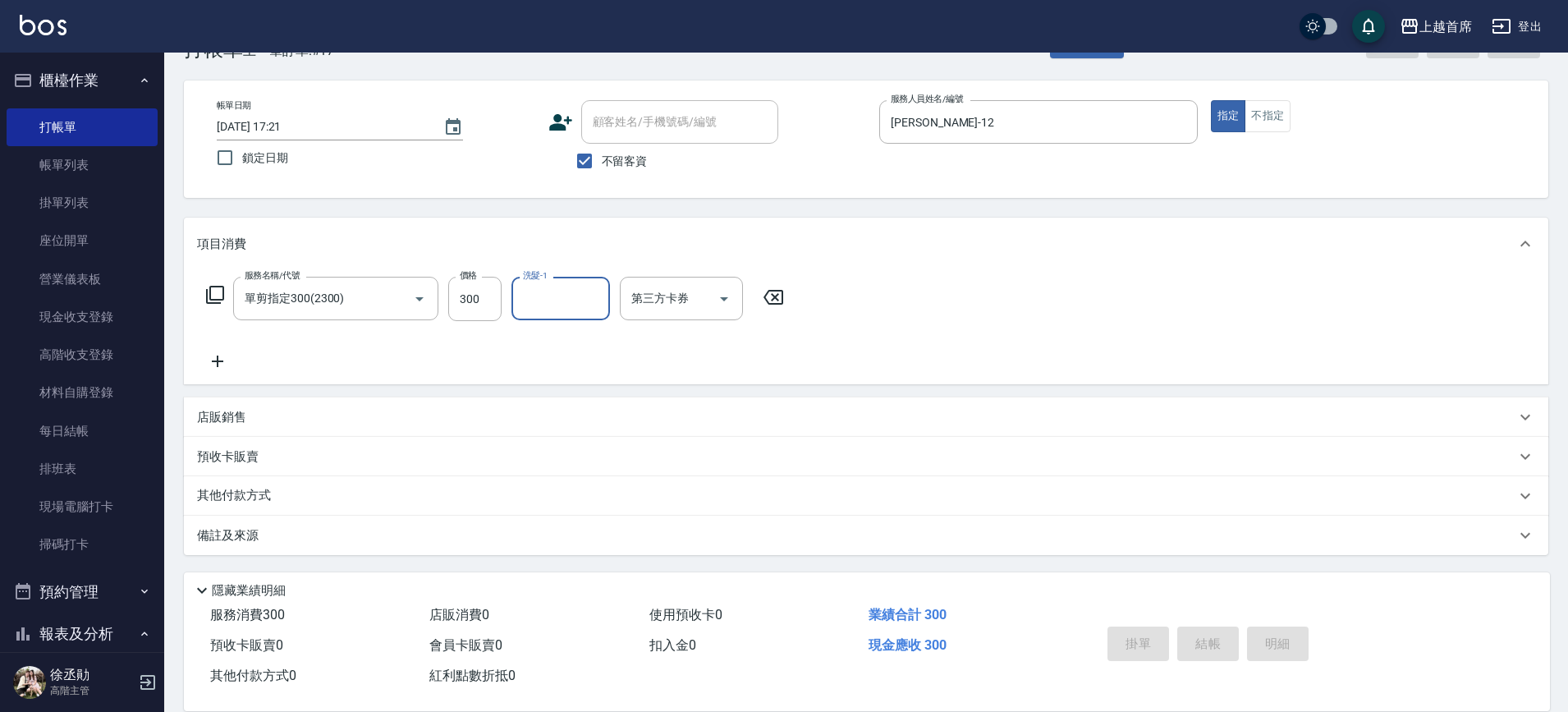
type input "[DATE] 17:22"
